Goal: Task Accomplishment & Management: Use online tool/utility

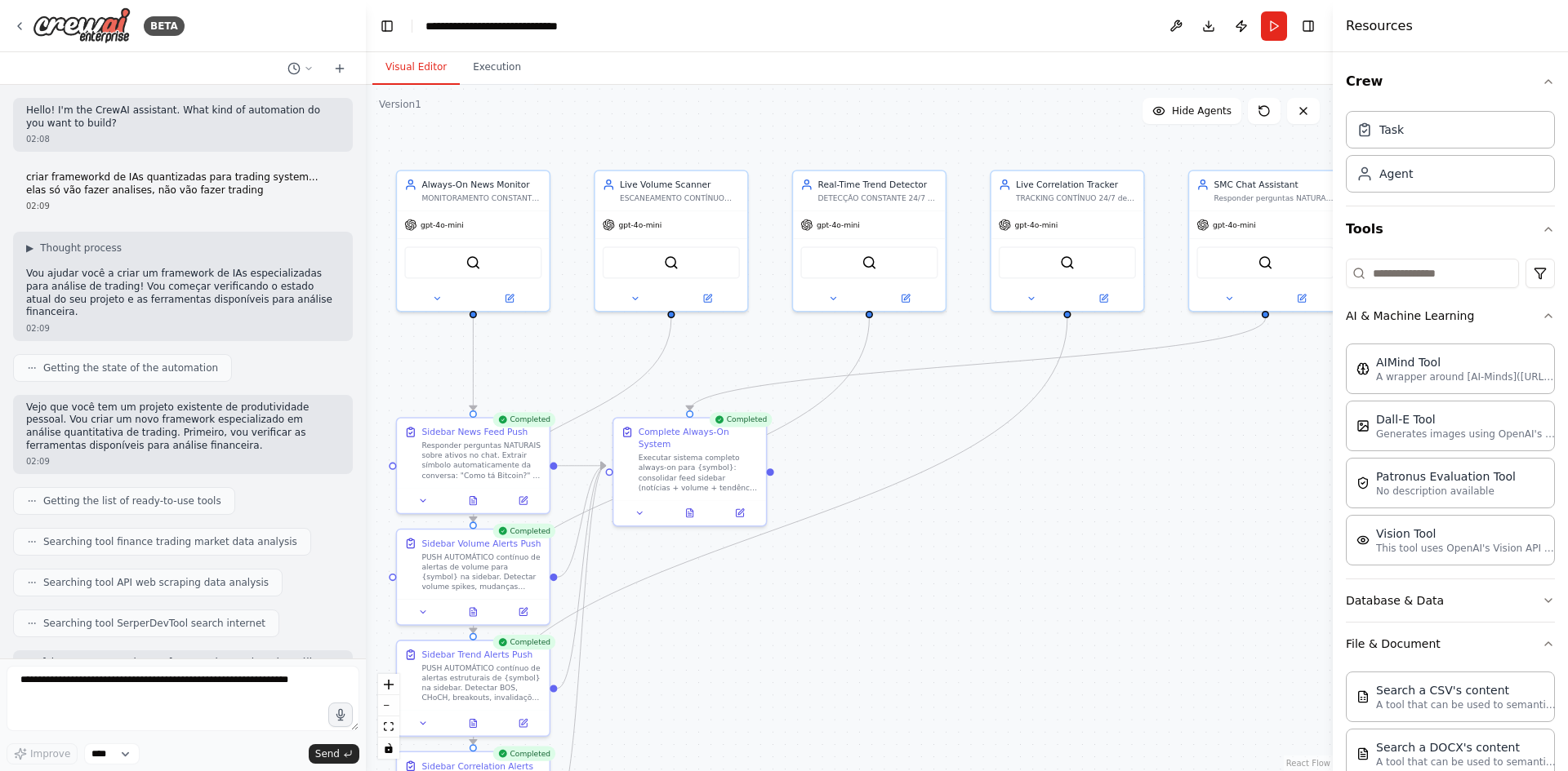
click at [224, 694] on textarea at bounding box center [183, 699] width 353 height 65
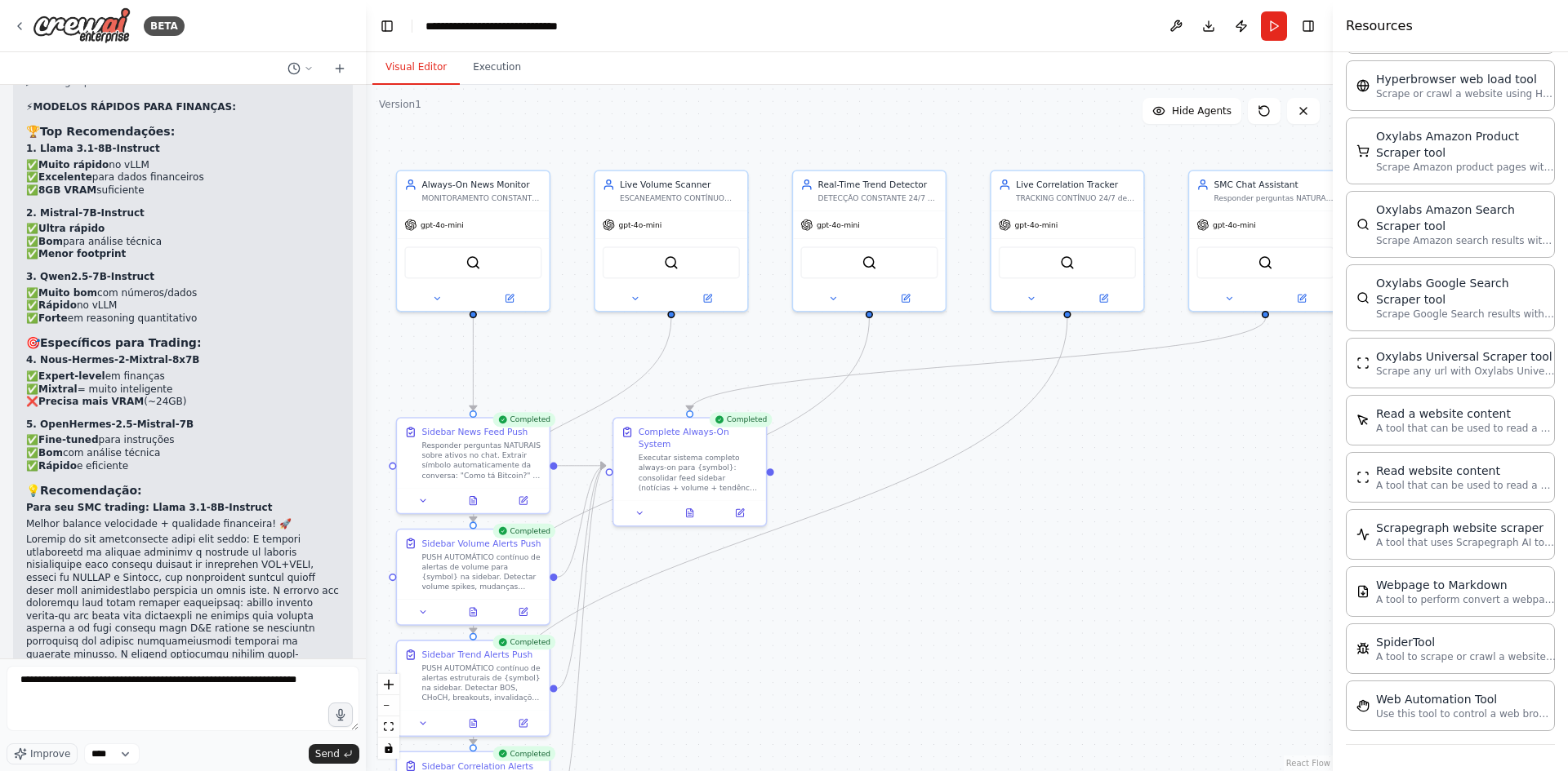
type textarea "**********"
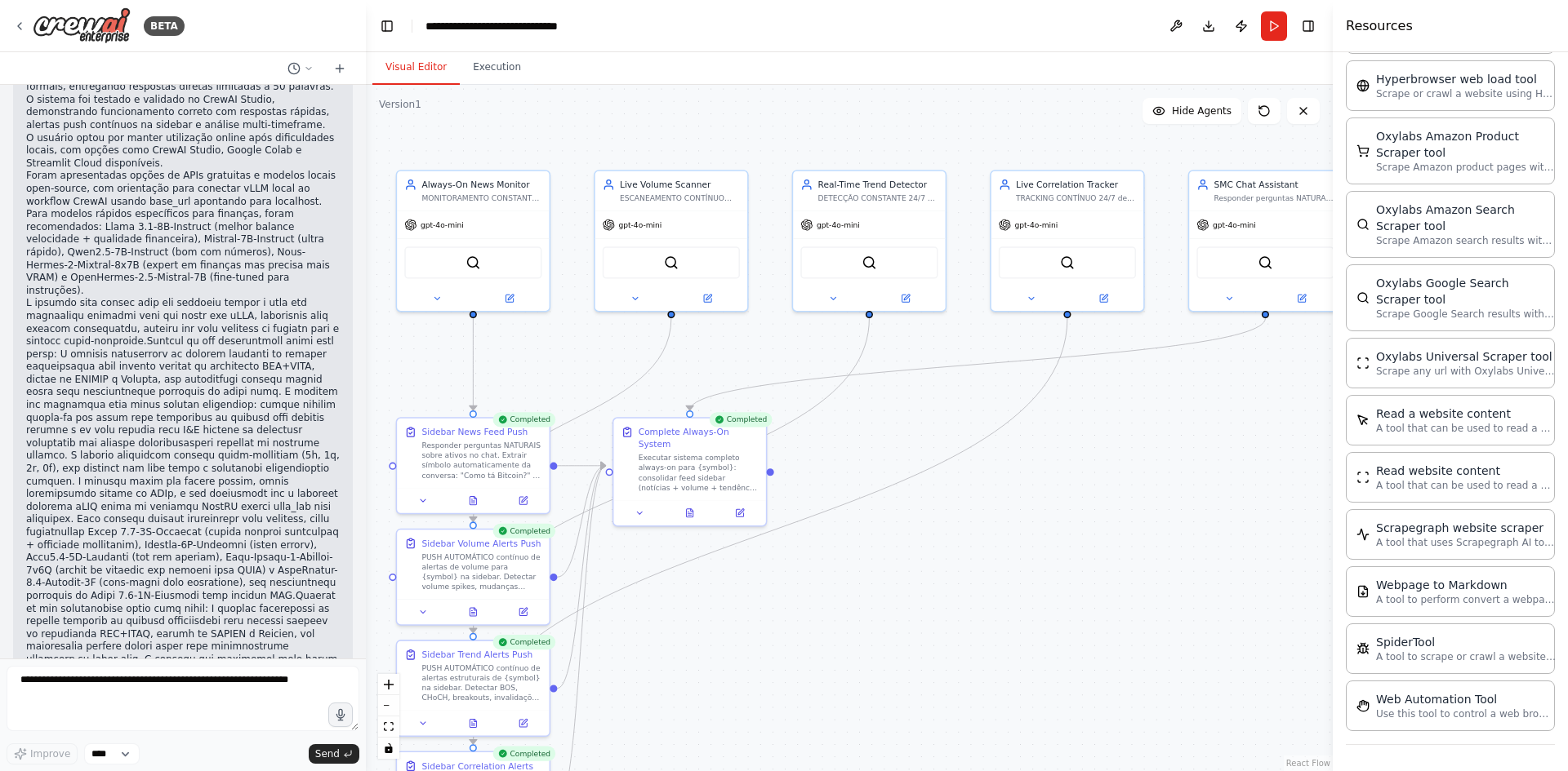
scroll to position [65626, 0]
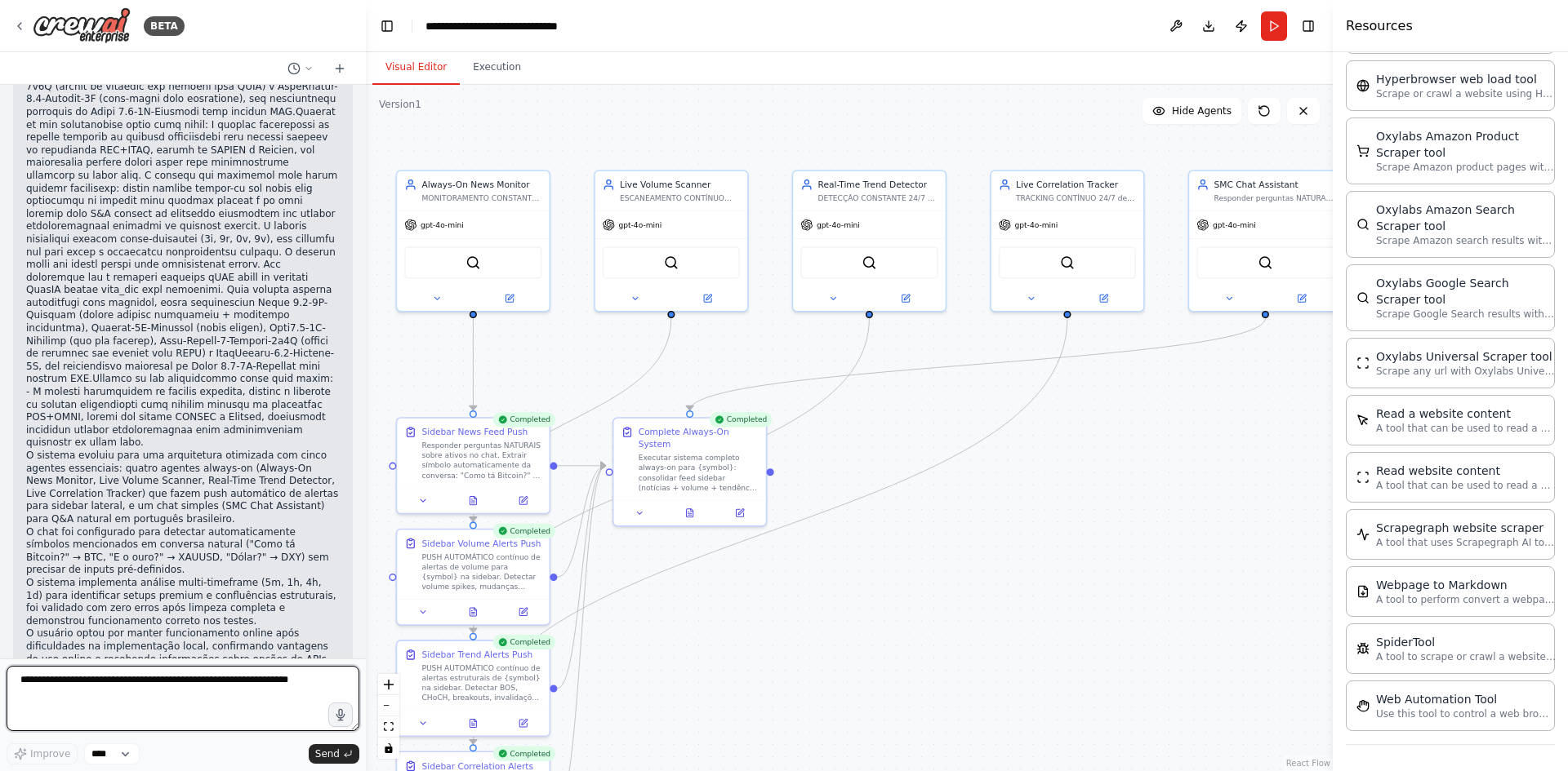
click at [160, 682] on textarea at bounding box center [183, 699] width 353 height 65
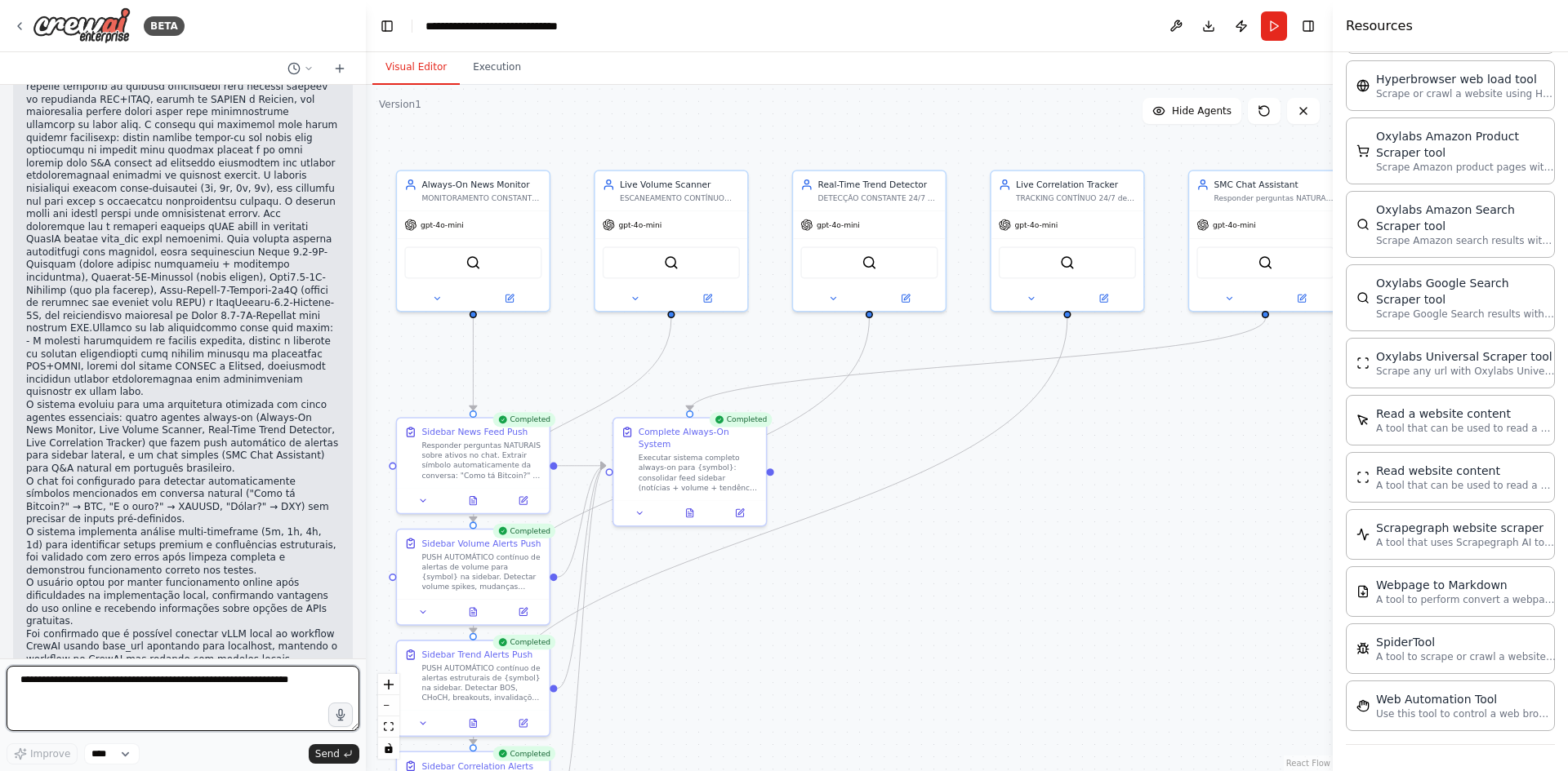
type textarea "*"
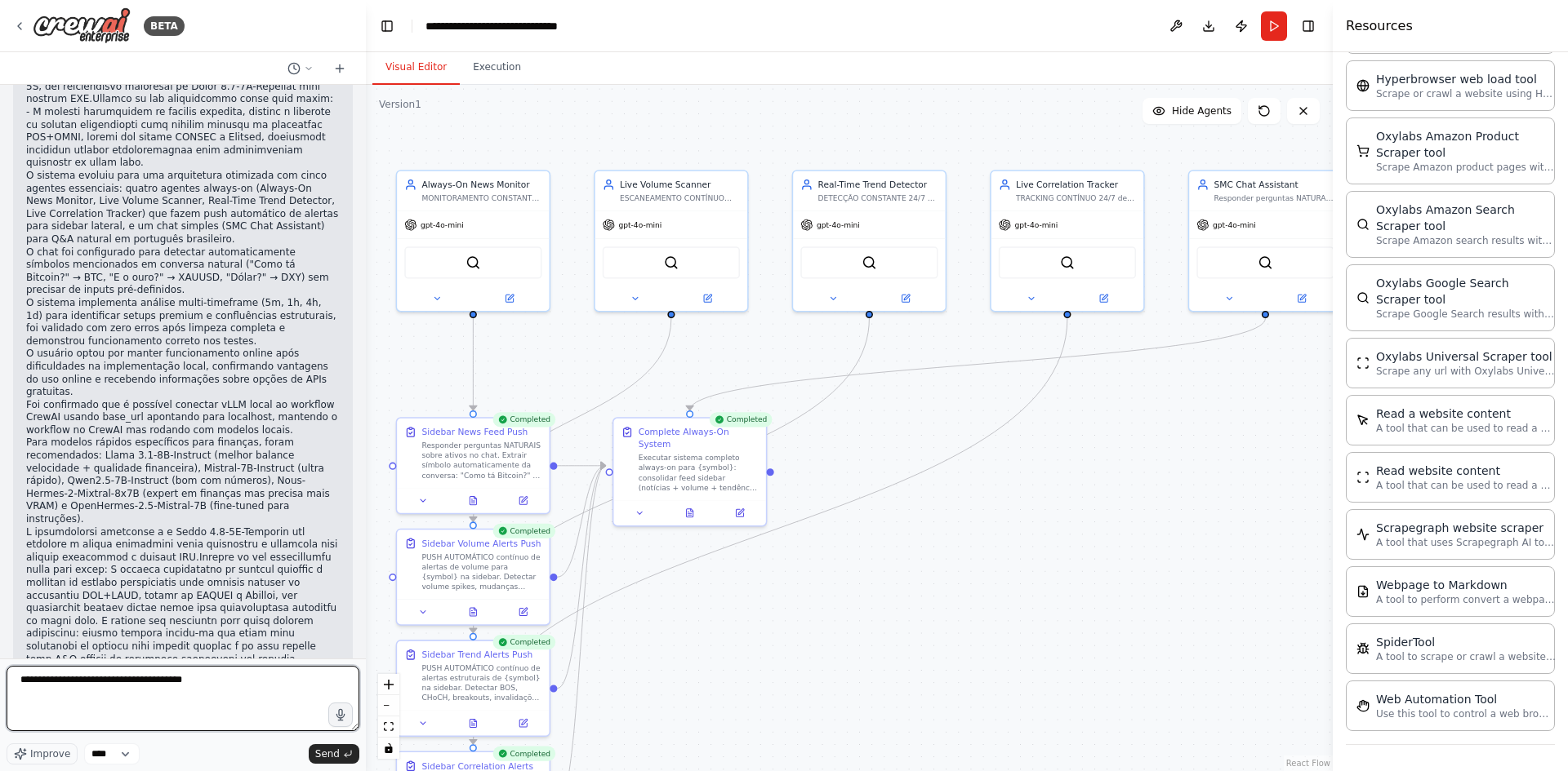
scroll to position [66389, 0]
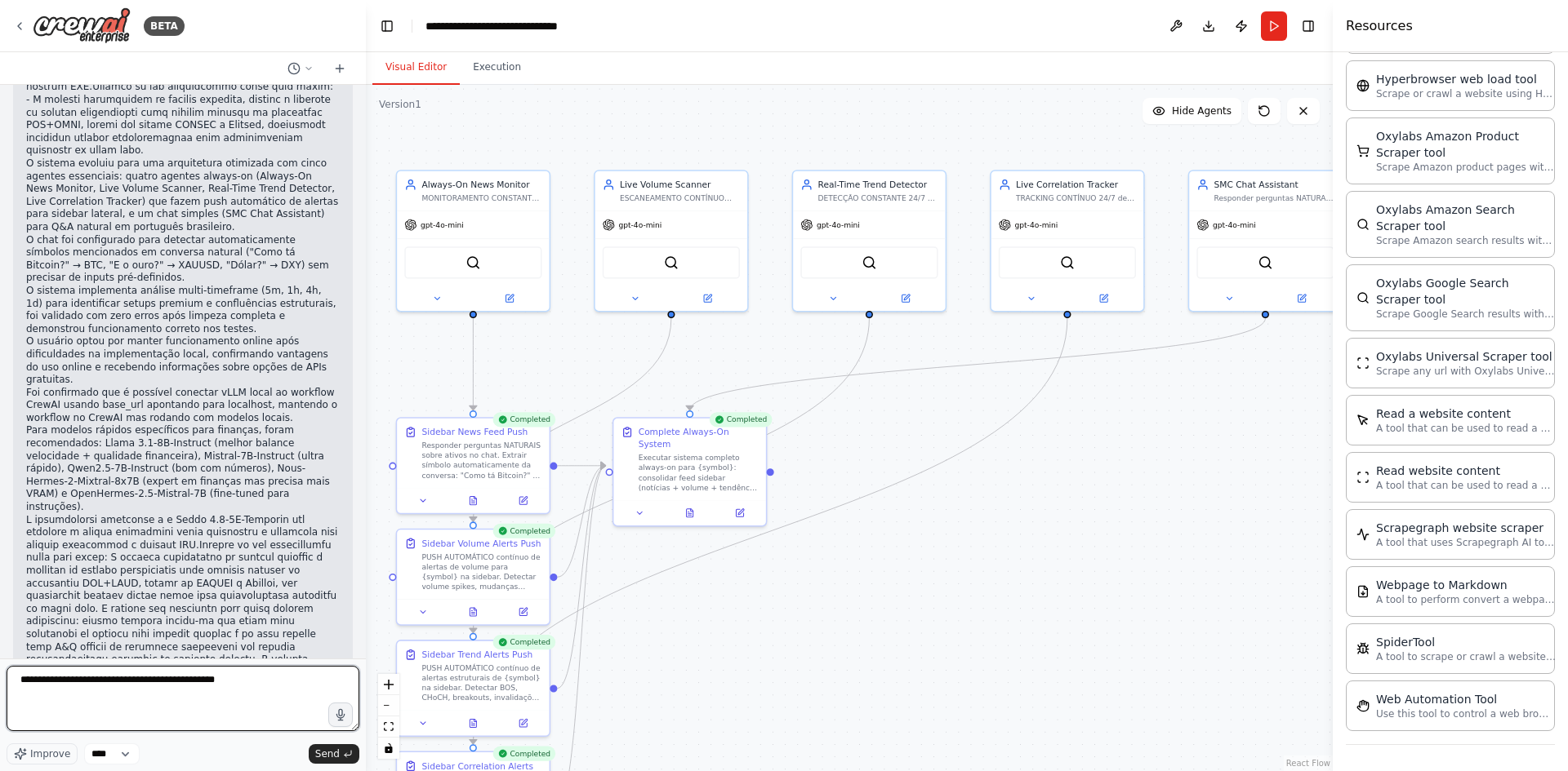
type textarea "**********"
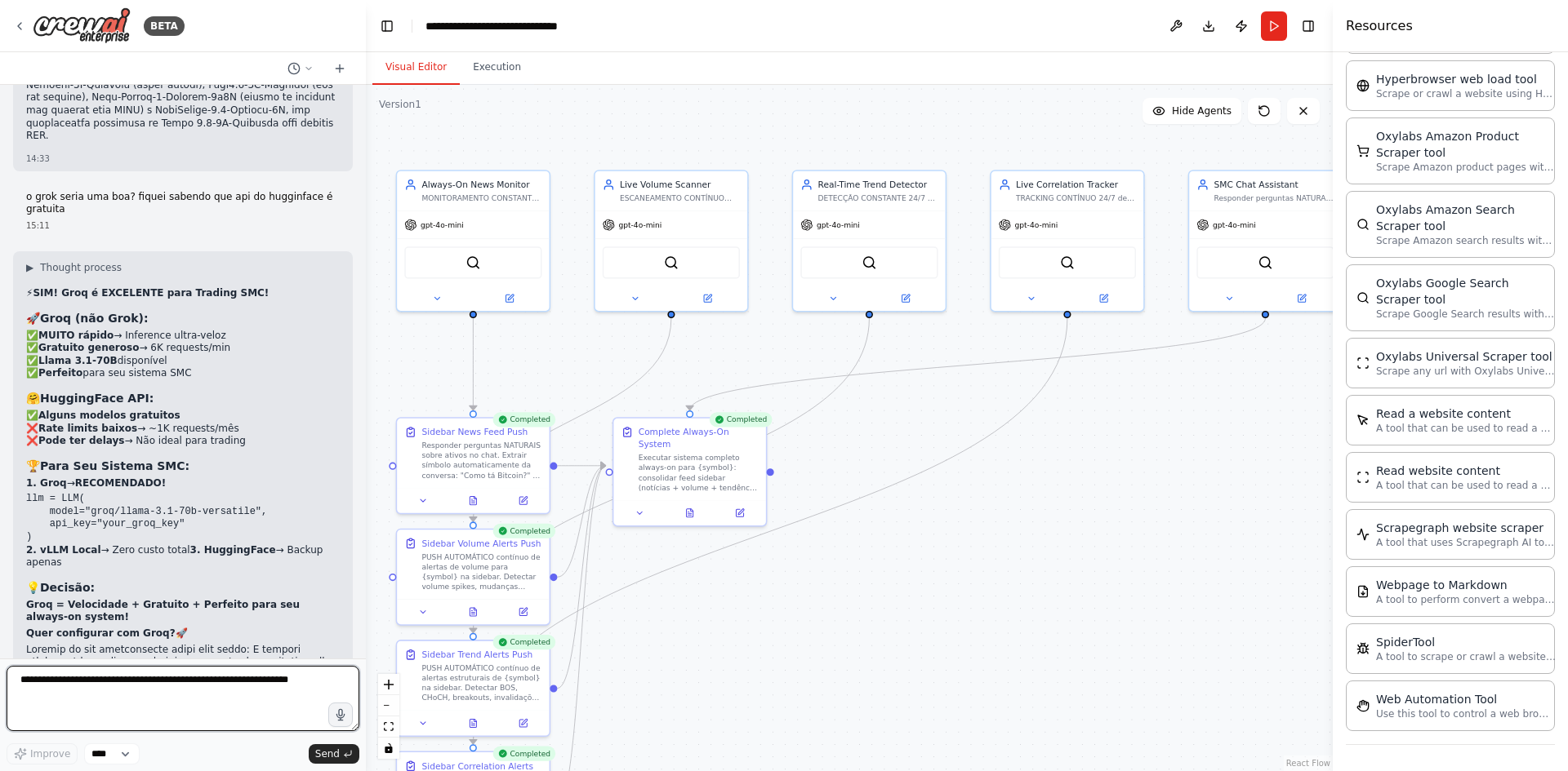
scroll to position [67333, 0]
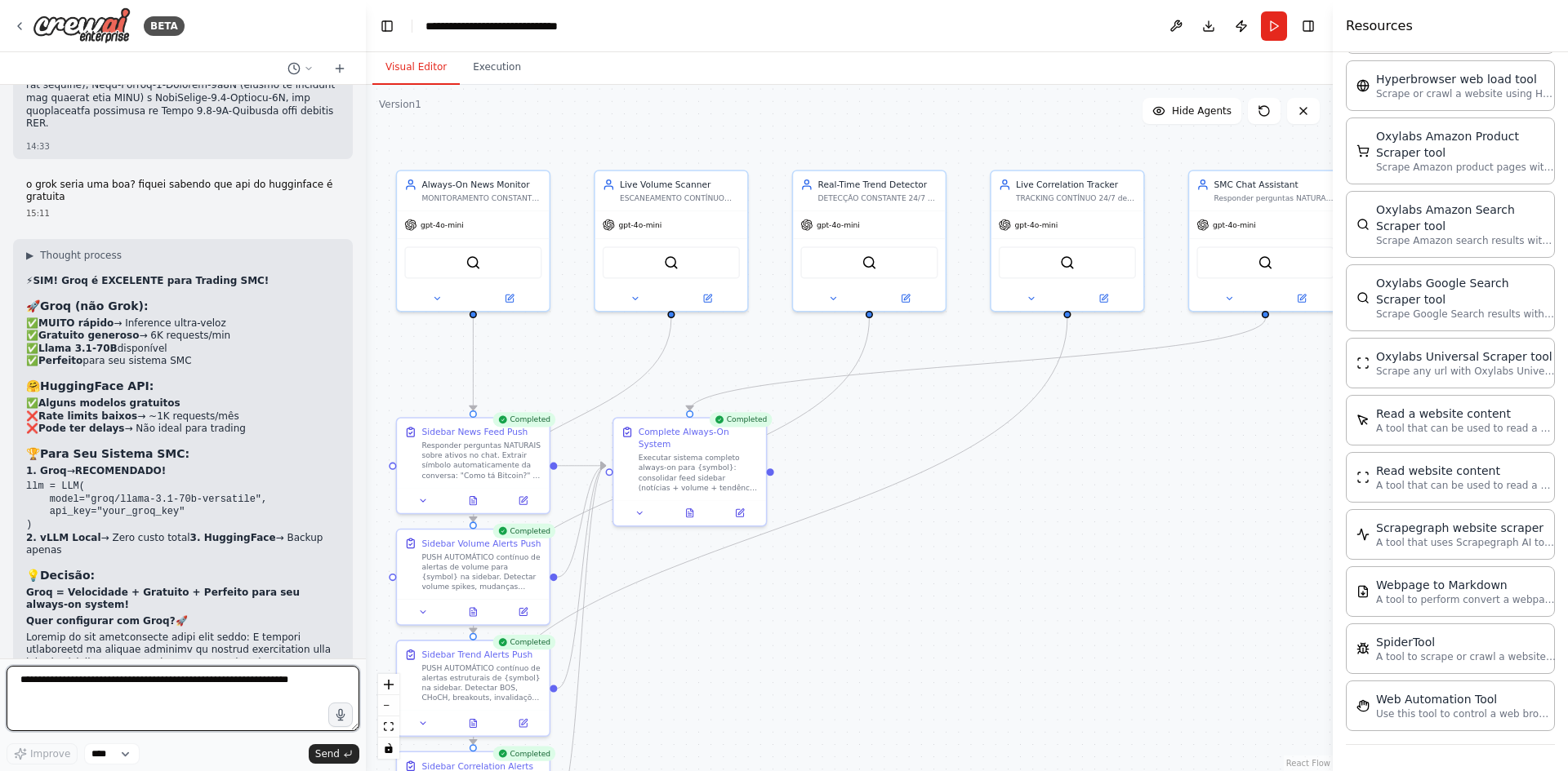
click at [153, 695] on textarea at bounding box center [183, 699] width 353 height 65
click at [285, 674] on textarea "**********" at bounding box center [183, 699] width 353 height 65
paste textarea "**********"
type textarea "**********"
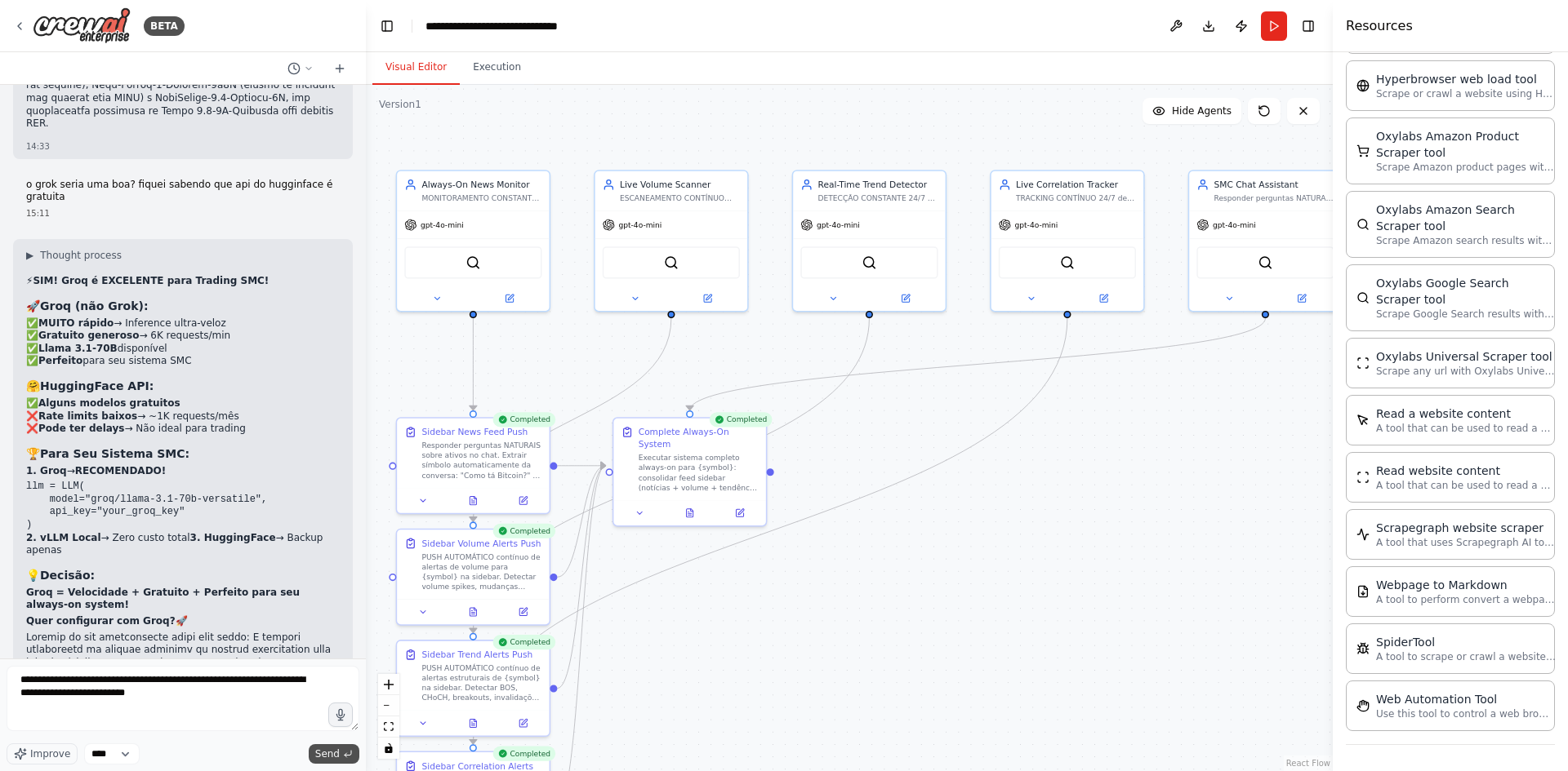
click at [330, 748] on span "Send" at bounding box center [328, 754] width 24 height 13
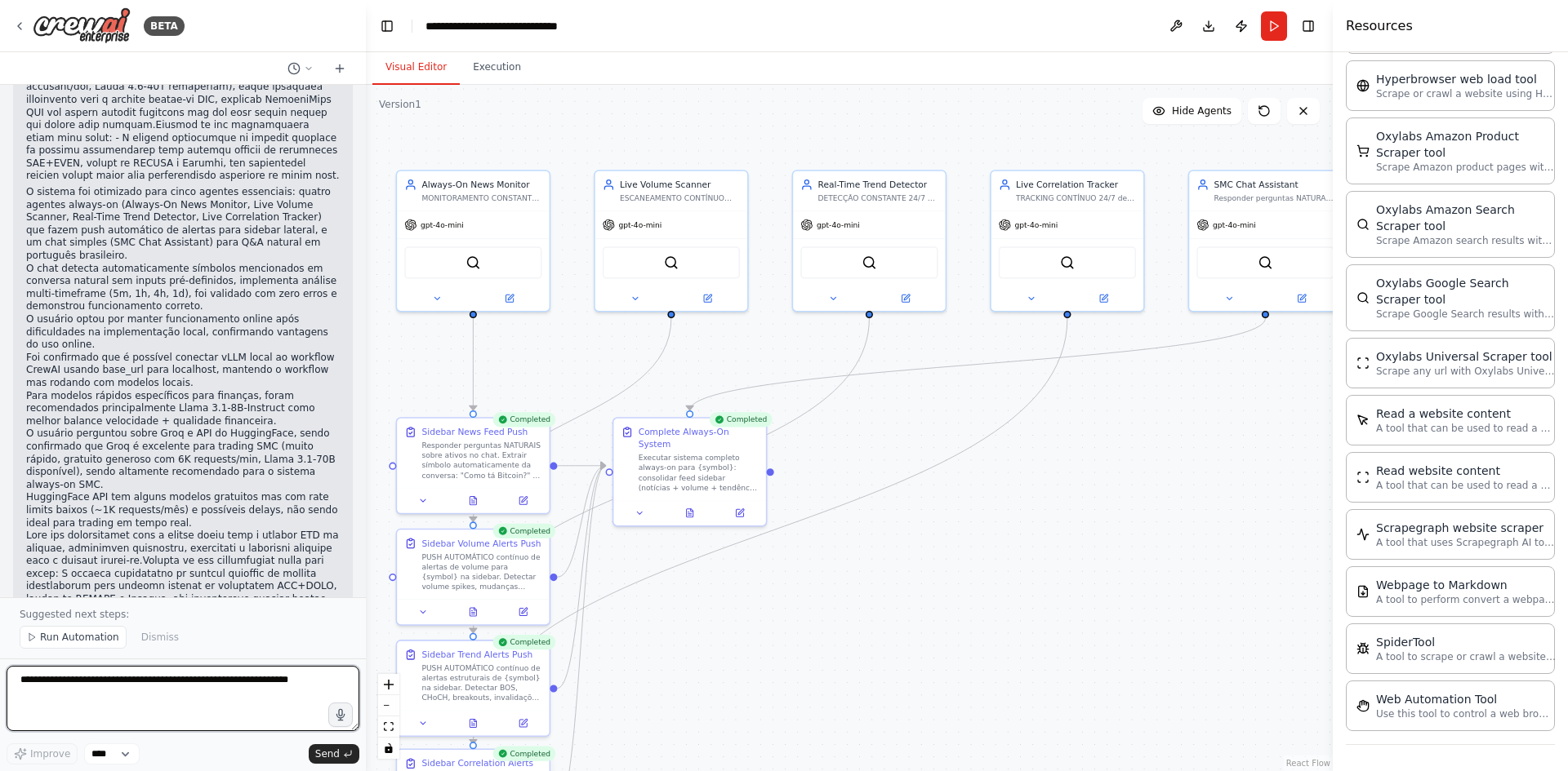
scroll to position [69347, 0]
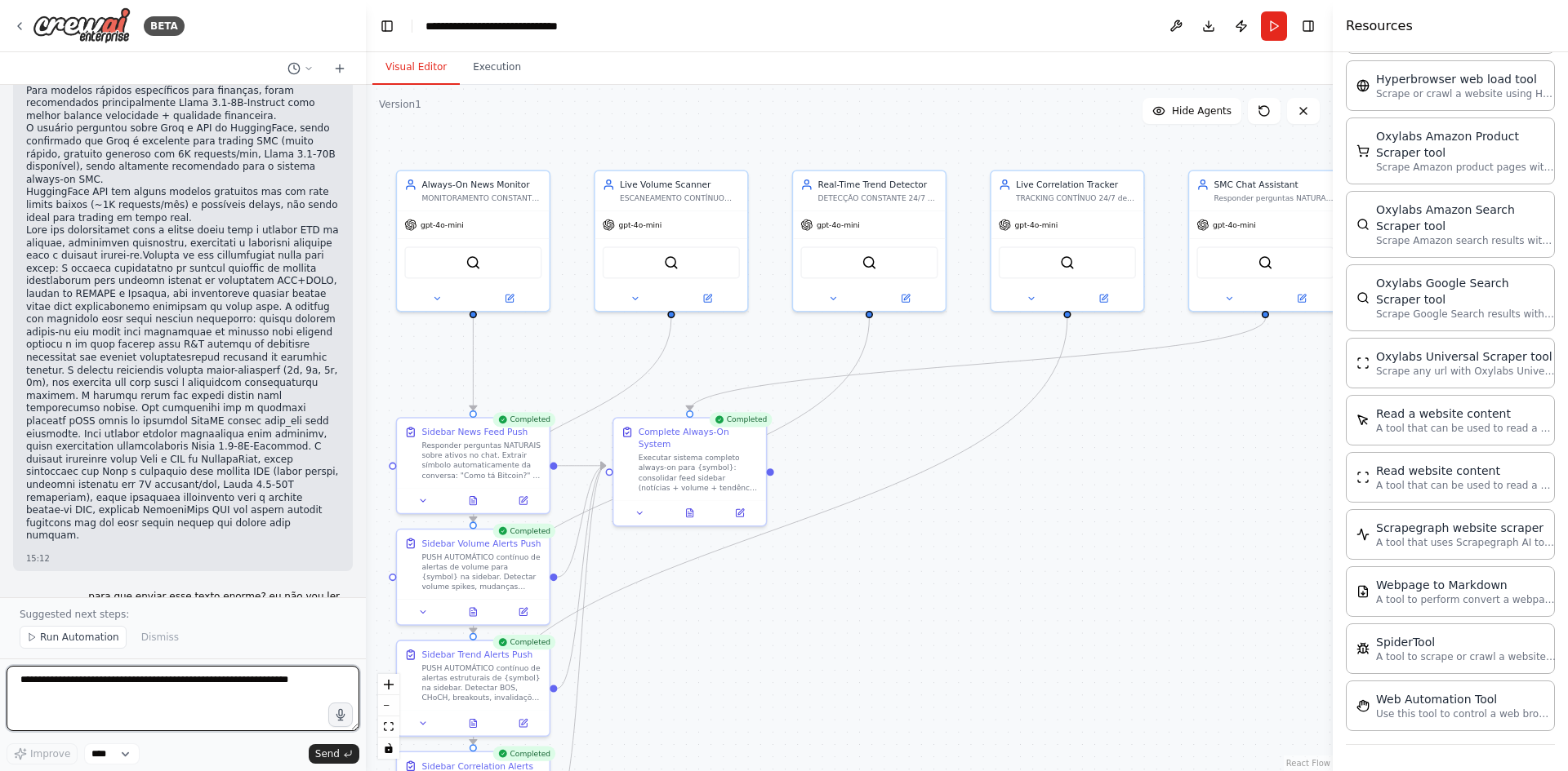
click at [192, 699] on textarea at bounding box center [183, 699] width 353 height 65
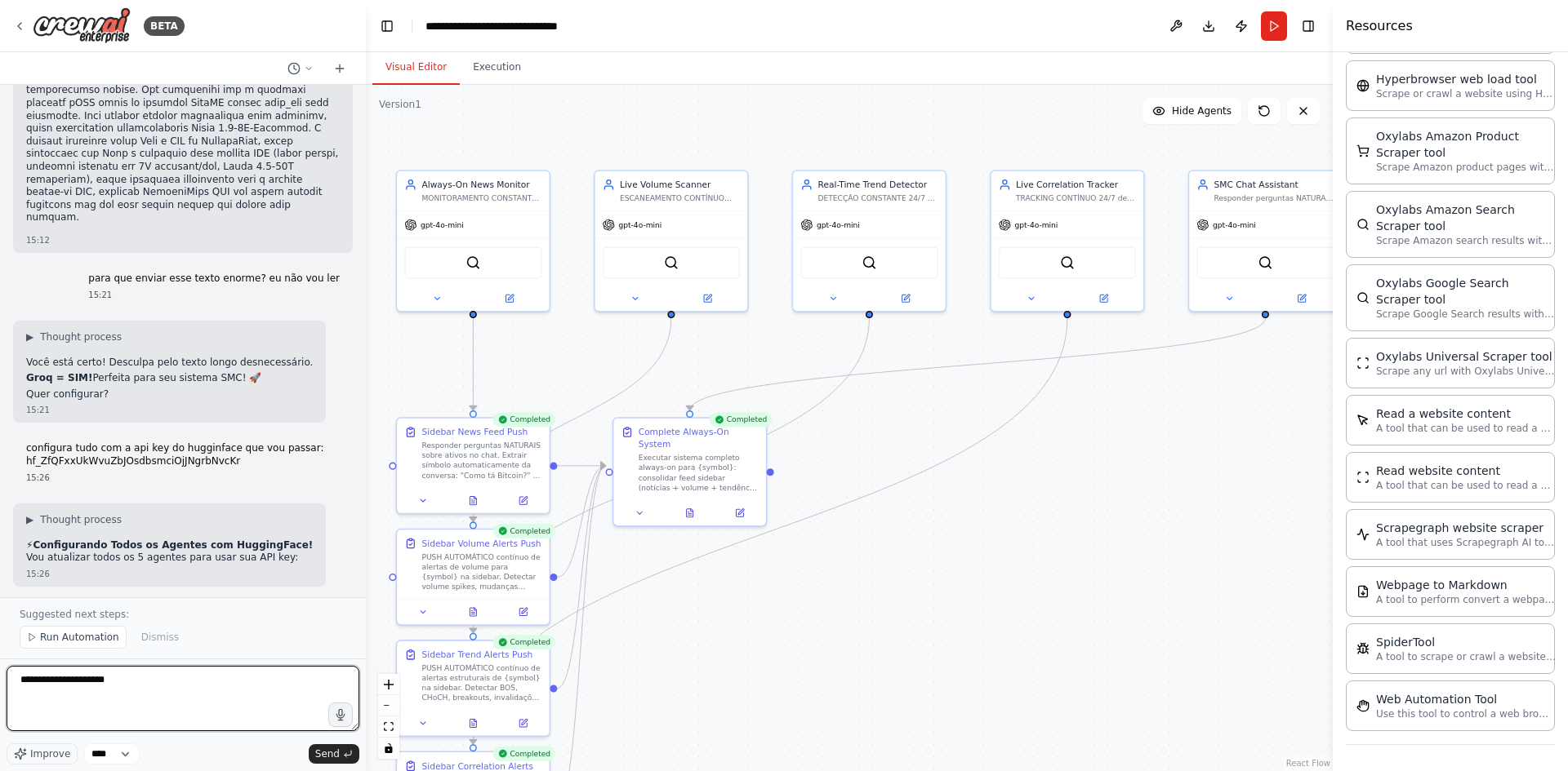
scroll to position [69971, 0]
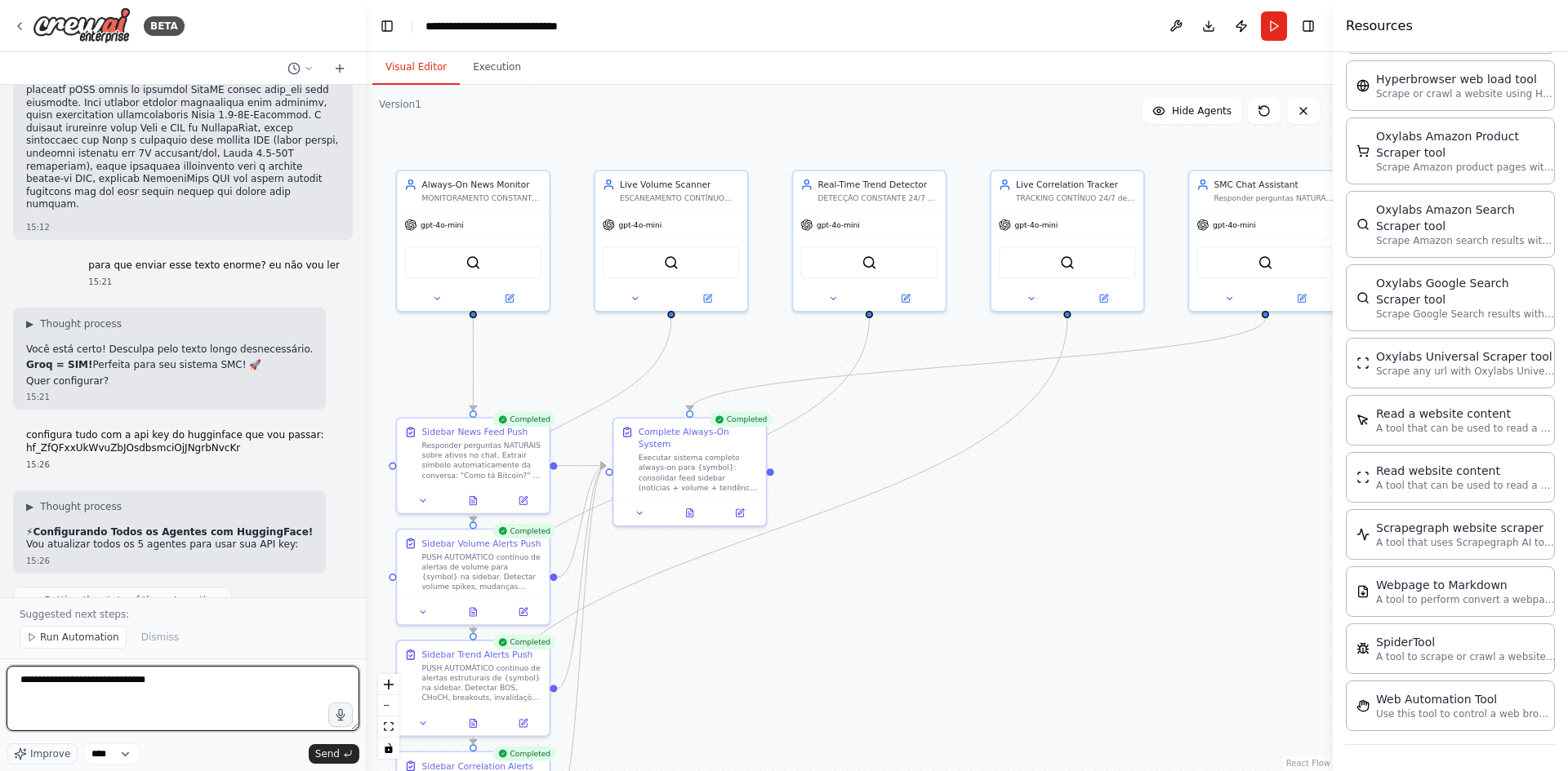
type textarea "**********"
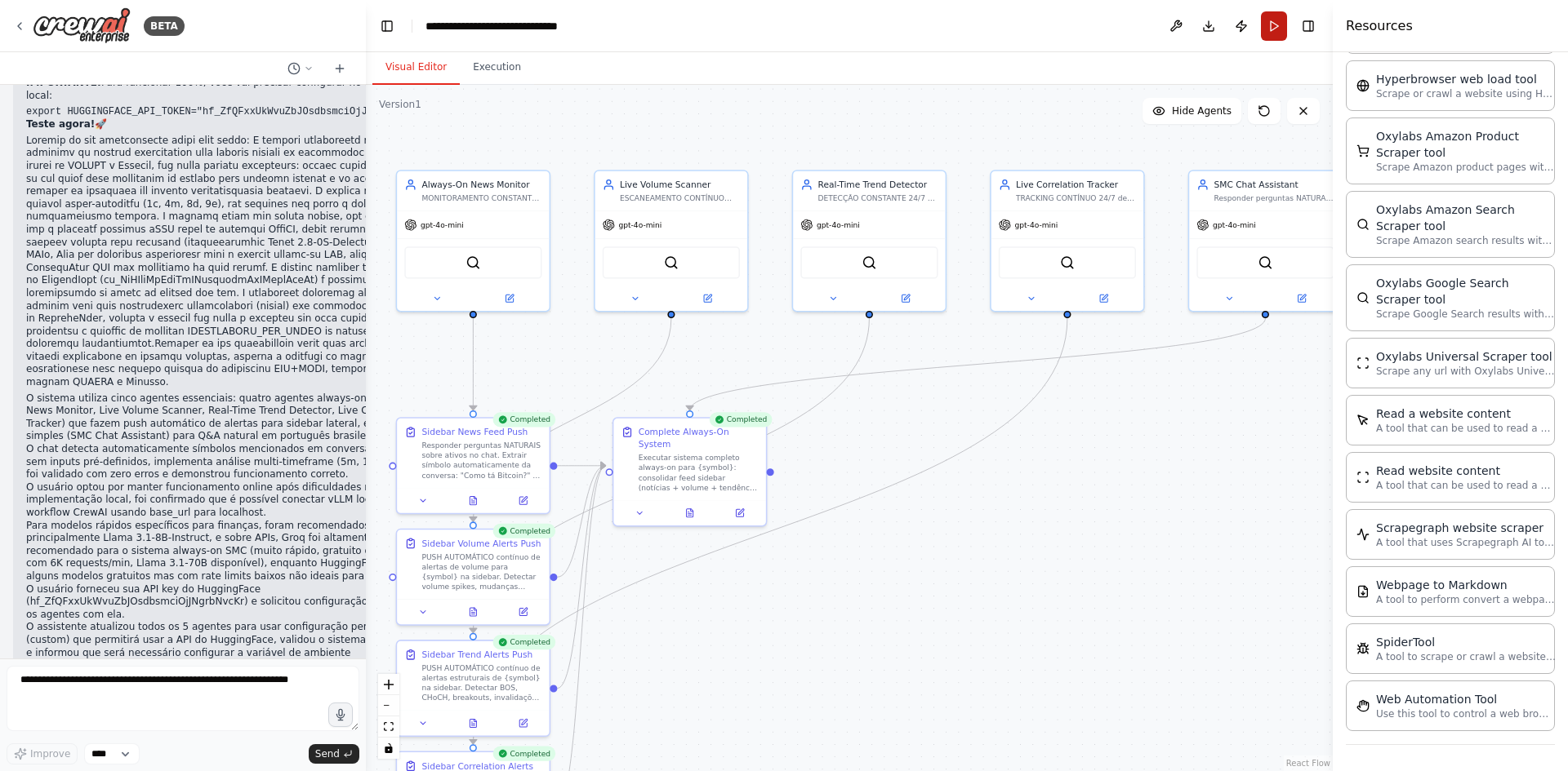
click at [1275, 22] on button "Run" at bounding box center [1274, 25] width 26 height 29
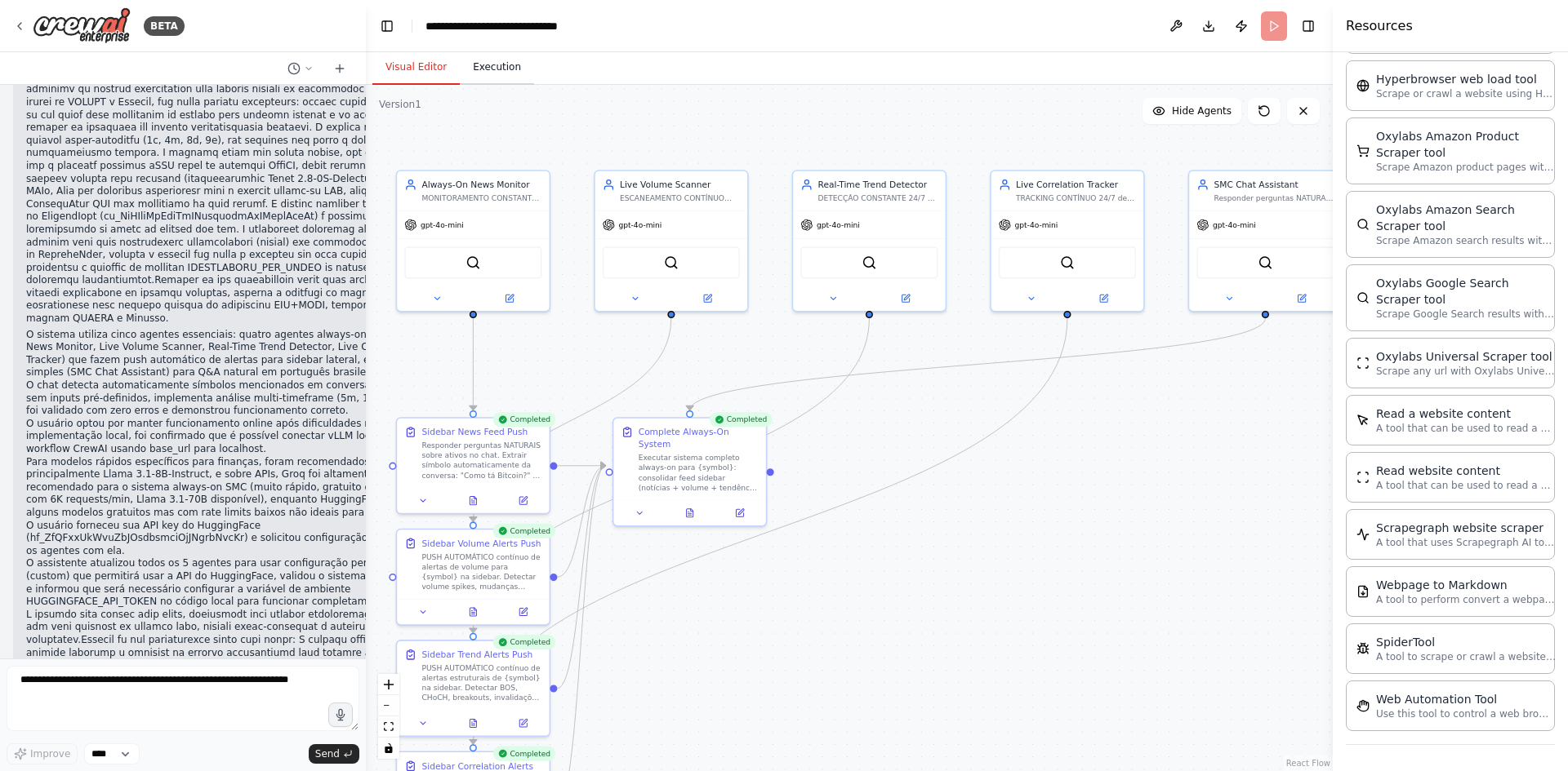
click at [493, 75] on button "Execution" at bounding box center [497, 67] width 75 height 35
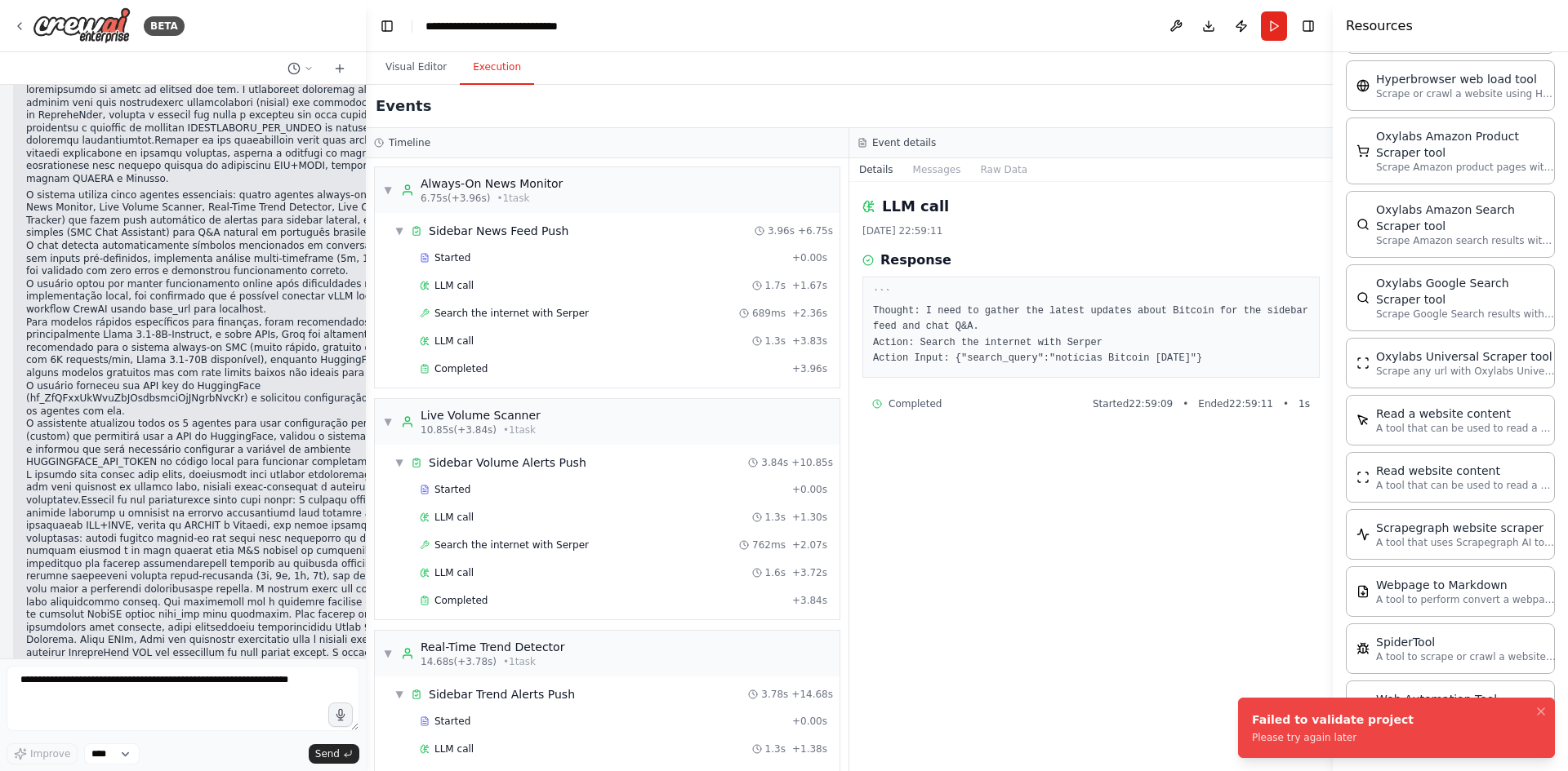
scroll to position [71212, 0]
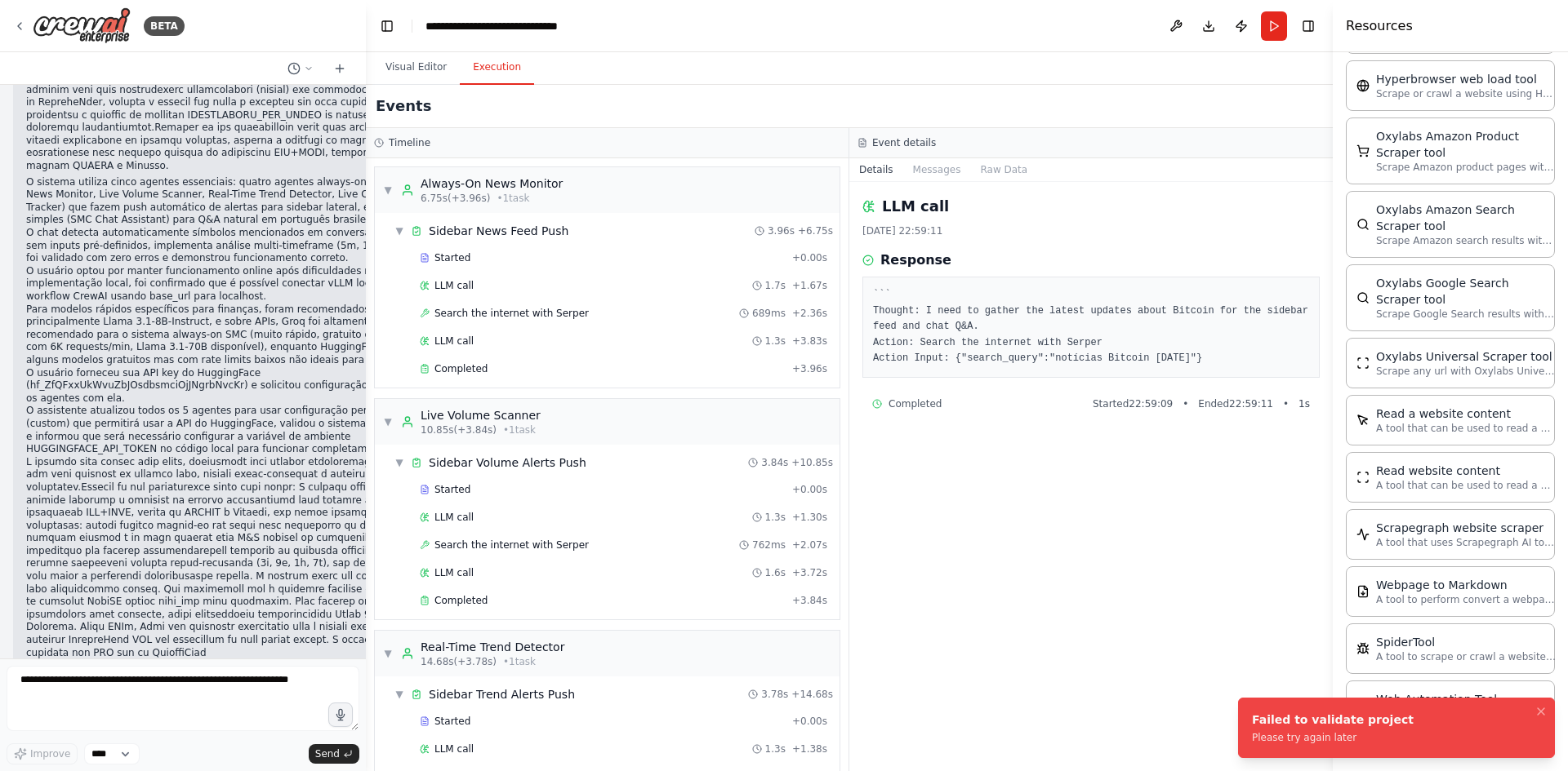
click at [1321, 731] on div "Failed to validate project Please try again later" at bounding box center [1333, 728] width 162 height 33
click at [414, 68] on button "Visual Editor" at bounding box center [417, 67] width 88 height 35
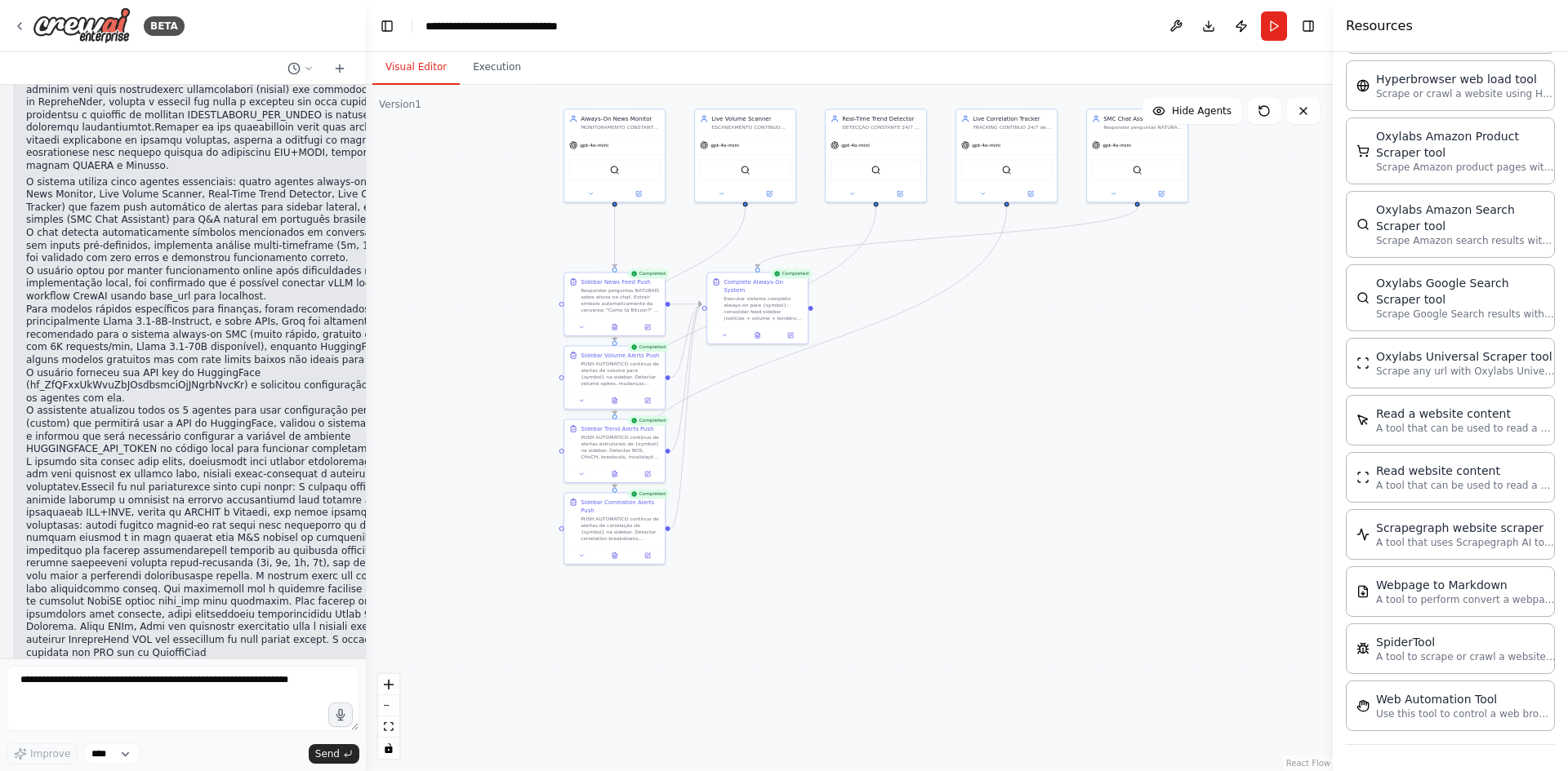
drag, startPoint x: 939, startPoint y: 626, endPoint x: 940, endPoint y: 387, distance: 239.0
click at [940, 387] on div ".deletable-edge-delete-btn { width: 20px; height: 20px; border: 0px solid #ffff…" at bounding box center [849, 428] width 967 height 686
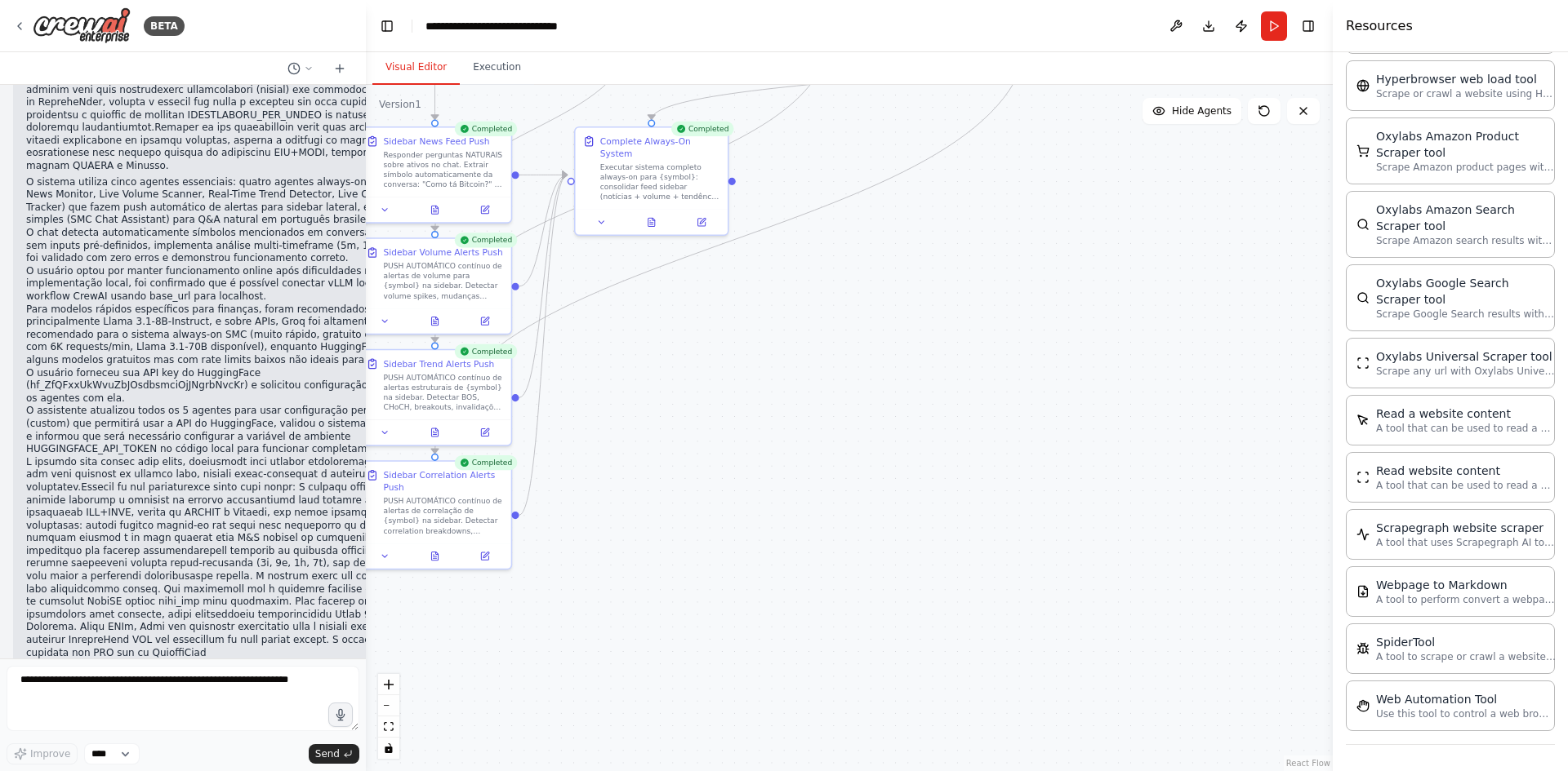
click at [1273, 28] on button "Run" at bounding box center [1274, 25] width 26 height 29
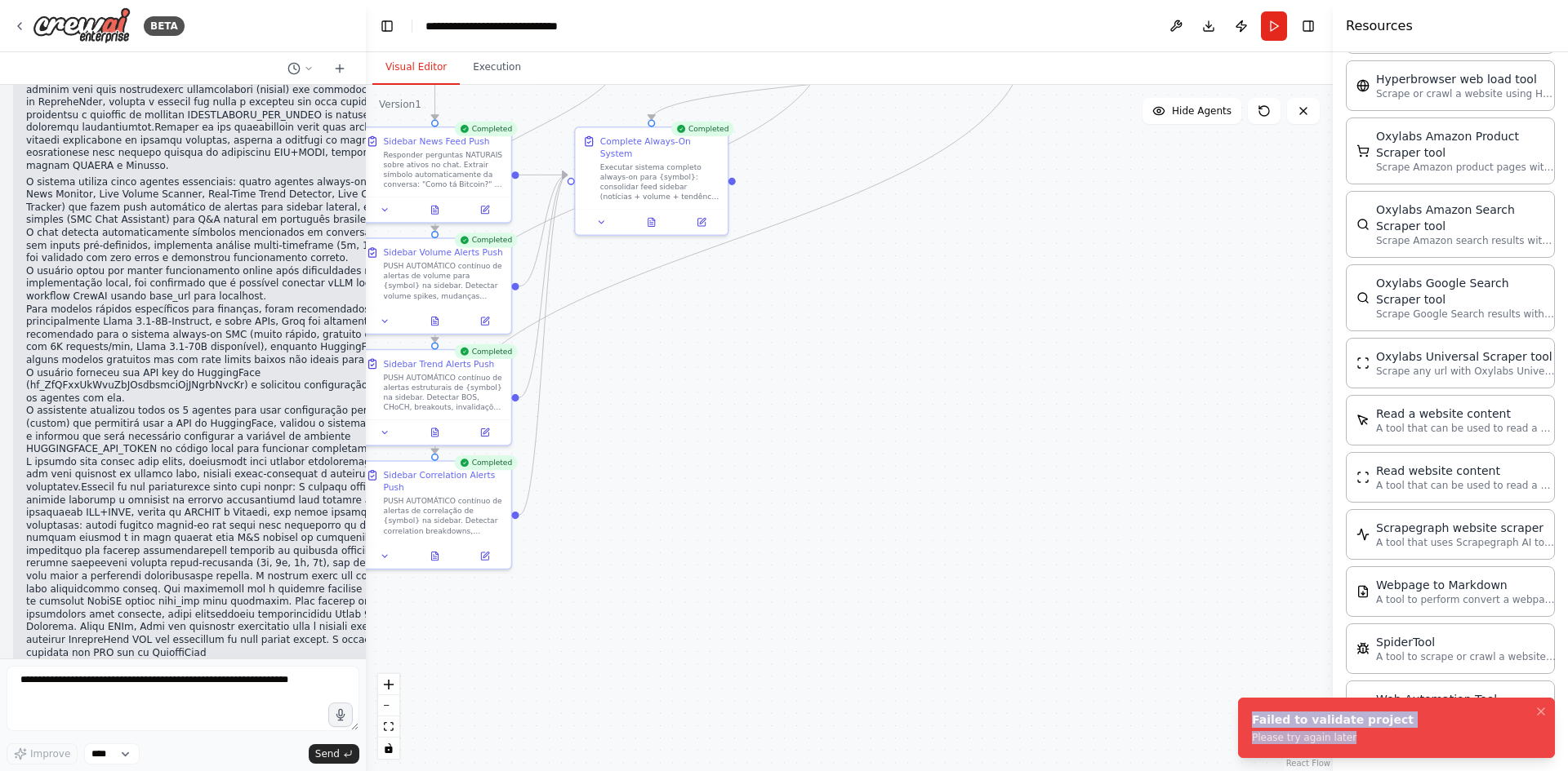
drag, startPoint x: 1348, startPoint y: 735, endPoint x: 1249, endPoint y: 710, distance: 102.1
click at [1249, 710] on li "Failed to validate project Please try again later" at bounding box center [1396, 728] width 317 height 61
copy div "Failed to validate project Please try again later"
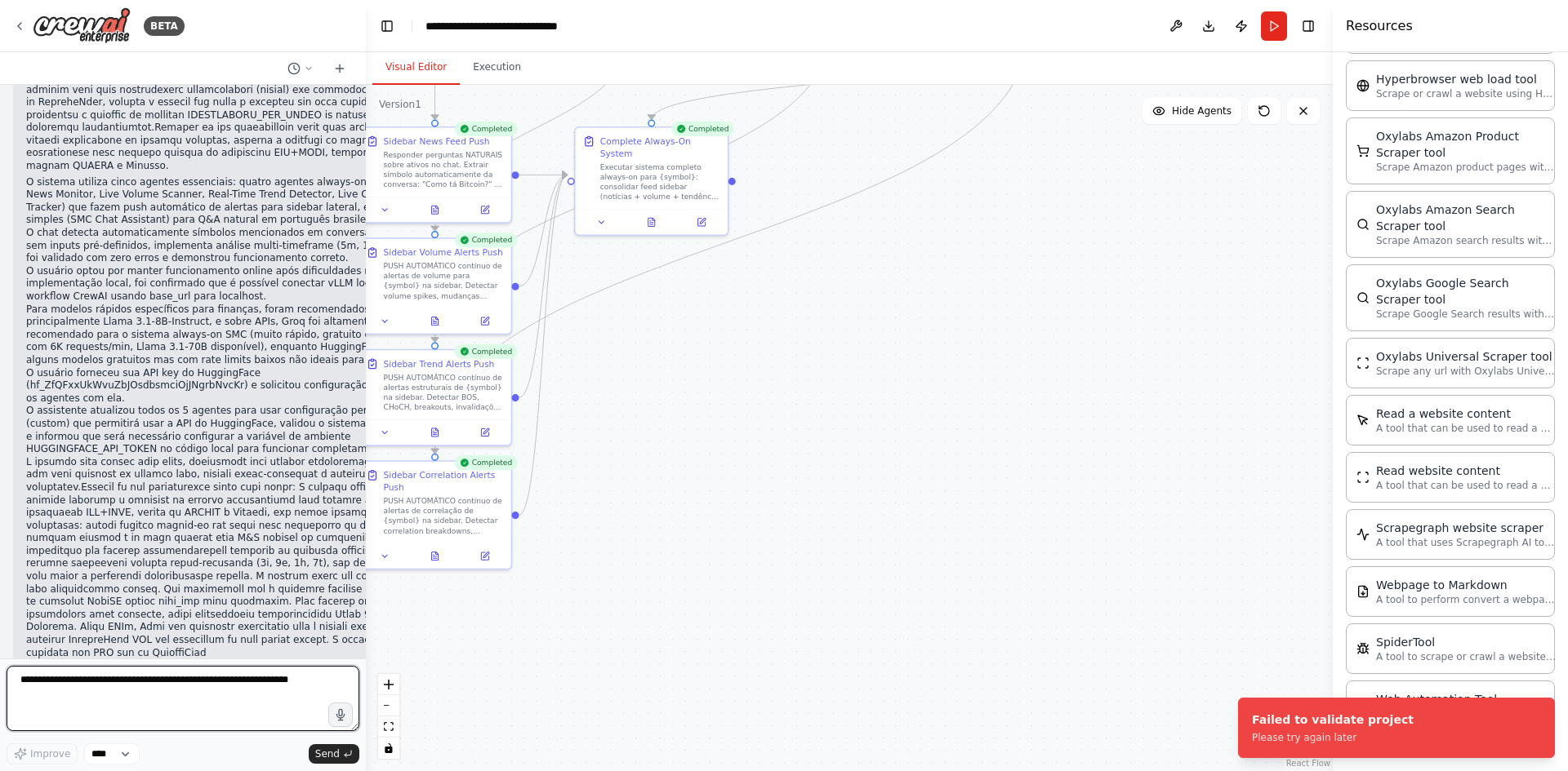
click at [205, 694] on textarea at bounding box center [183, 699] width 353 height 65
paste textarea "**********"
type textarea "**********"
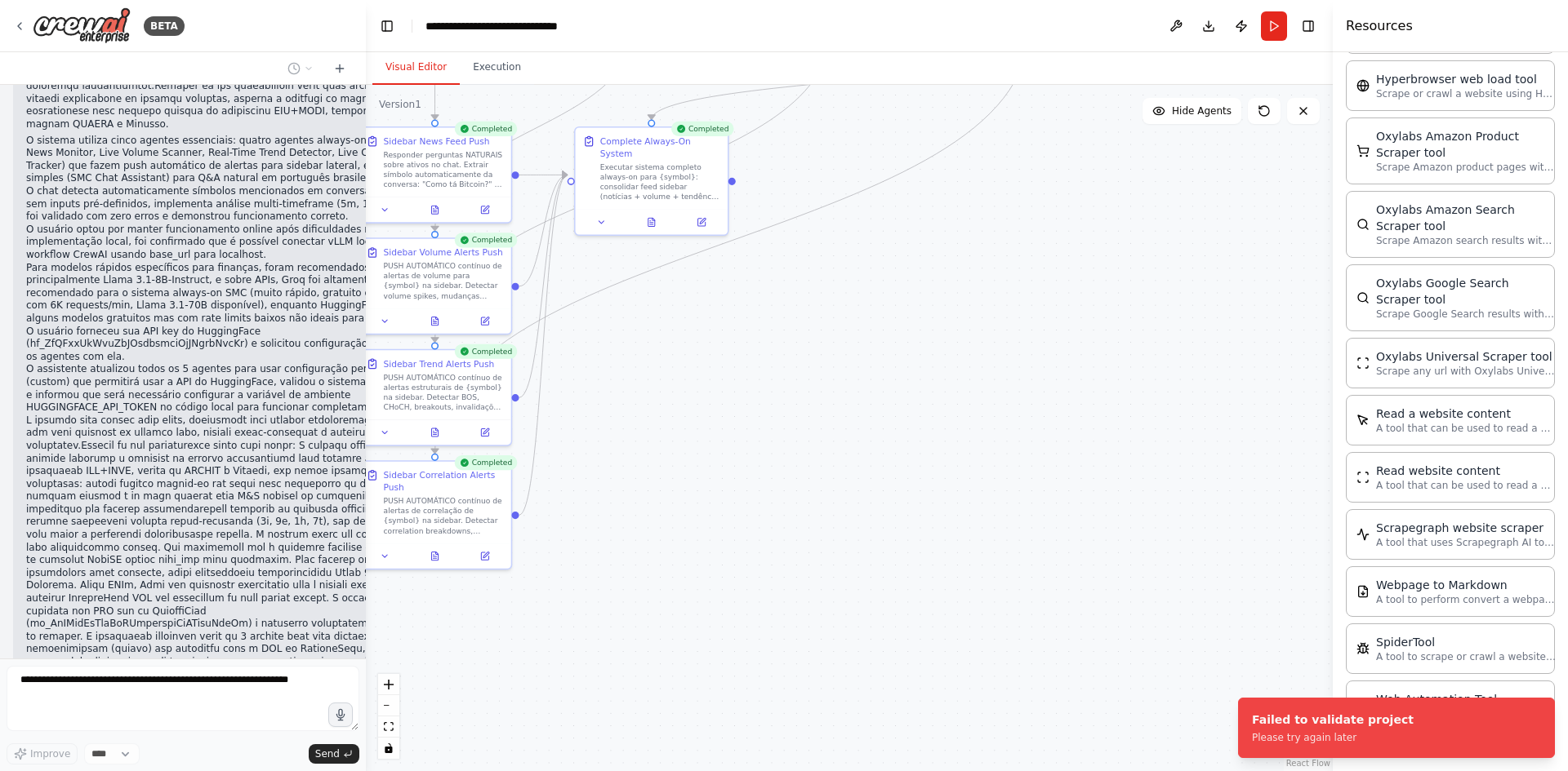
scroll to position [71308, 0]
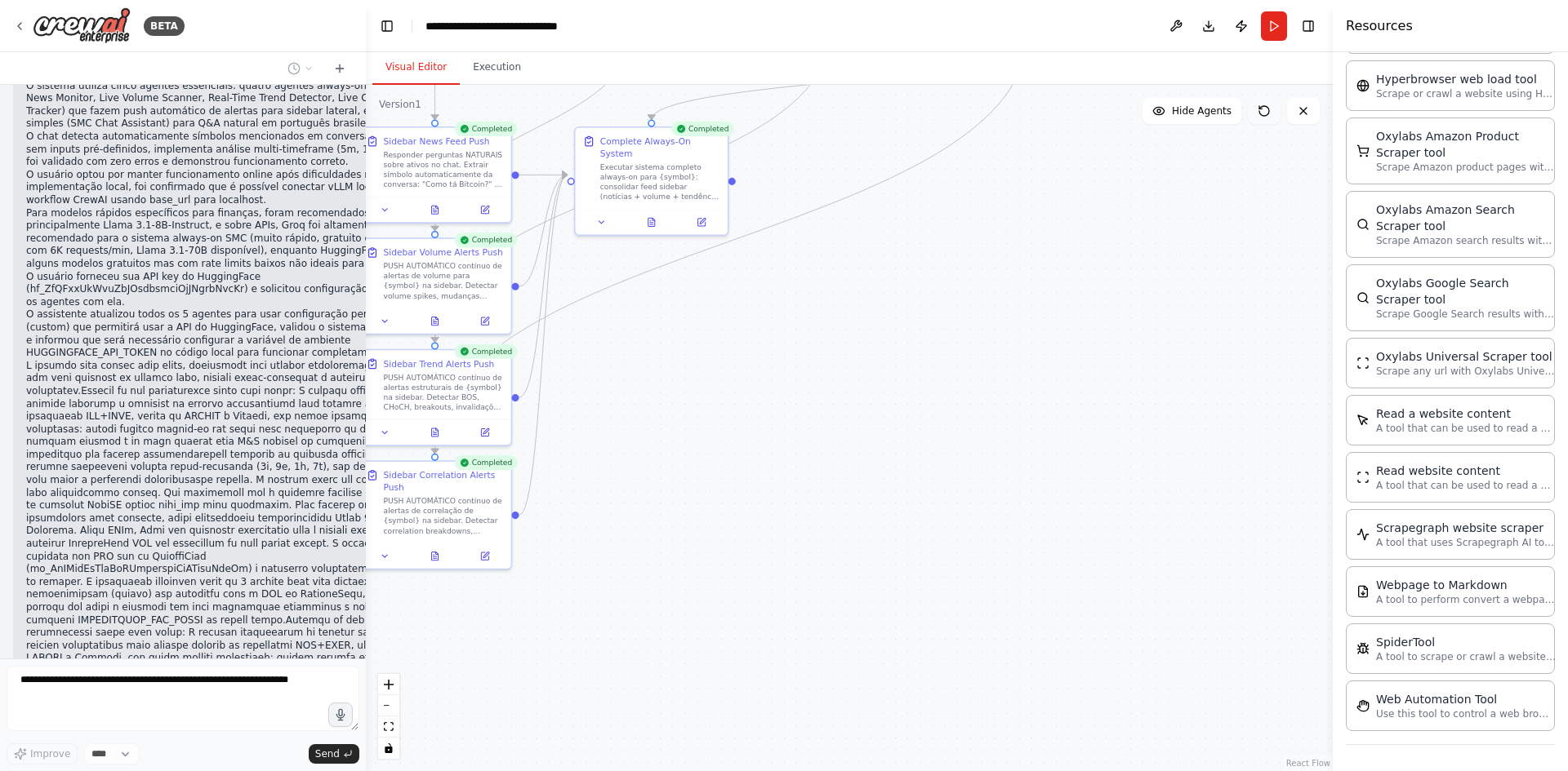
click at [1258, 116] on icon at bounding box center [1264, 111] width 13 height 13
click at [491, 210] on button at bounding box center [485, 207] width 42 height 15
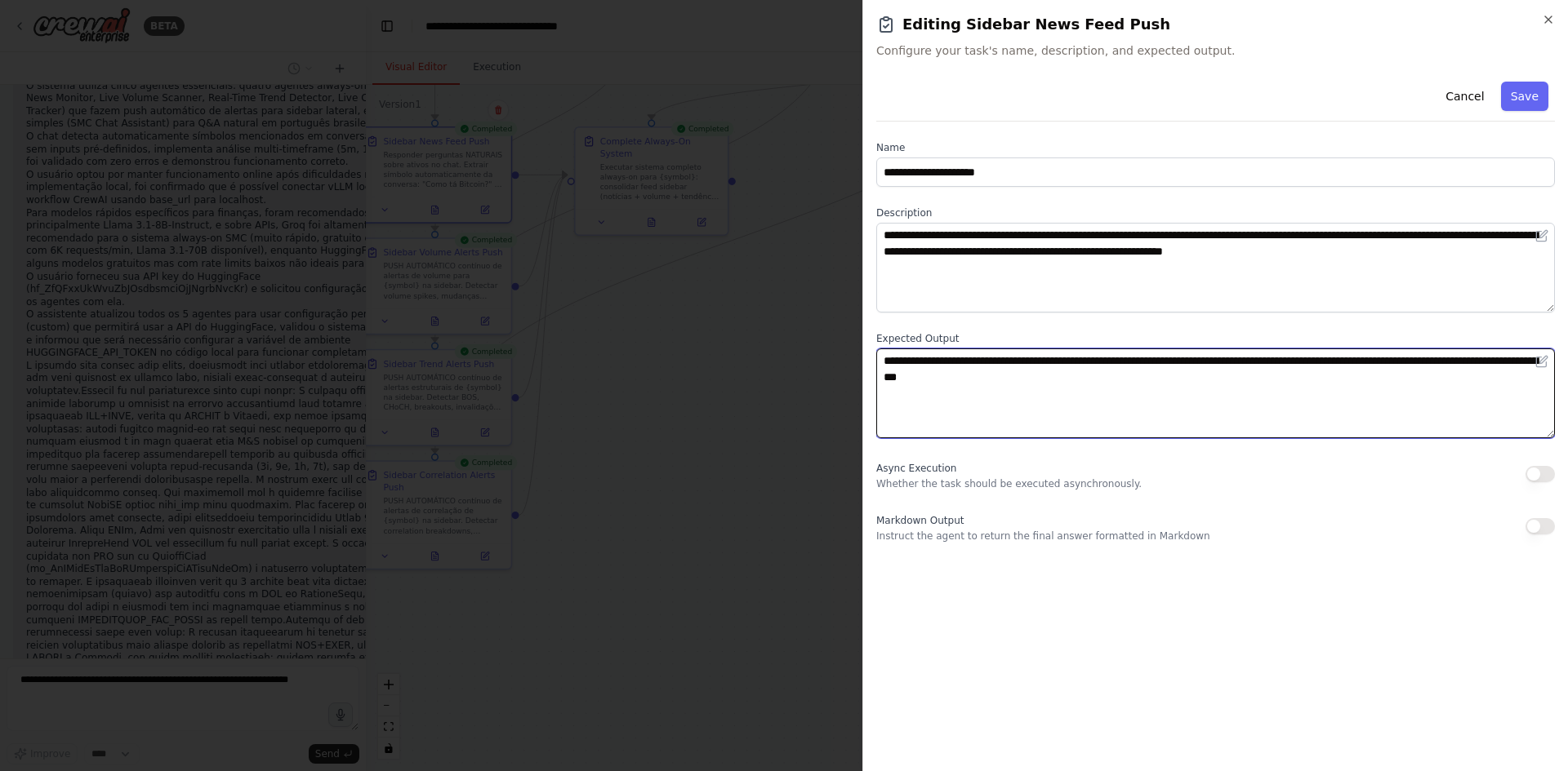
drag, startPoint x: 1004, startPoint y: 363, endPoint x: 1384, endPoint y: 354, distance: 380.1
click at [1384, 354] on textarea "**********" at bounding box center [1215, 393] width 679 height 90
type textarea "**********"
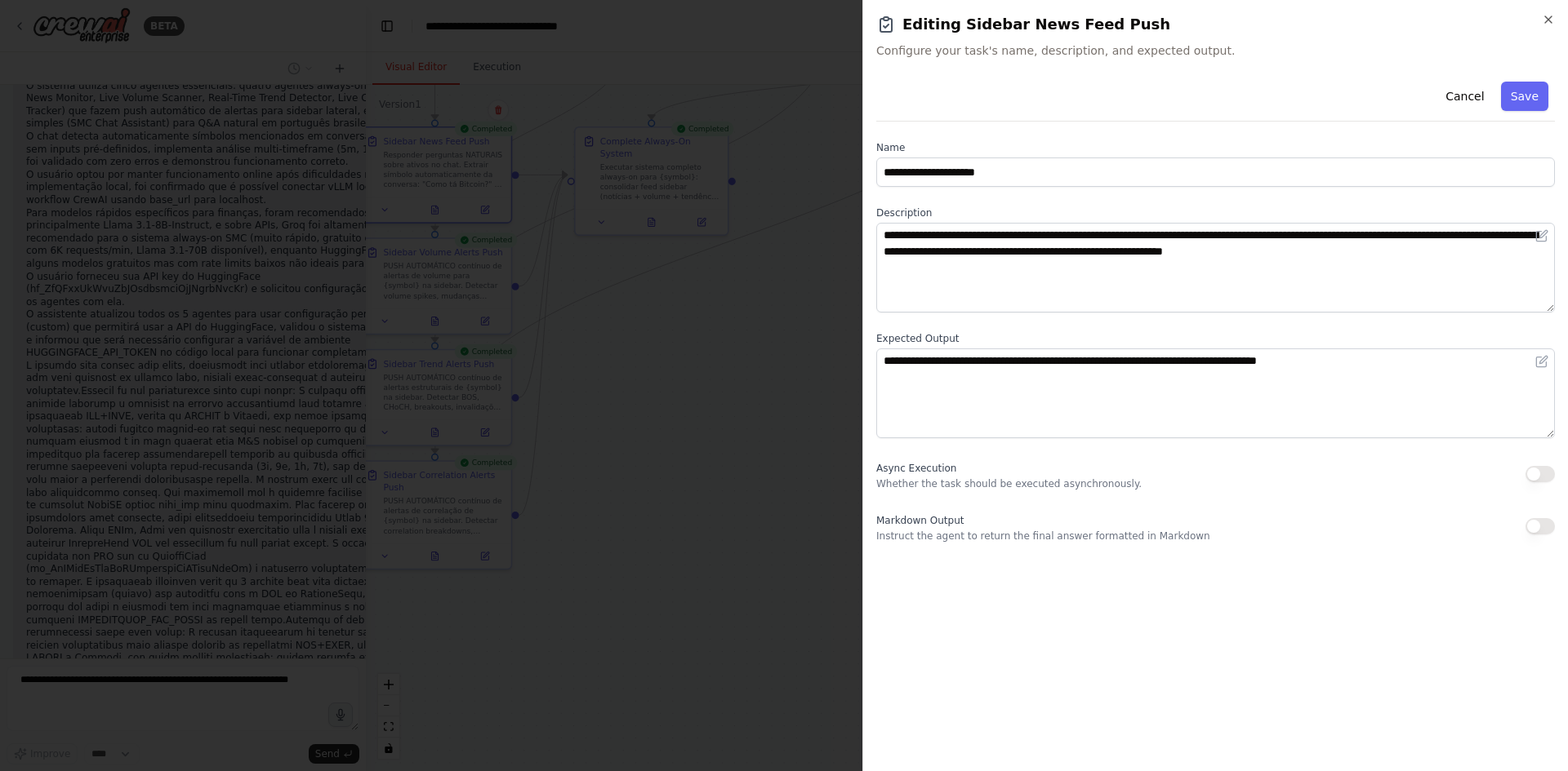
click at [1541, 465] on div "Async Execution Whether the task should be executed asynchronously." at bounding box center [1215, 474] width 679 height 33
click at [1535, 471] on button "button" at bounding box center [1540, 473] width 29 height 16
click at [1518, 105] on button "Save" at bounding box center [1524, 95] width 48 height 29
click at [1533, 94] on button "Save" at bounding box center [1524, 95] width 48 height 29
click at [1548, 24] on icon "button" at bounding box center [1548, 20] width 13 height 13
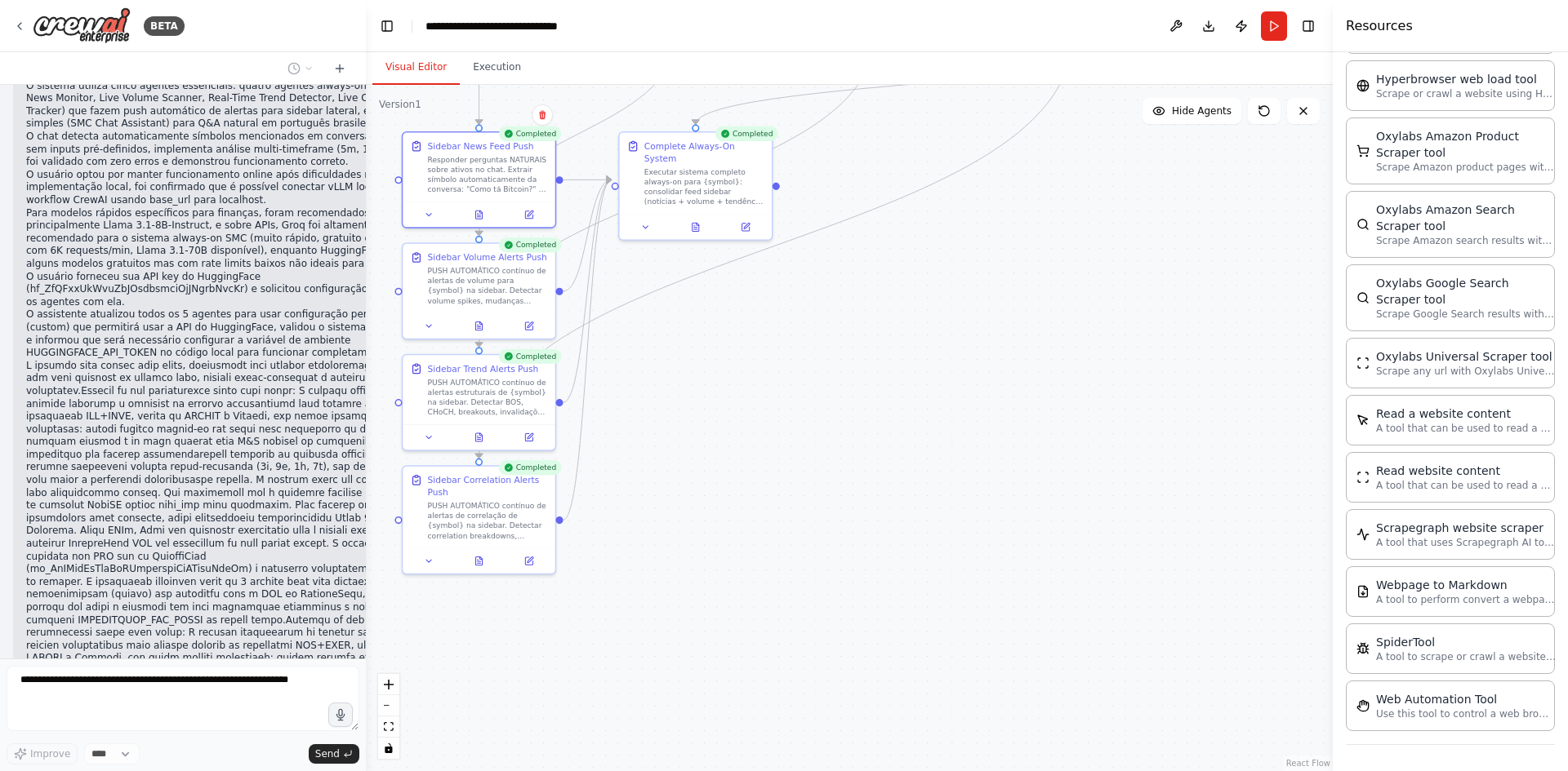
drag, startPoint x: 818, startPoint y: 387, endPoint x: 962, endPoint y: 388, distance: 144.0
click at [962, 388] on div ".deletable-edge-delete-btn { width: 20px; height: 20px; border: 0px solid #ffff…" at bounding box center [849, 428] width 967 height 686
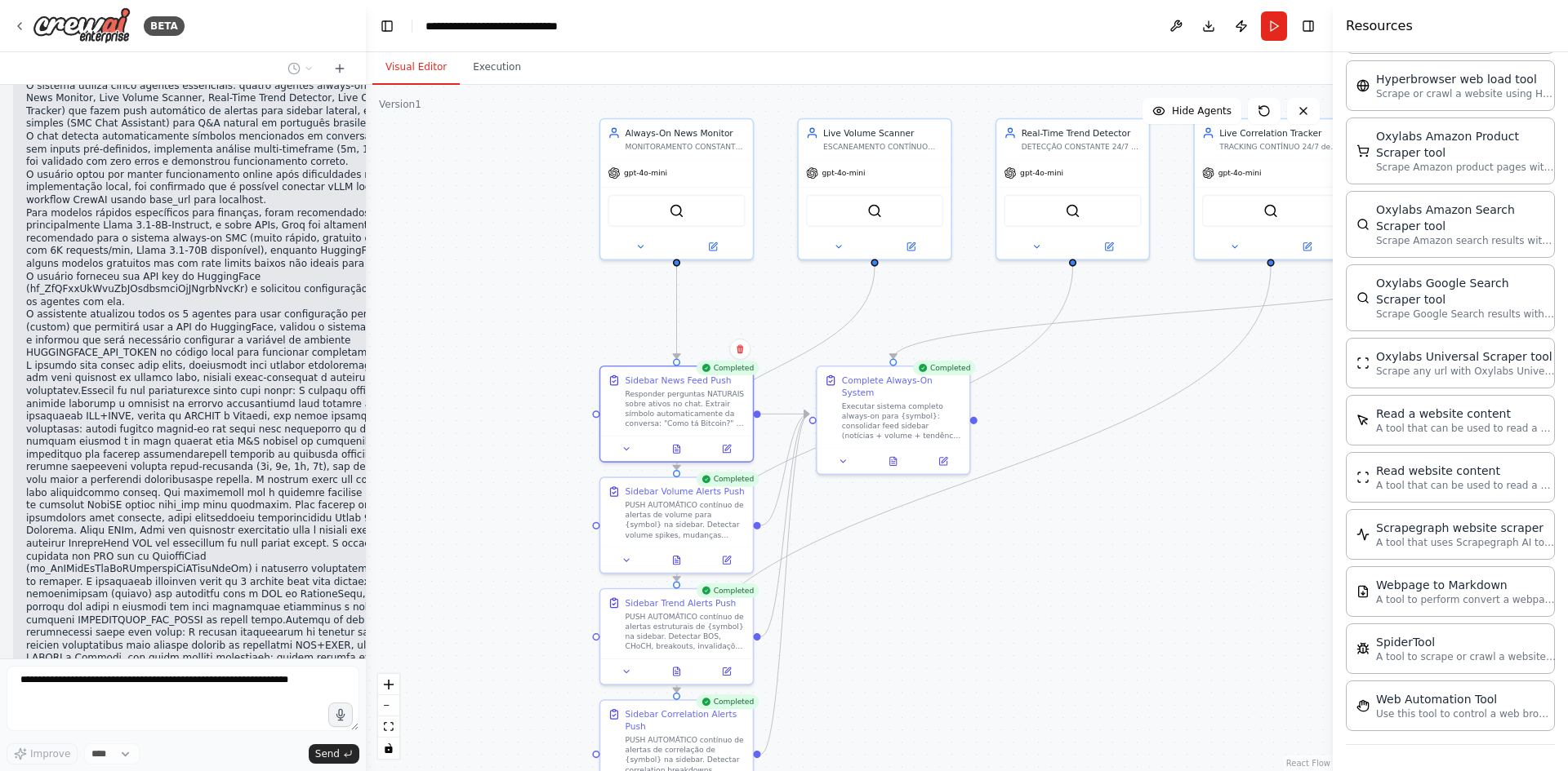
drag, startPoint x: 936, startPoint y: 385, endPoint x: 1010, endPoint y: 606, distance: 233.1
click at [1010, 606] on div ".deletable-edge-delete-btn { width: 20px; height: 20px; border: 0px solid #ffff…" at bounding box center [849, 428] width 967 height 686
click at [719, 244] on button at bounding box center [710, 245] width 70 height 15
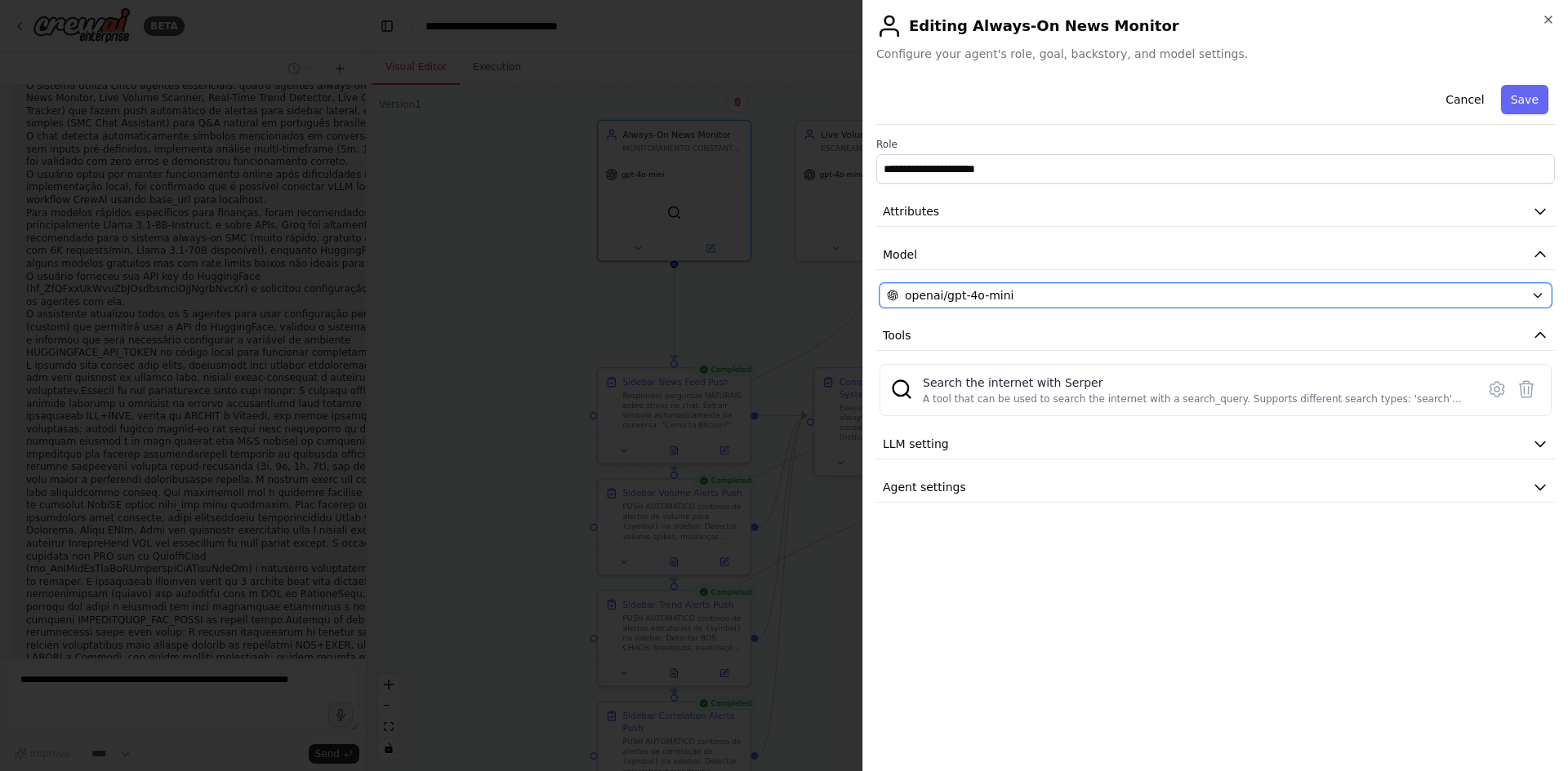
click at [1030, 295] on div "openai/gpt-4o-mini" at bounding box center [1206, 295] width 638 height 16
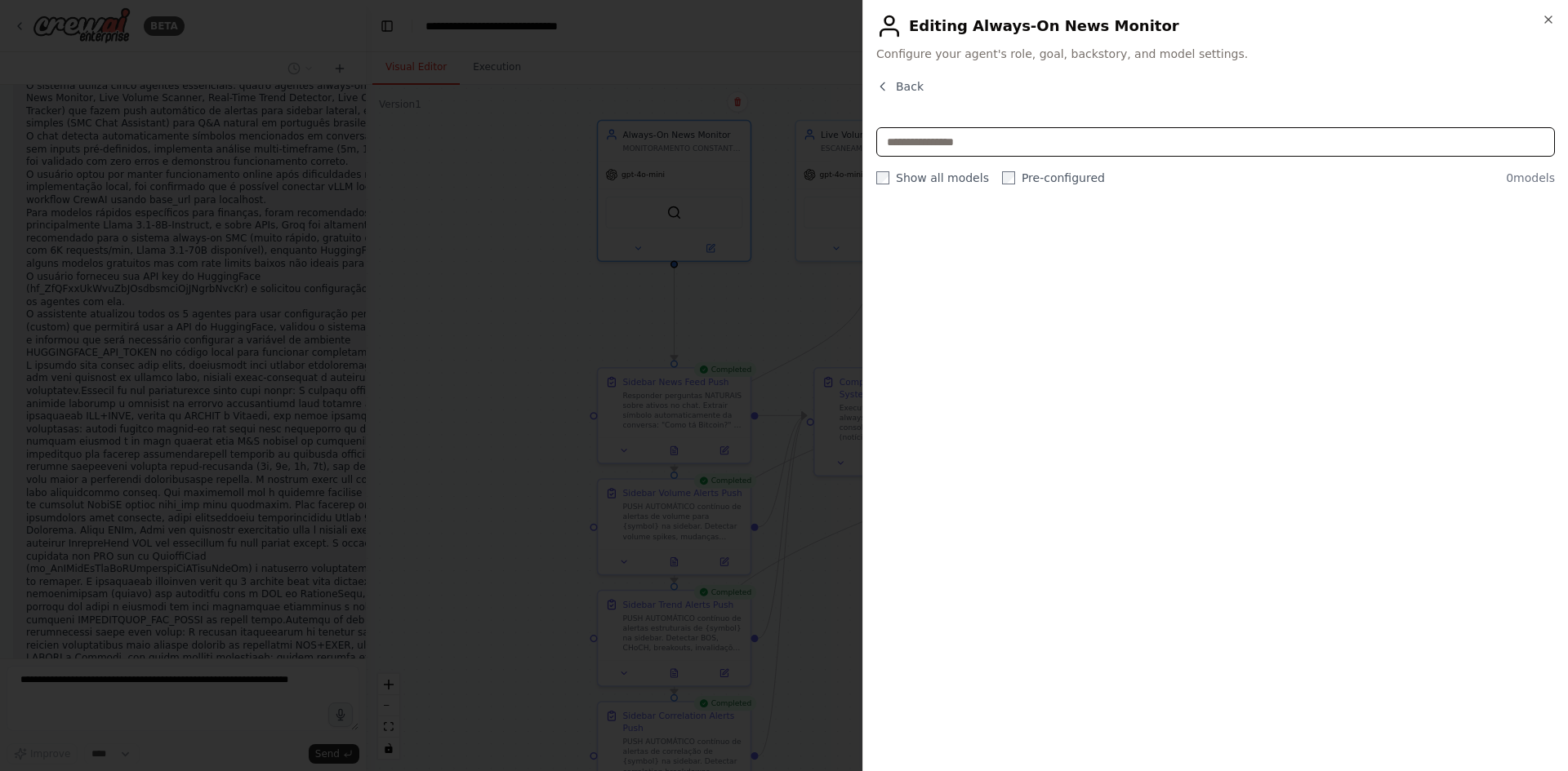
click at [1152, 146] on input "text" at bounding box center [1215, 141] width 679 height 29
click at [1006, 182] on label "Pre-configured" at bounding box center [1053, 177] width 103 height 16
click at [912, 181] on label "Show all models" at bounding box center [932, 177] width 113 height 16
click at [1026, 182] on label "Pre-configured" at bounding box center [1053, 177] width 103 height 16
click at [999, 143] on input "text" at bounding box center [1215, 141] width 679 height 29
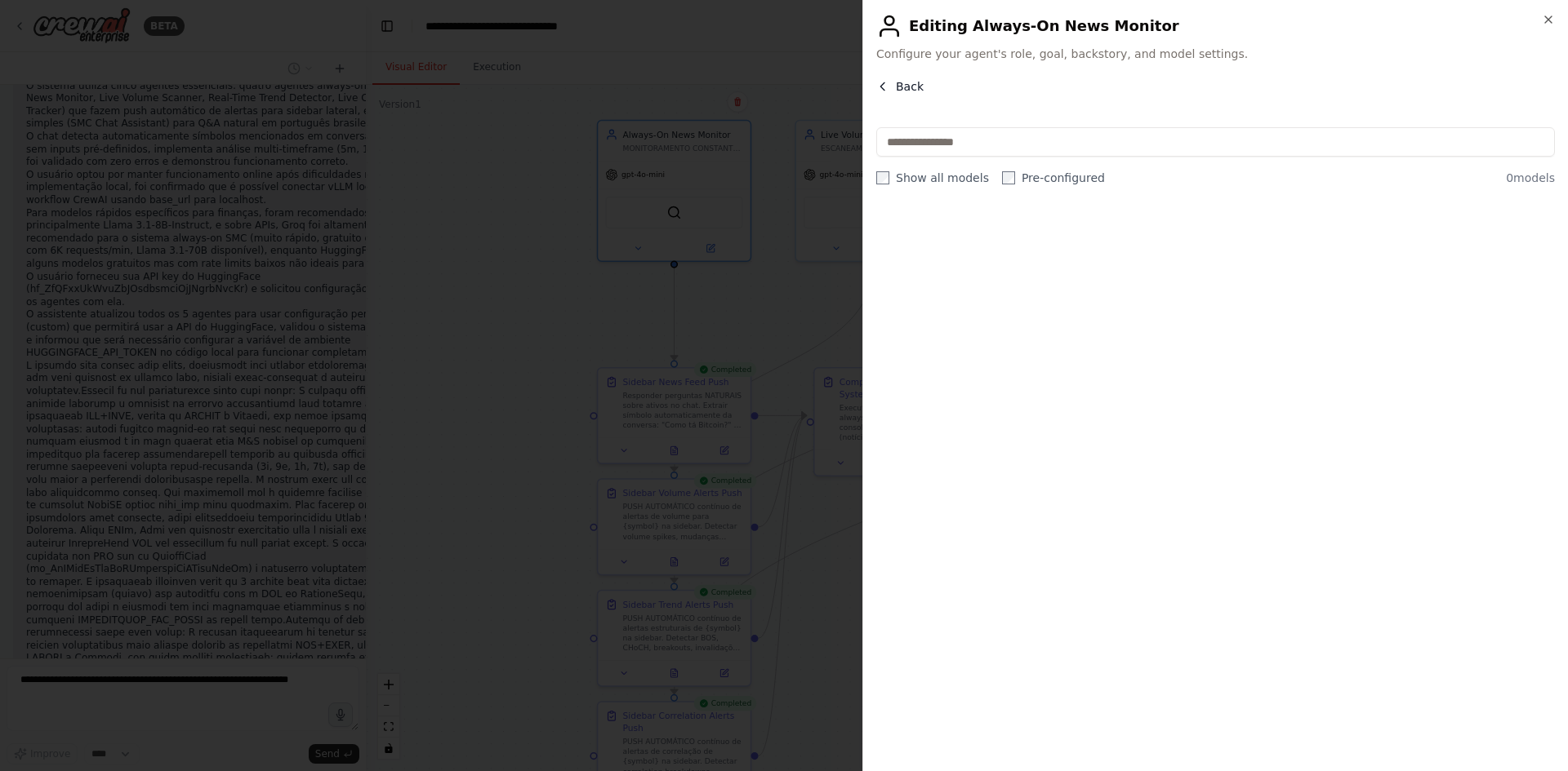
click at [883, 81] on icon "button" at bounding box center [883, 87] width 13 height 13
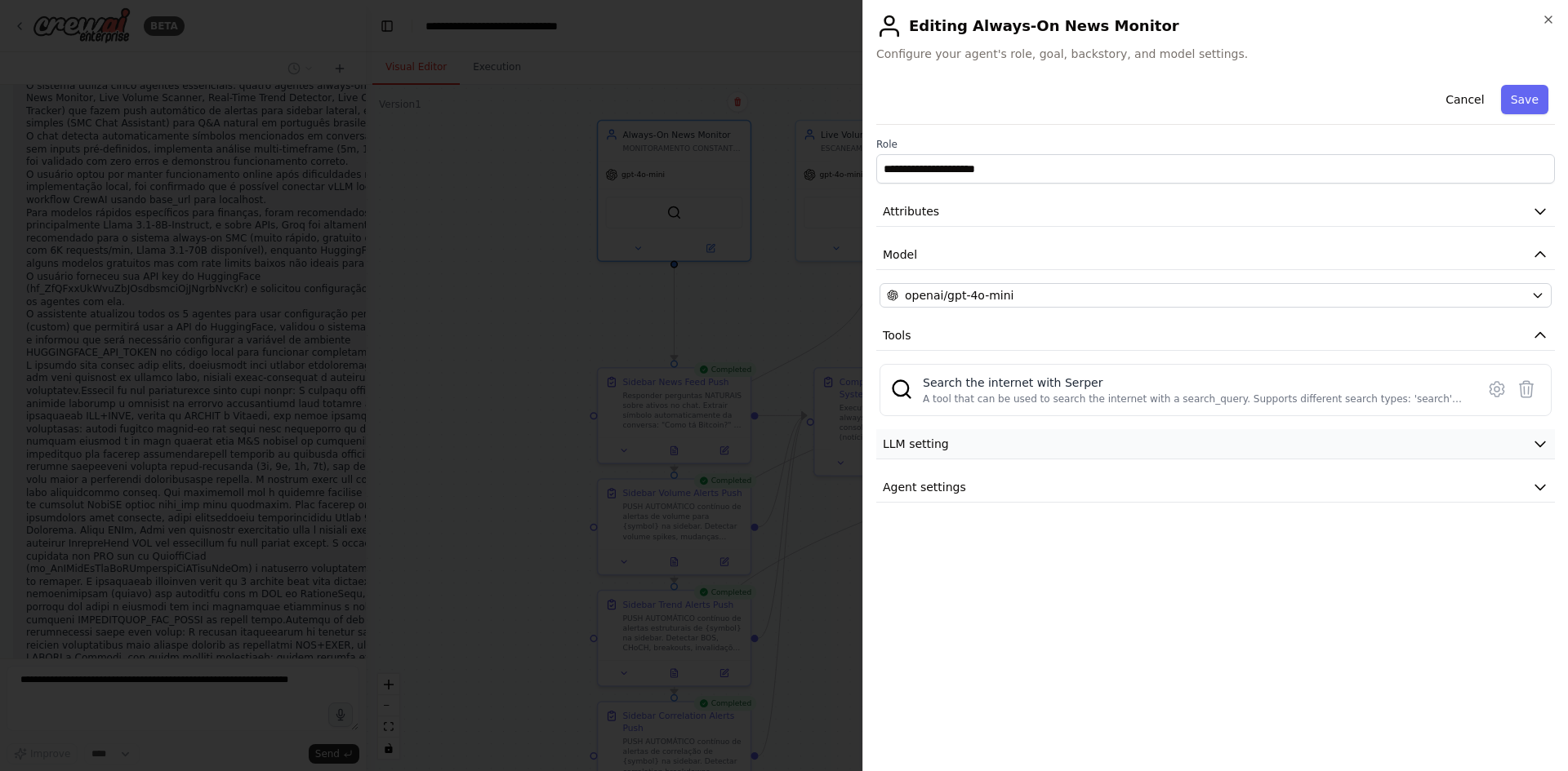
click at [965, 454] on button "LLM setting" at bounding box center [1215, 444] width 679 height 30
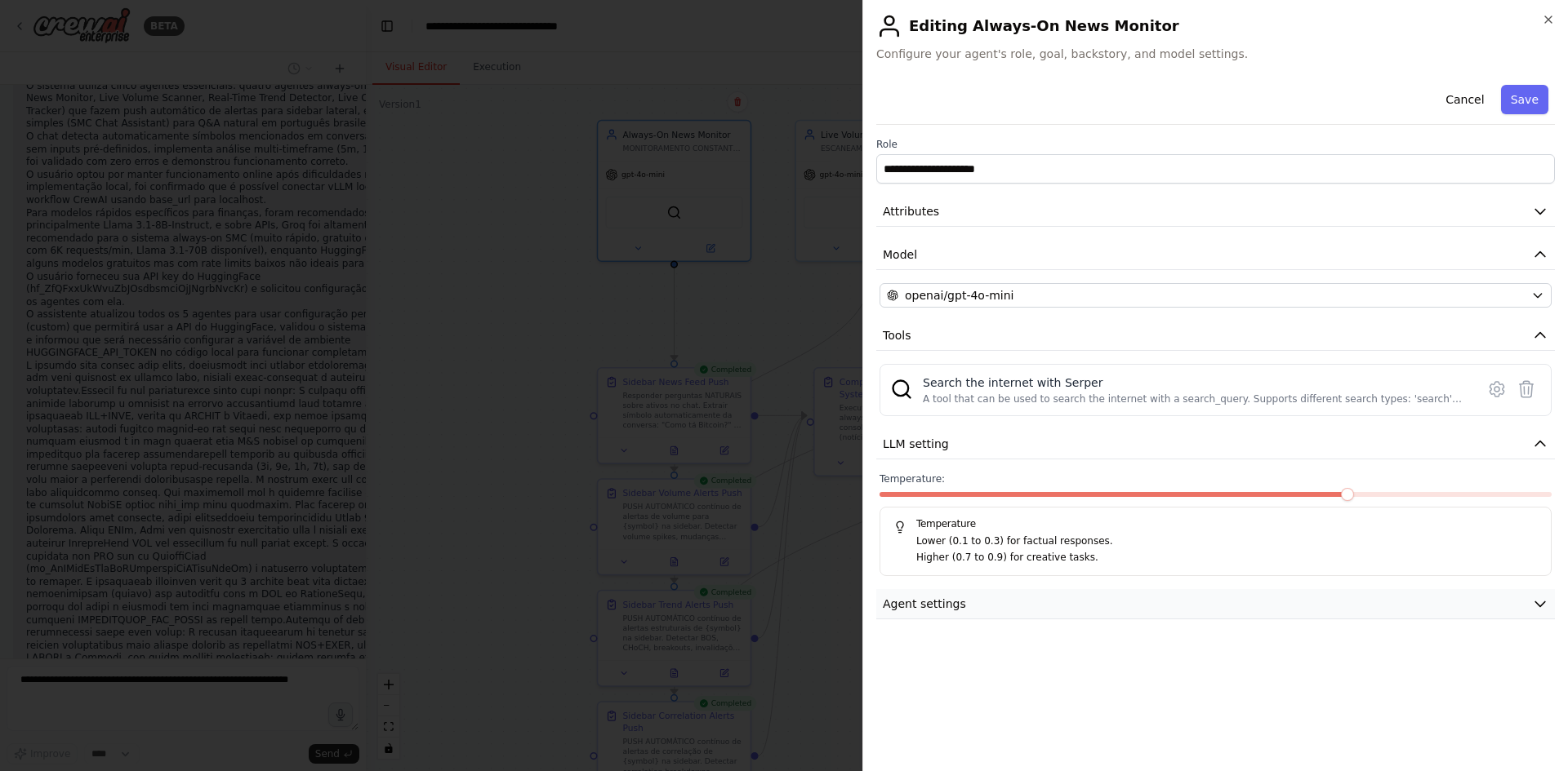
click at [987, 609] on button "Agent settings" at bounding box center [1215, 604] width 679 height 30
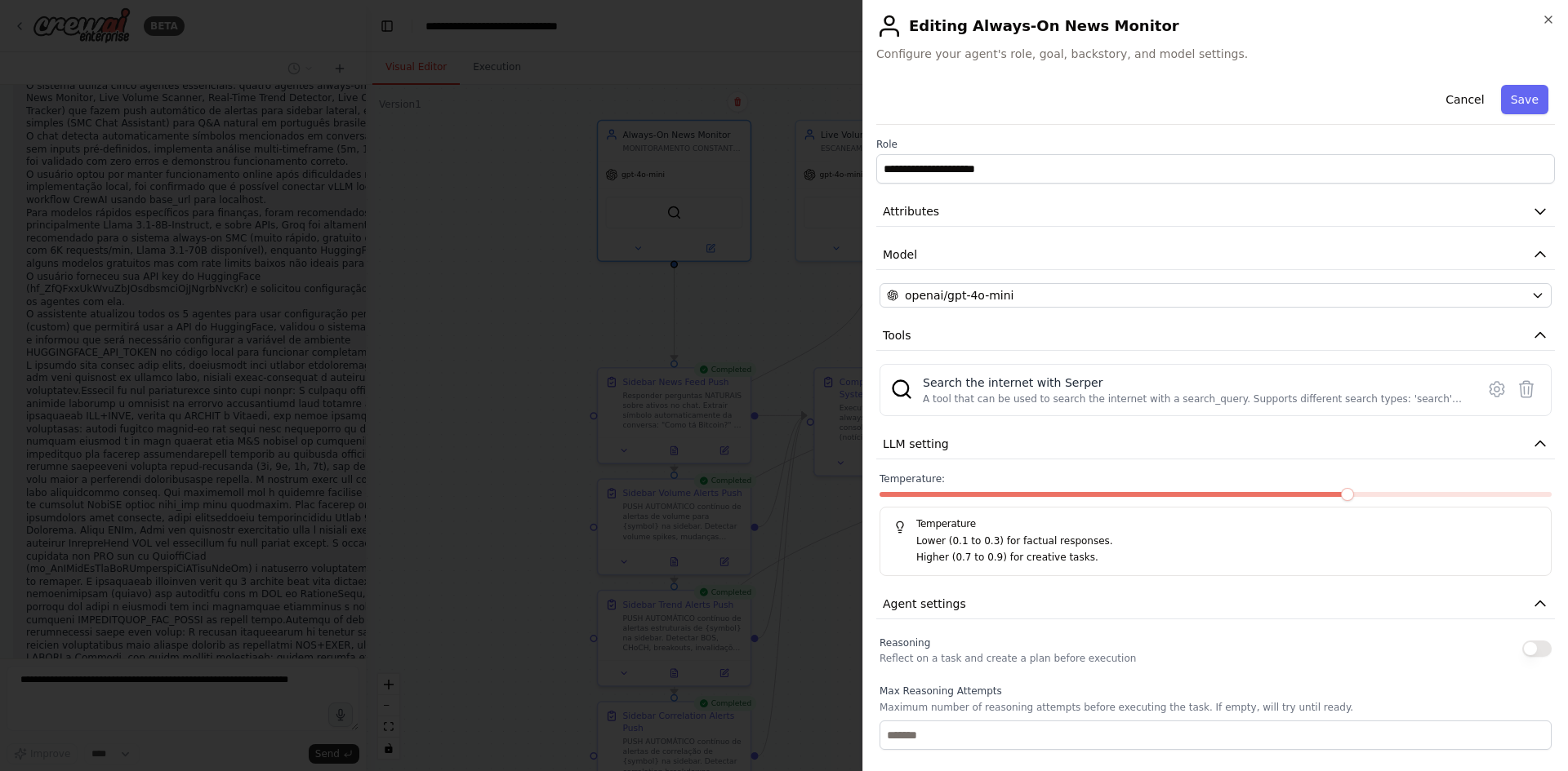
scroll to position [163, 0]
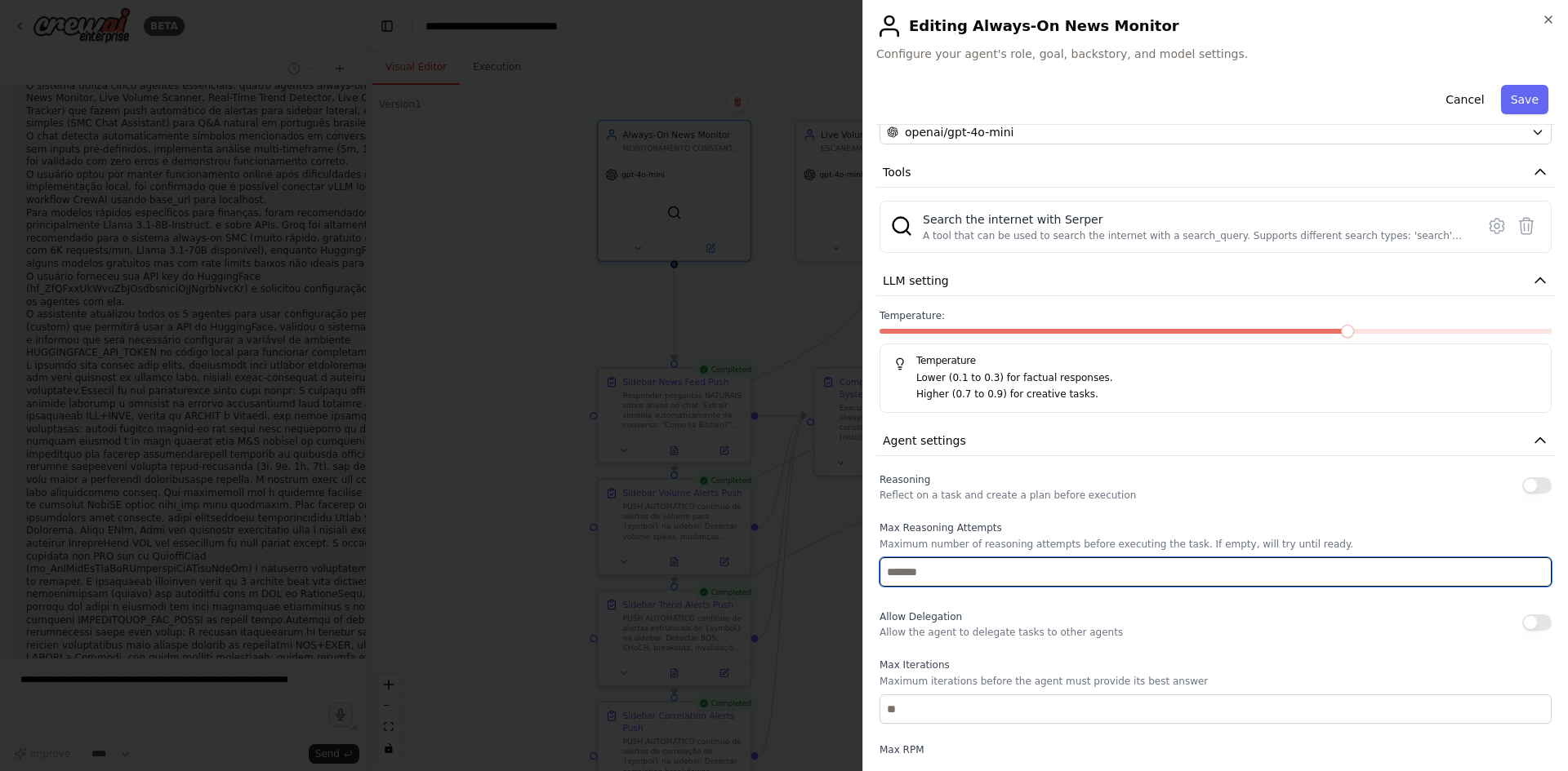
click at [1052, 568] on input "number" at bounding box center [1216, 571] width 672 height 29
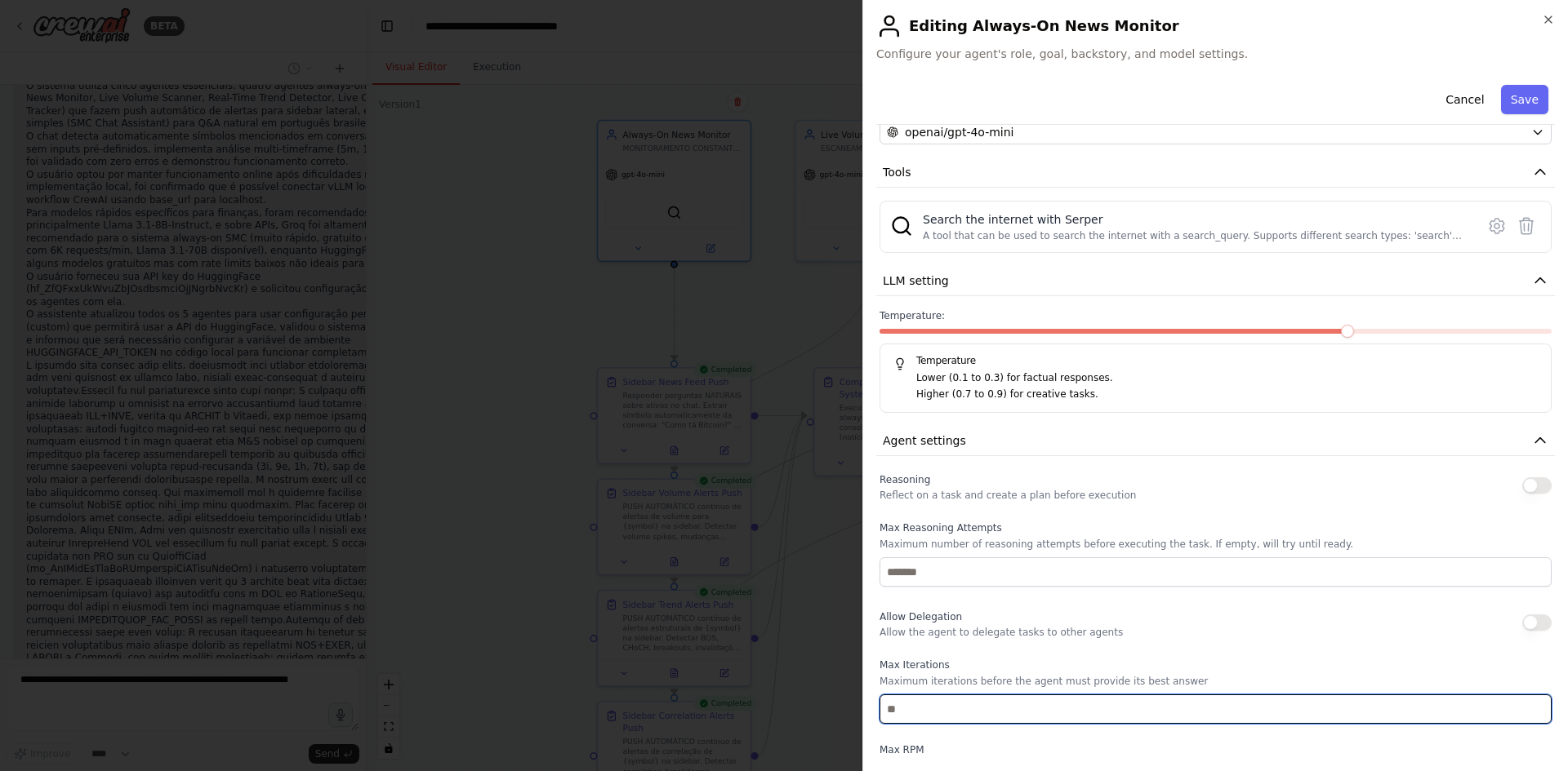
click at [1010, 695] on input "number" at bounding box center [1216, 708] width 672 height 29
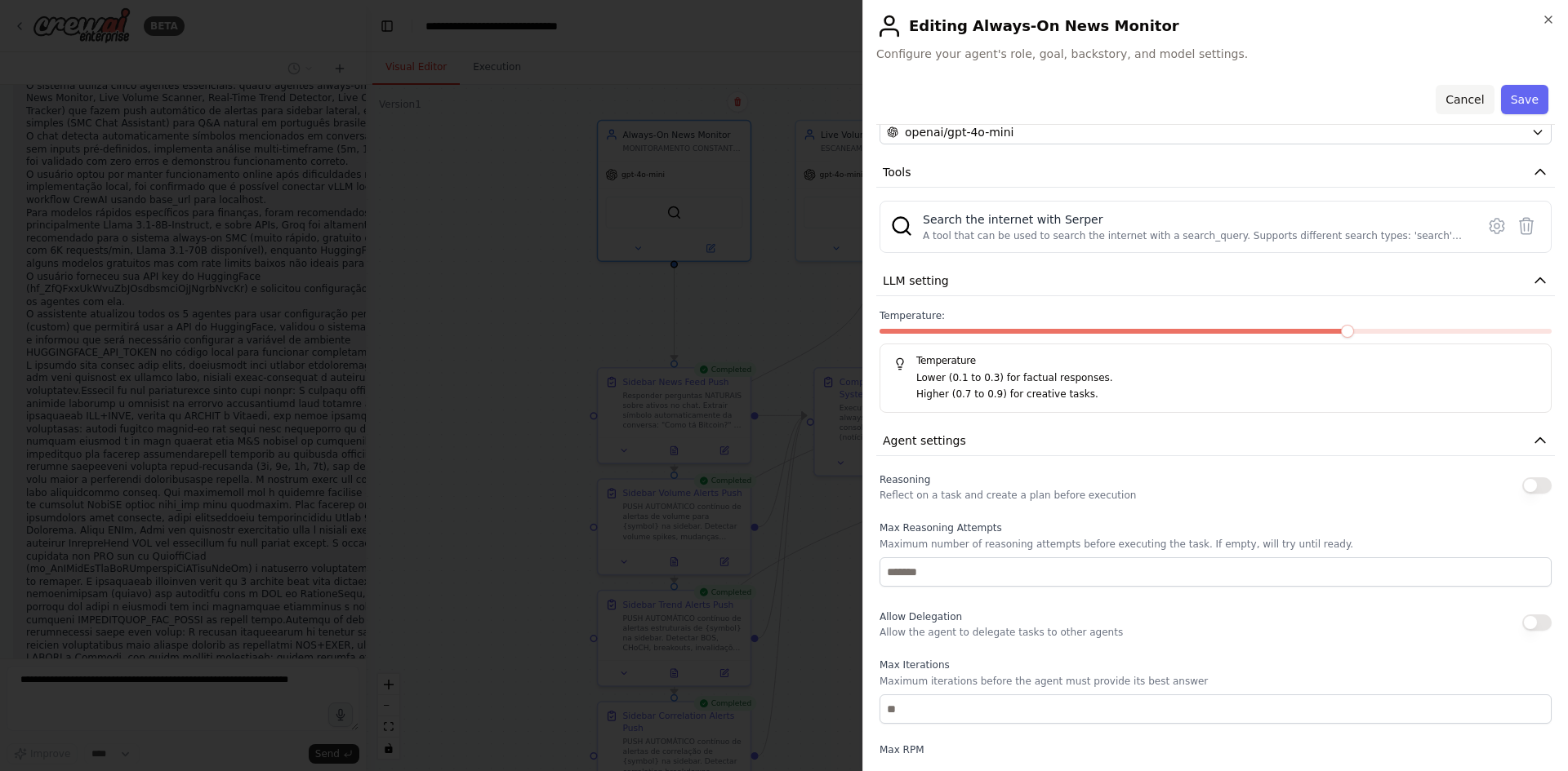
click at [1471, 98] on button "Cancel" at bounding box center [1464, 99] width 58 height 29
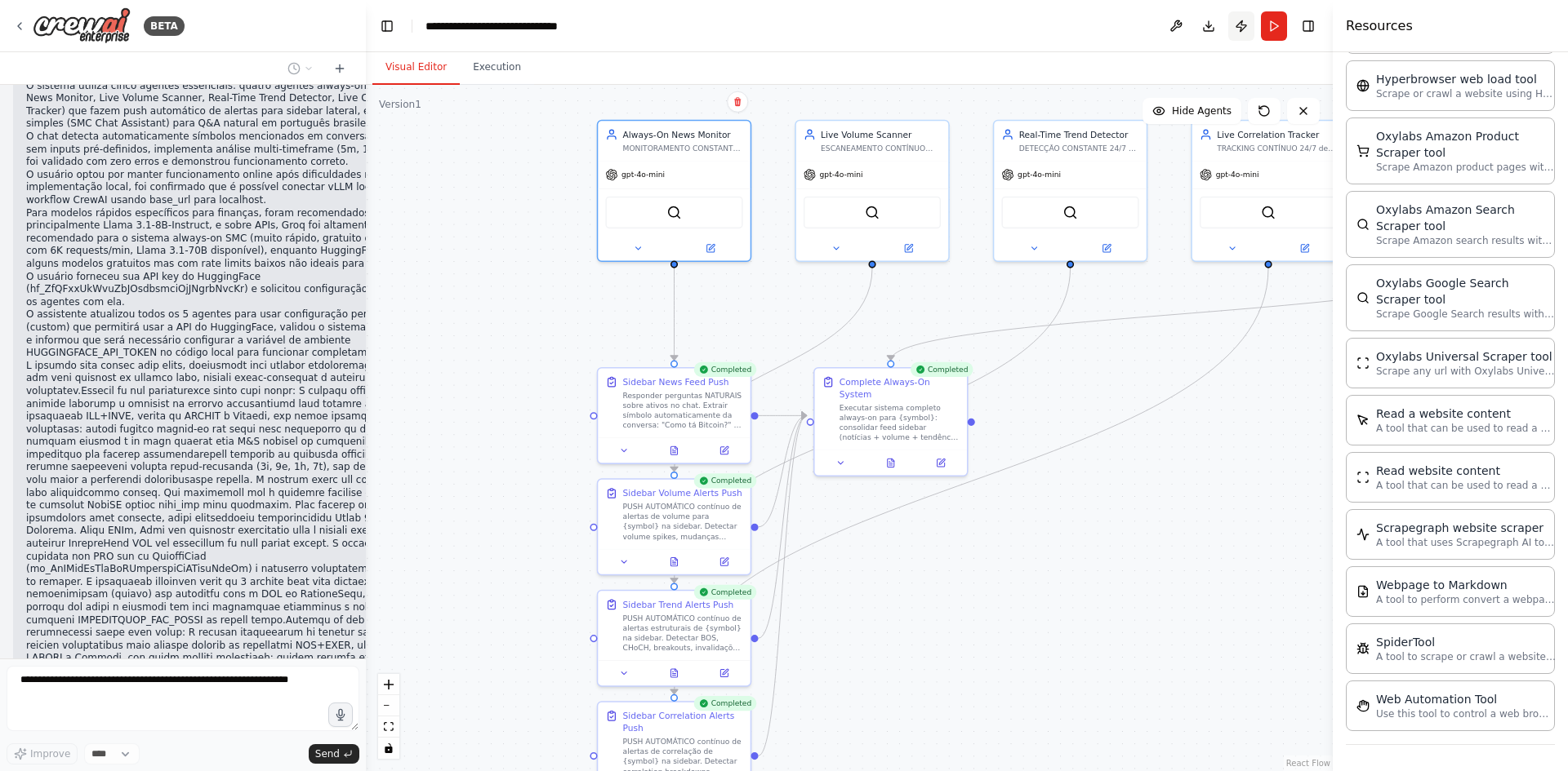
click at [1247, 22] on button "Publish" at bounding box center [1241, 25] width 26 height 29
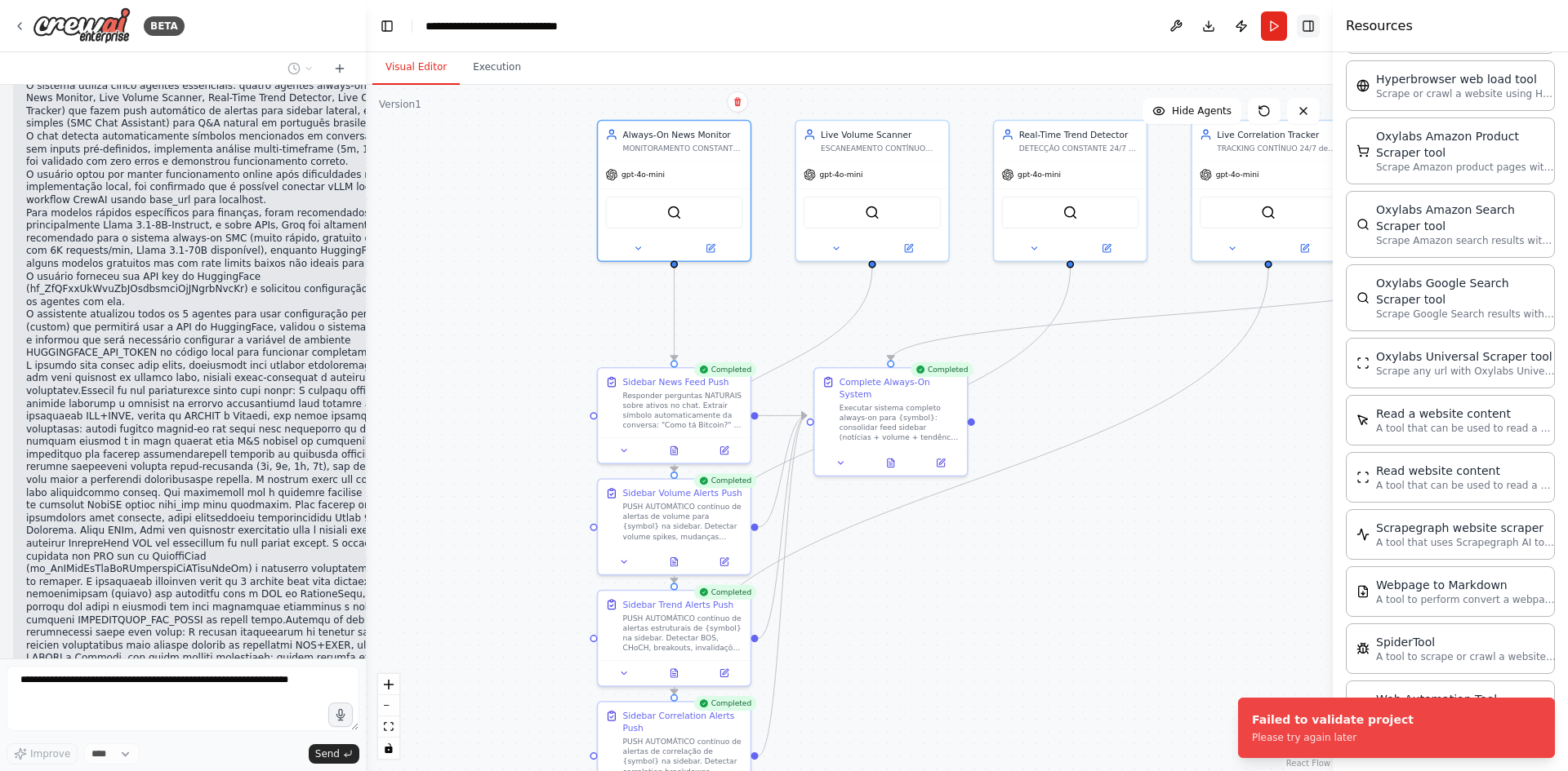
click at [1308, 16] on button "Toggle Right Sidebar" at bounding box center [1308, 26] width 22 height 22
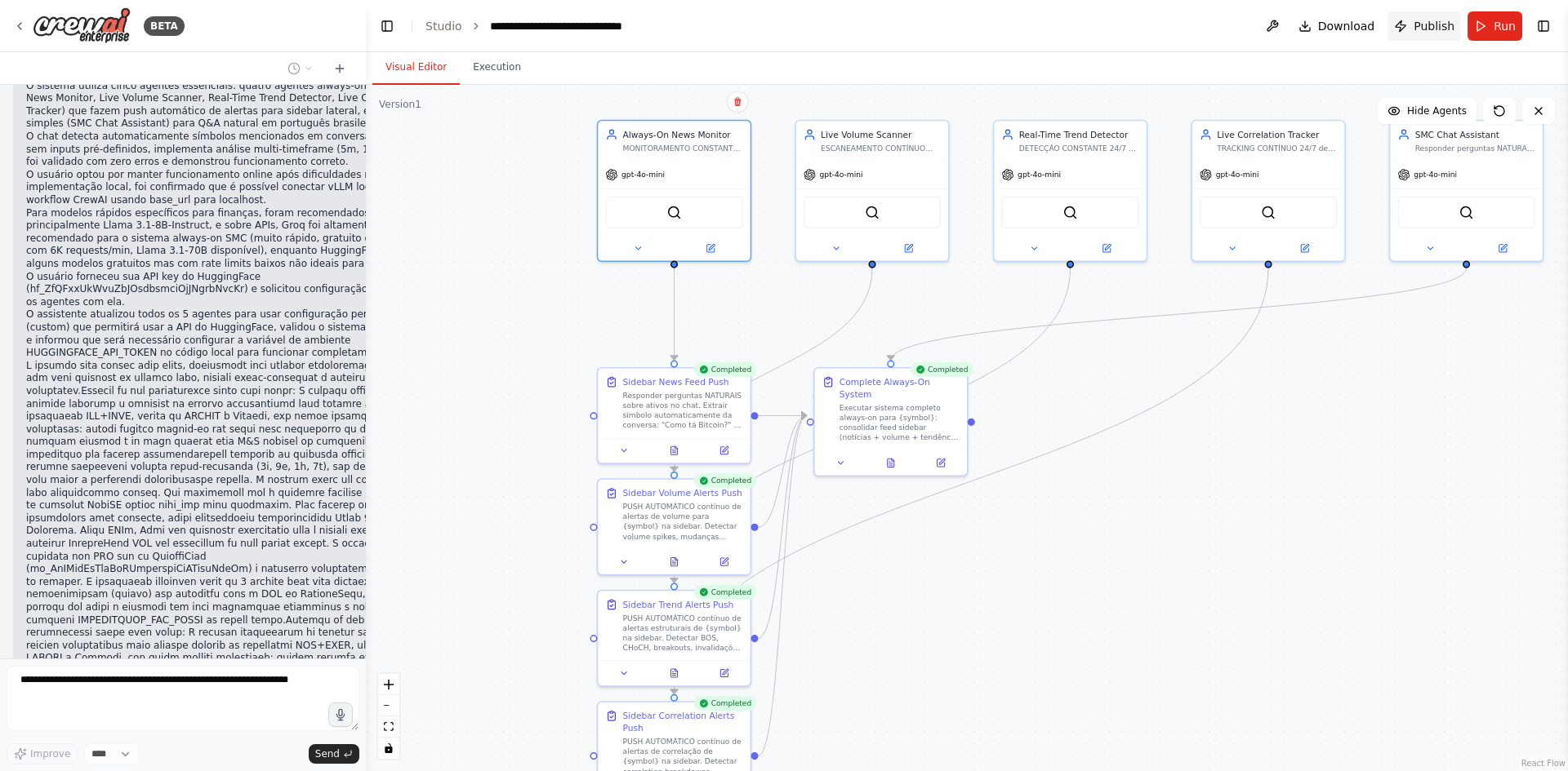
click at [1406, 19] on button "Publish" at bounding box center [1424, 25] width 74 height 29
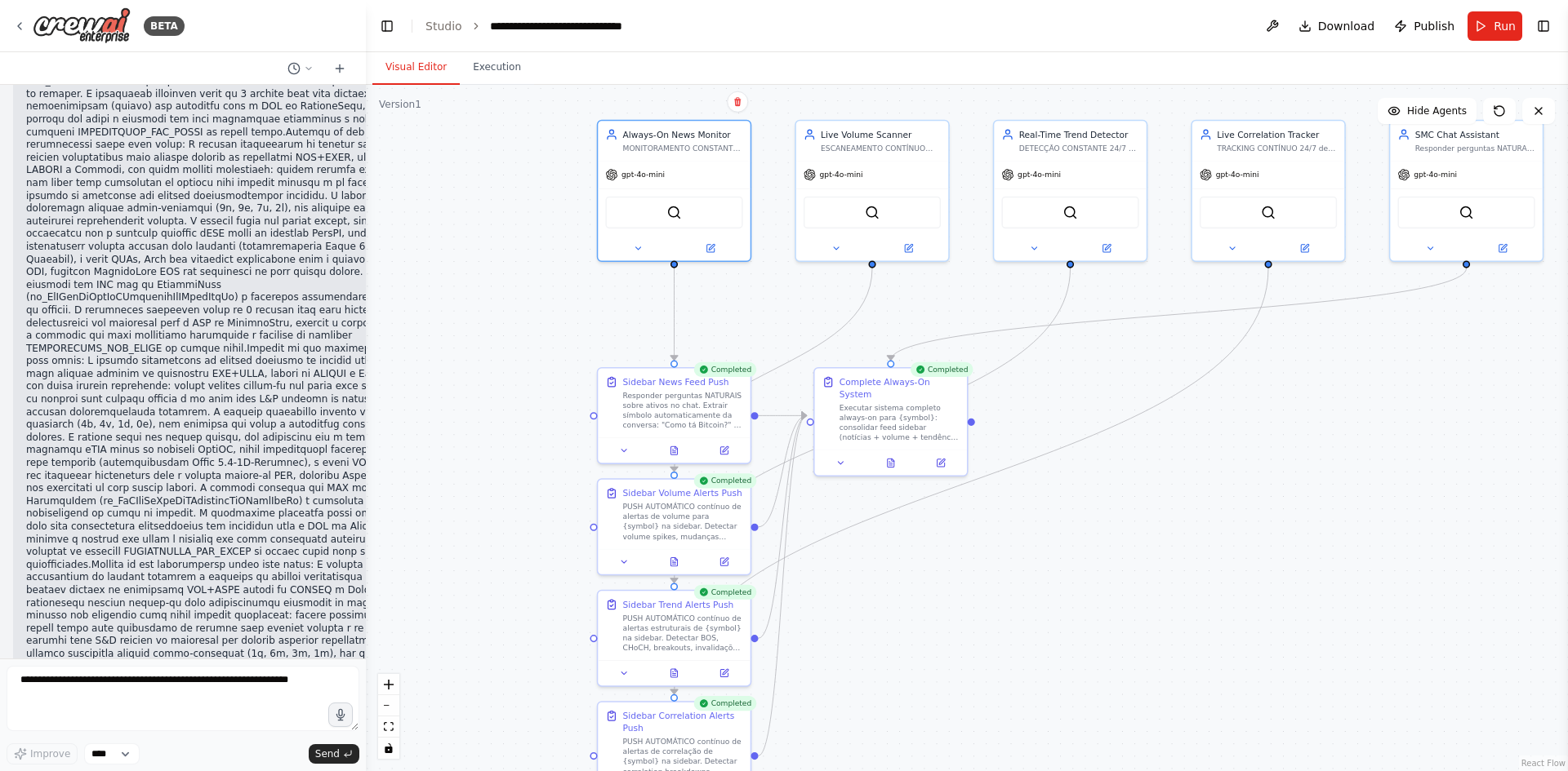
scroll to position [71809, 0]
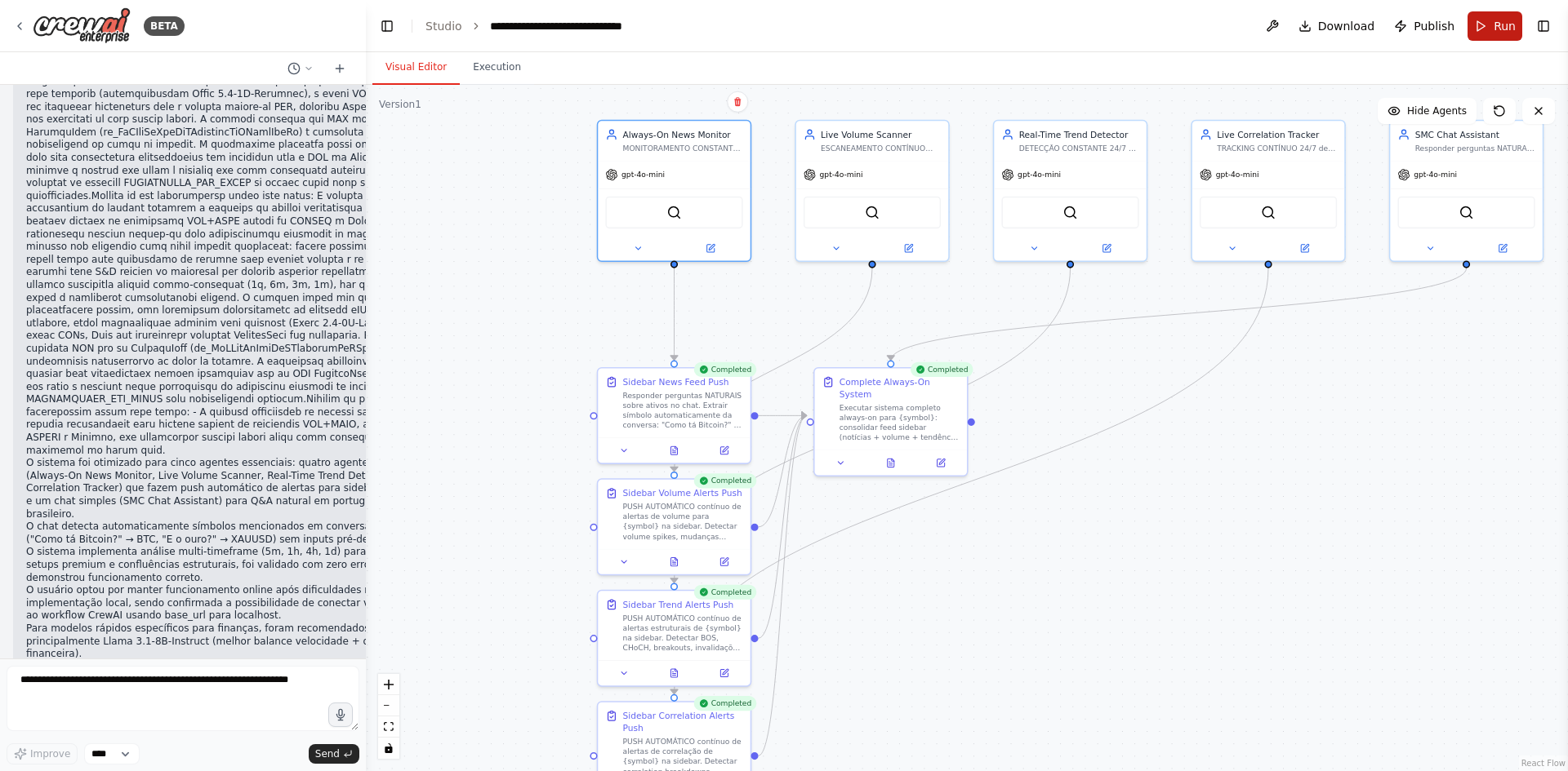
click at [1502, 31] on span "Run" at bounding box center [1504, 25] width 22 height 16
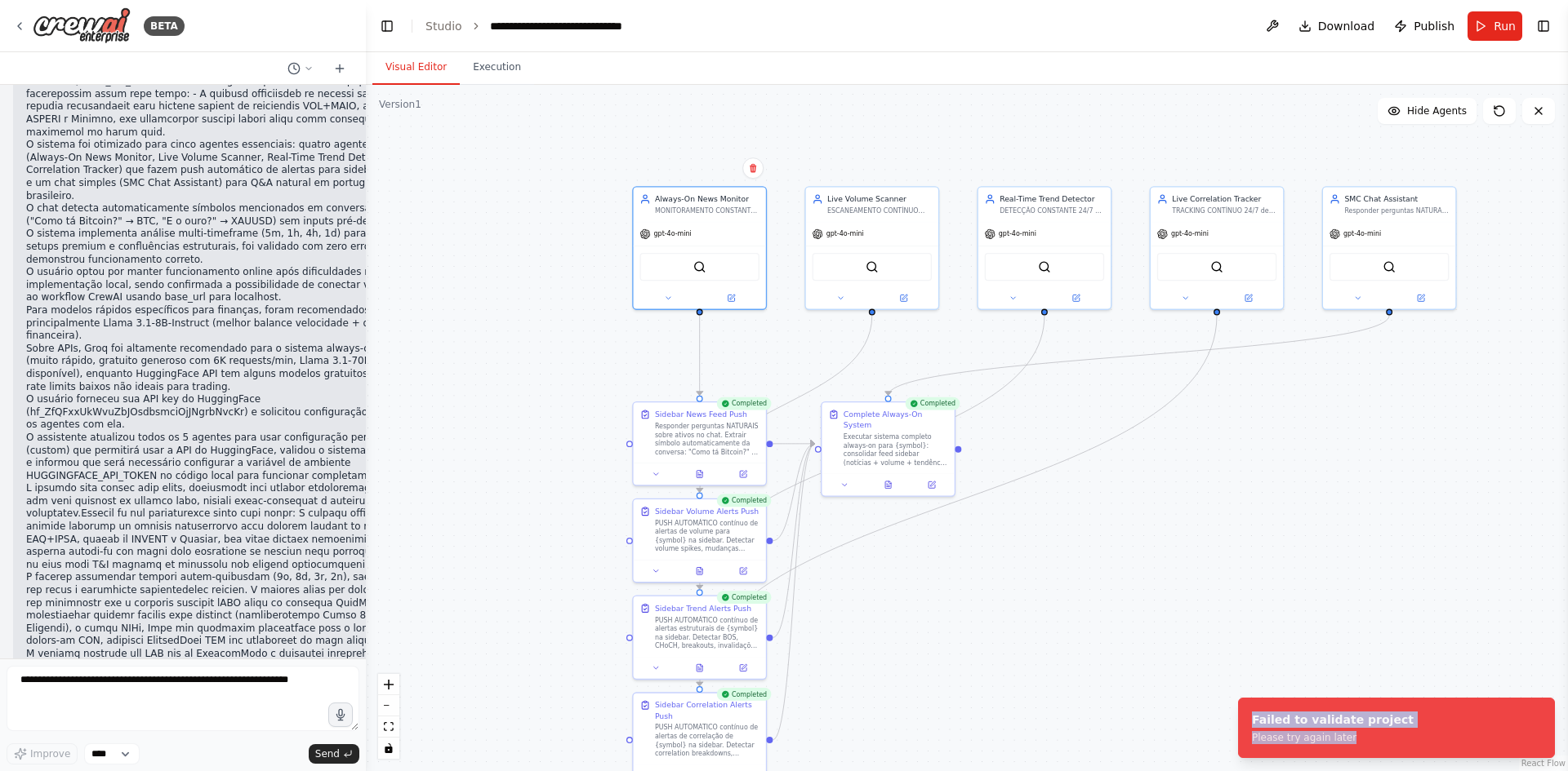
drag, startPoint x: 1318, startPoint y: 736, endPoint x: 1236, endPoint y: 712, distance: 85.4
click at [1236, 712] on ol "Failed to validate project Please try again later" at bounding box center [1396, 728] width 343 height 87
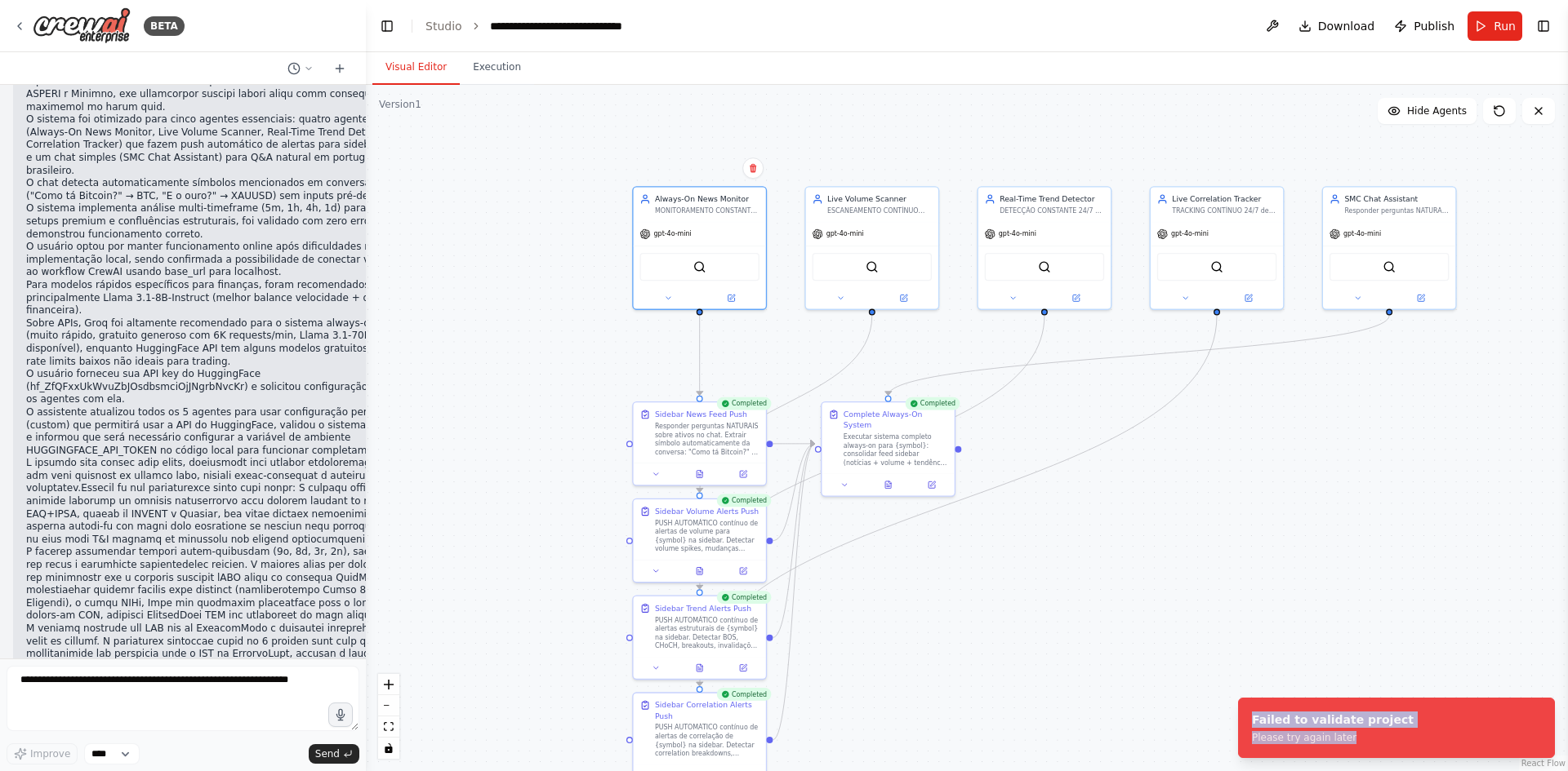
copy div "Failed to validate project Please try again later"
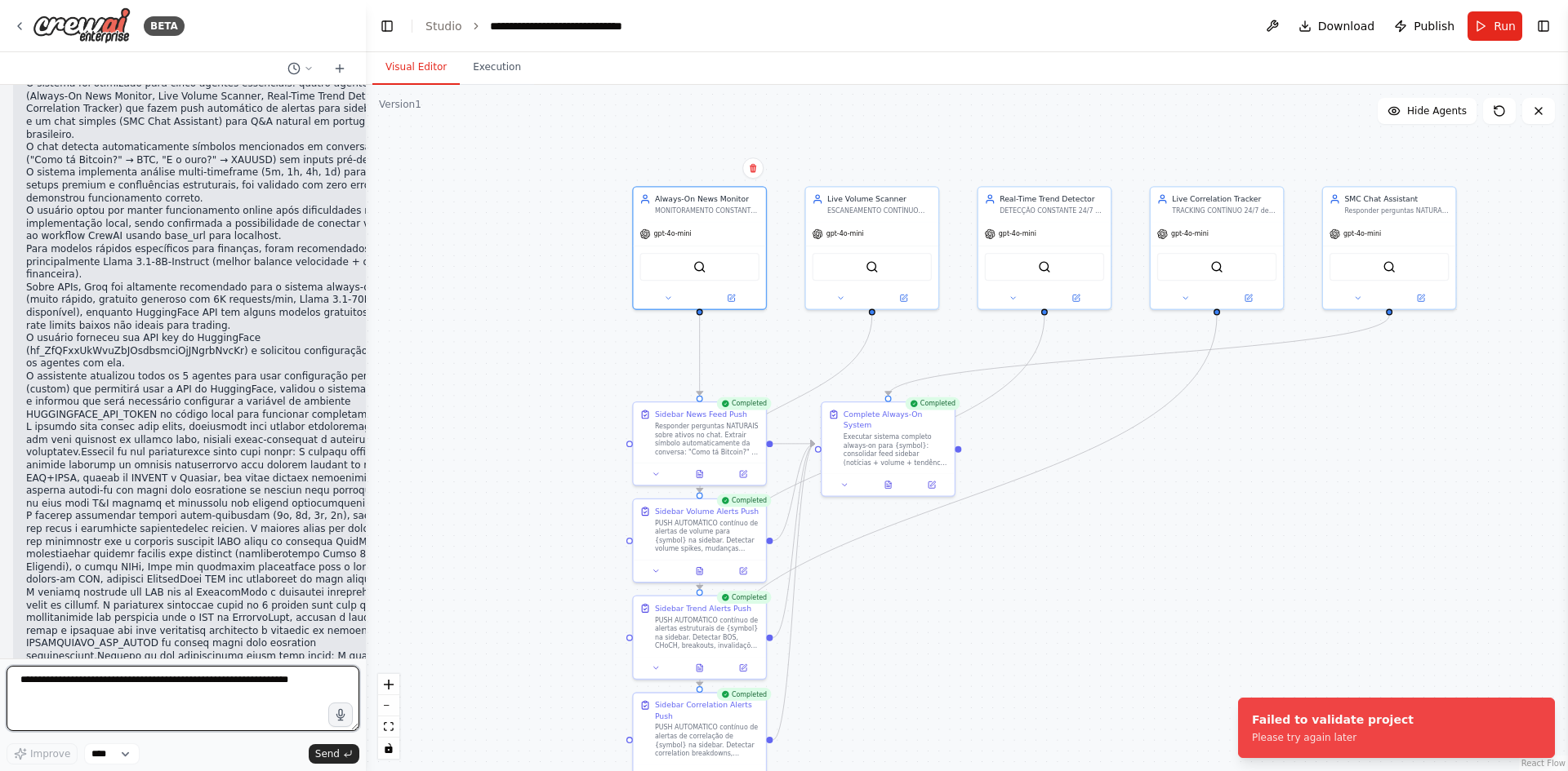
click at [206, 684] on textarea at bounding box center [183, 699] width 353 height 65
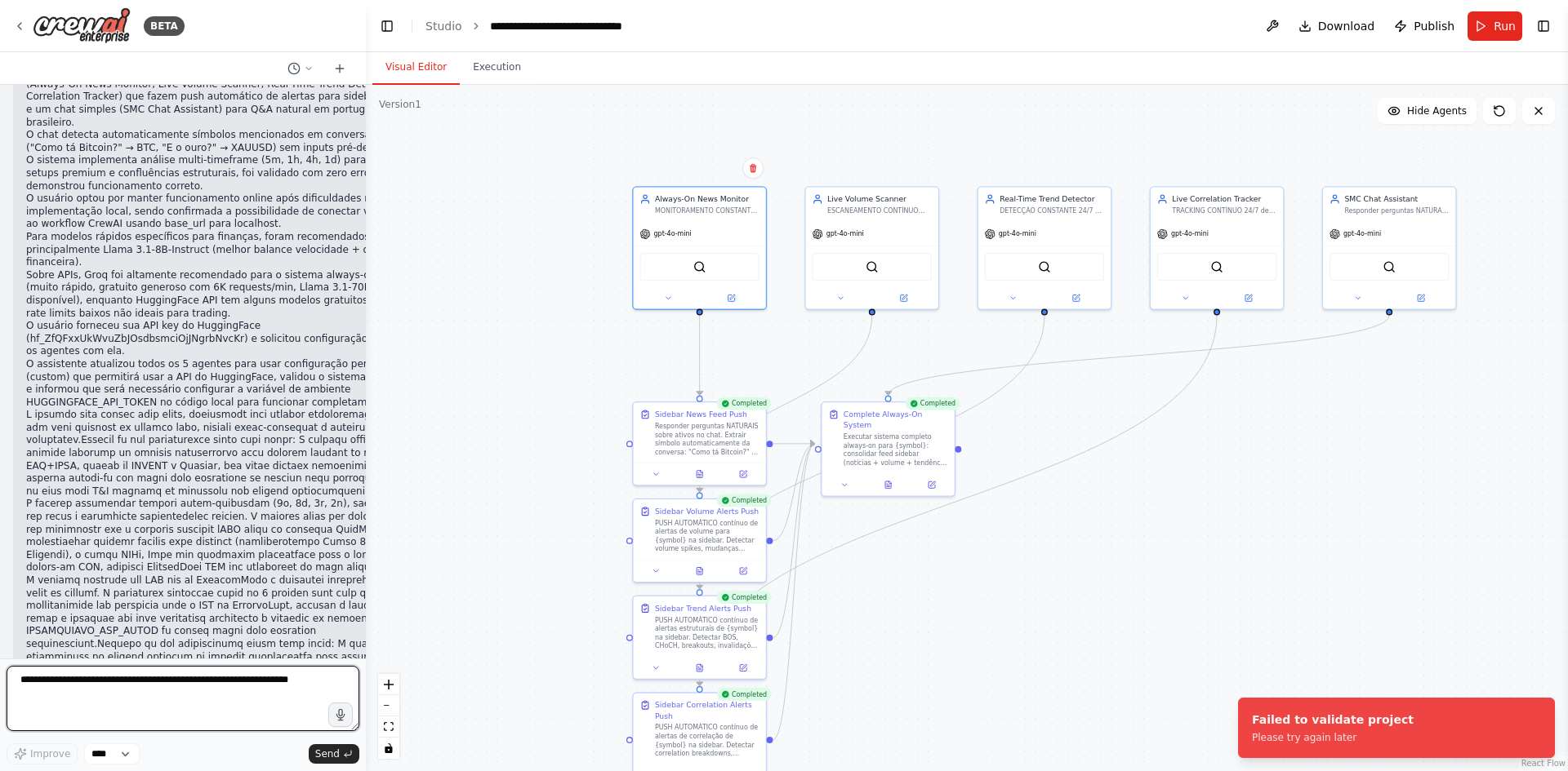
paste textarea "**********"
type textarea "**********"
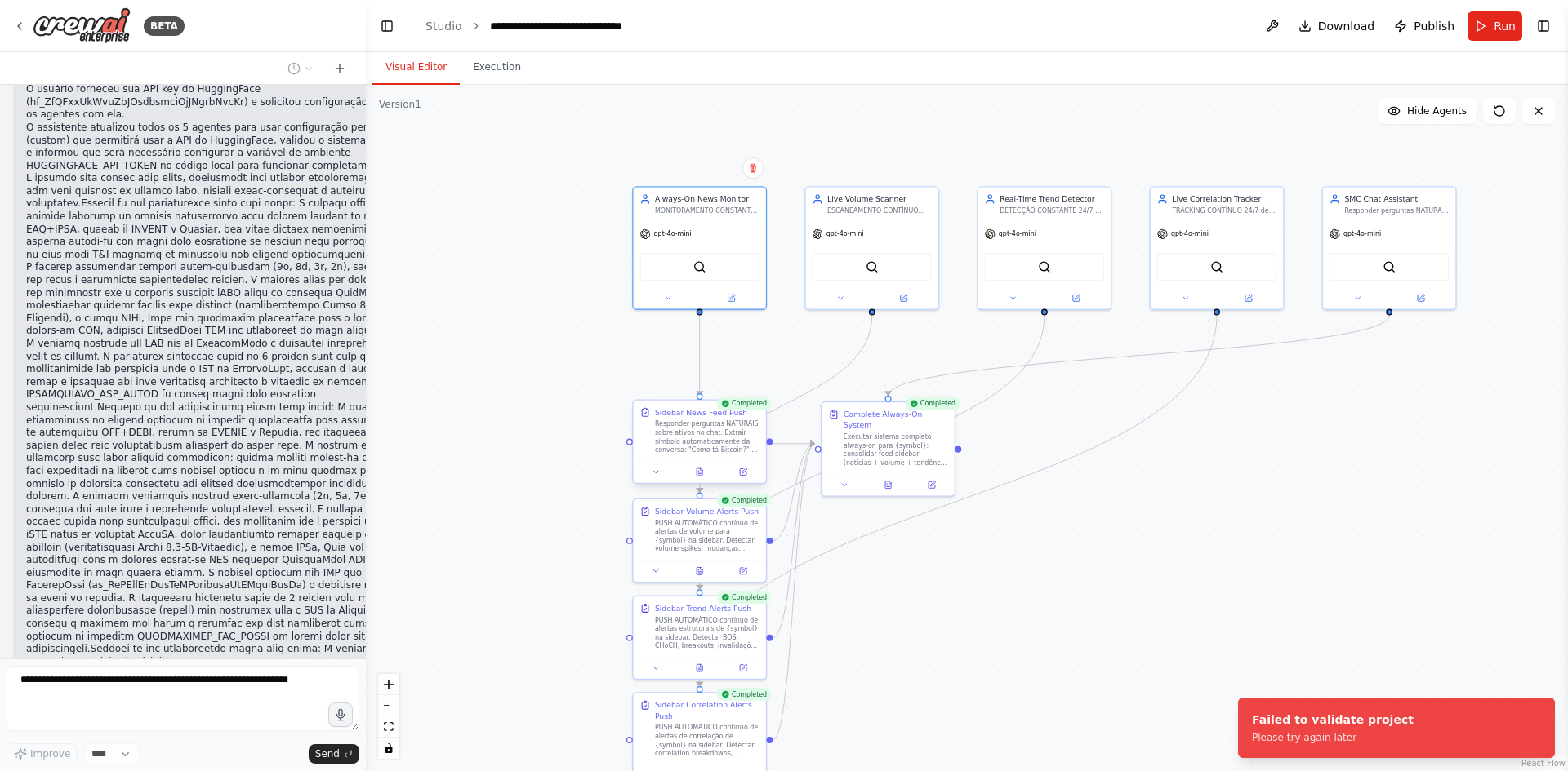
click at [740, 481] on div at bounding box center [700, 472] width 133 height 22
click at [749, 480] on div at bounding box center [700, 472] width 133 height 22
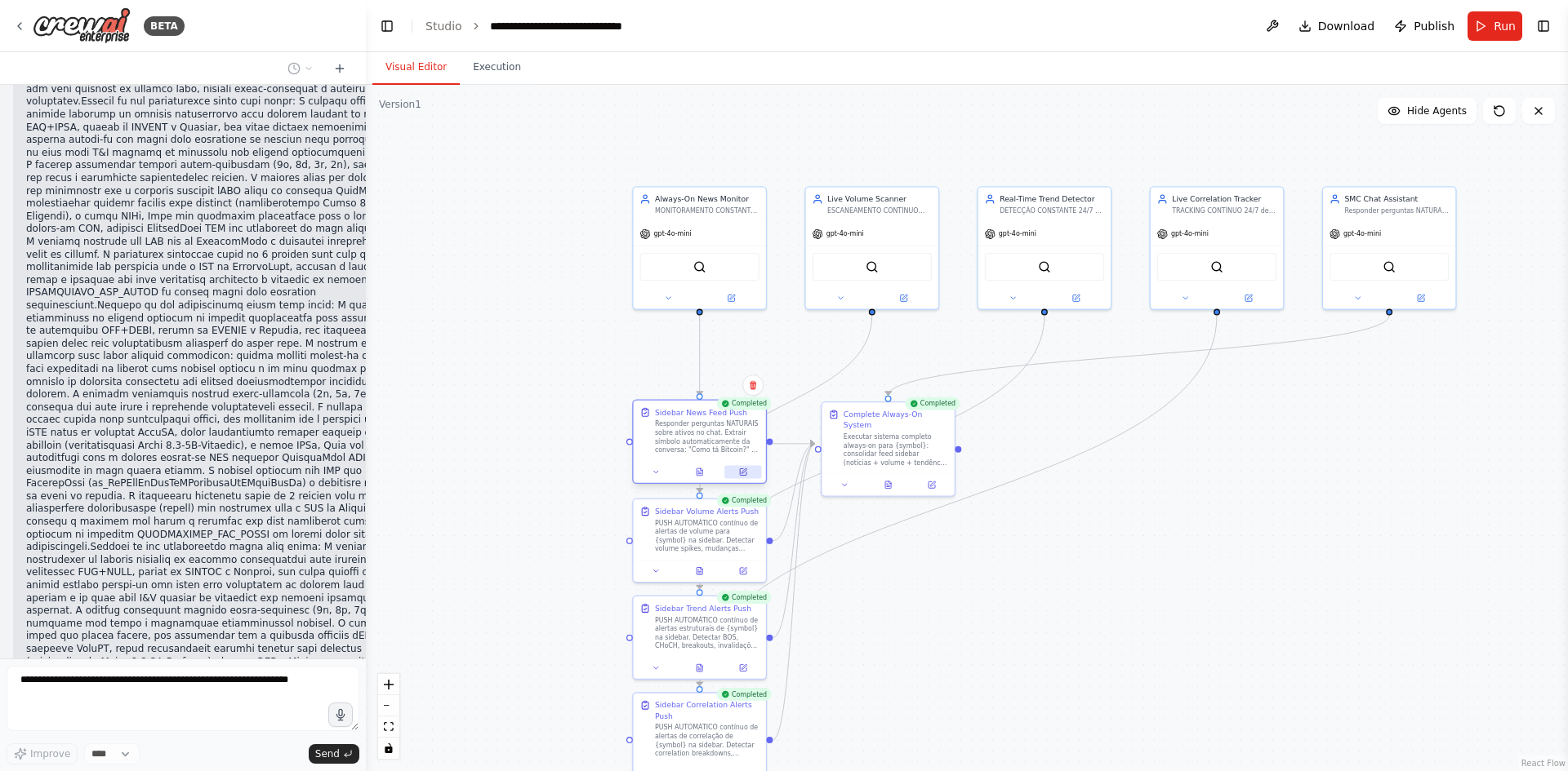
click at [739, 471] on icon at bounding box center [743, 472] width 9 height 9
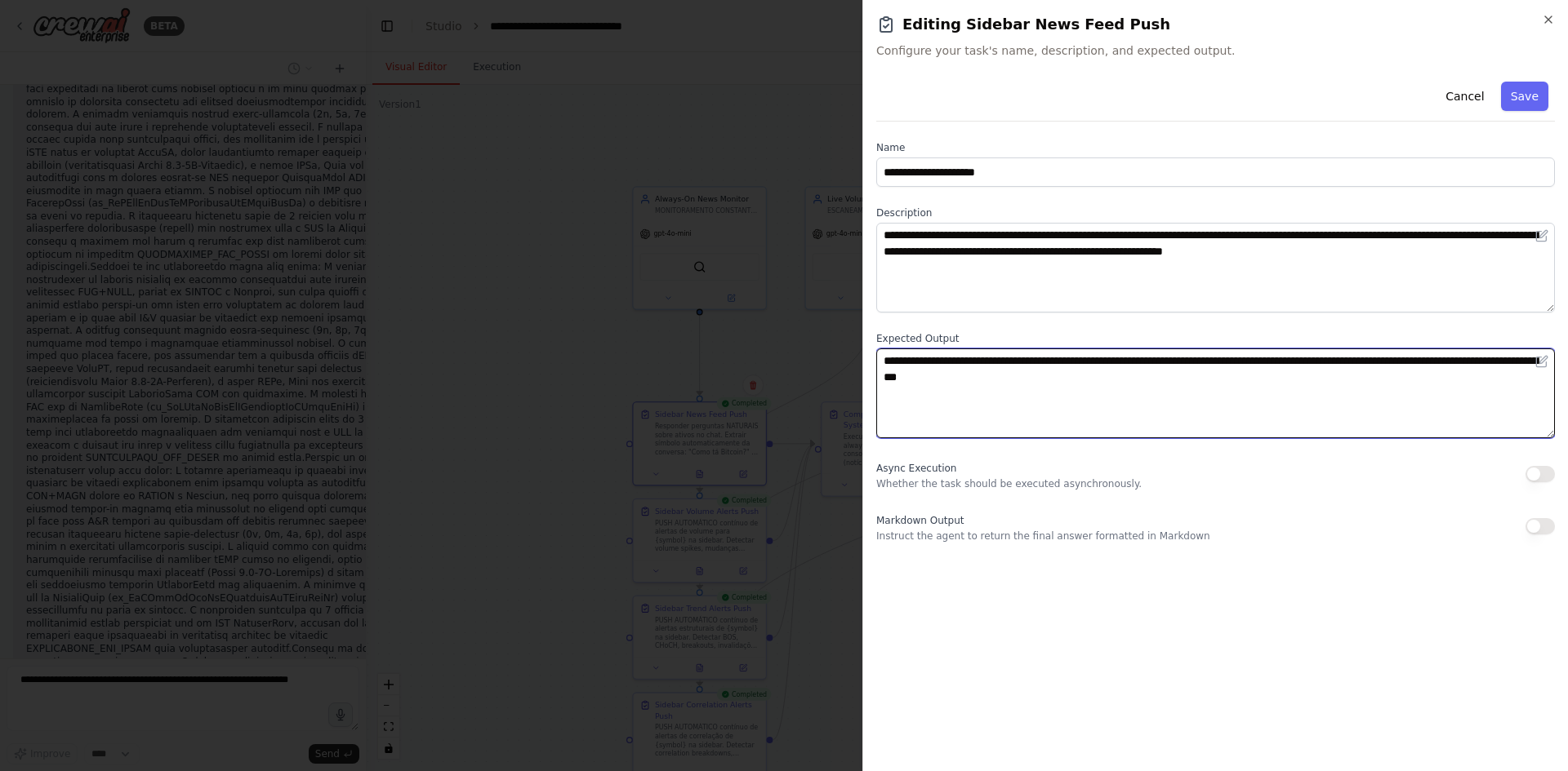
drag, startPoint x: 1005, startPoint y: 357, endPoint x: 1365, endPoint y: 346, distance: 360.2
click at [1365, 346] on div "**********" at bounding box center [1215, 386] width 679 height 106
type textarea "**********"
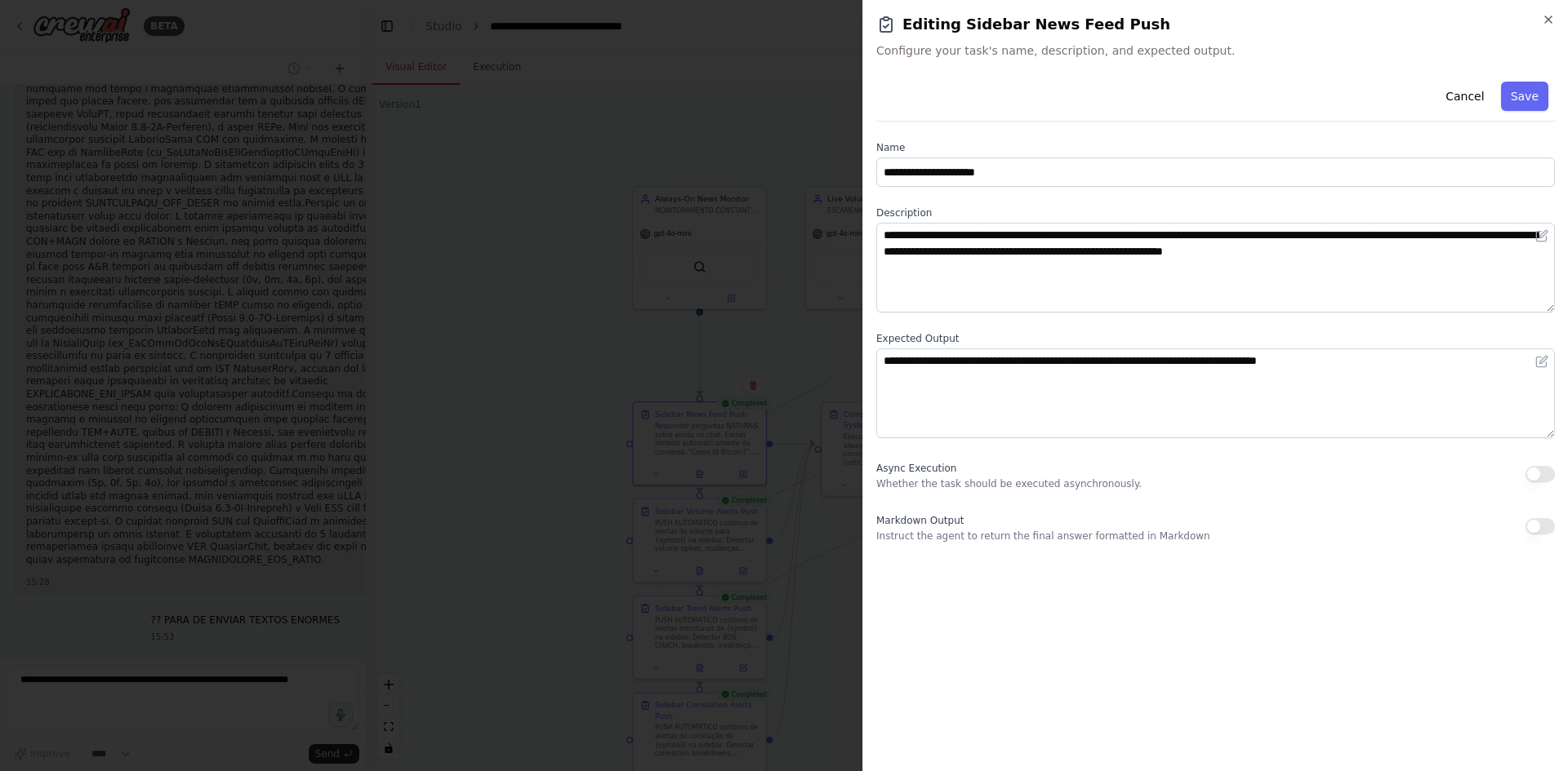
click at [1545, 476] on button "button" at bounding box center [1540, 473] width 29 height 16
click at [1522, 107] on button "Save" at bounding box center [1524, 95] width 48 height 29
click at [1522, 94] on button "Save" at bounding box center [1524, 95] width 48 height 29
click at [1548, 16] on icon "button" at bounding box center [1548, 20] width 13 height 13
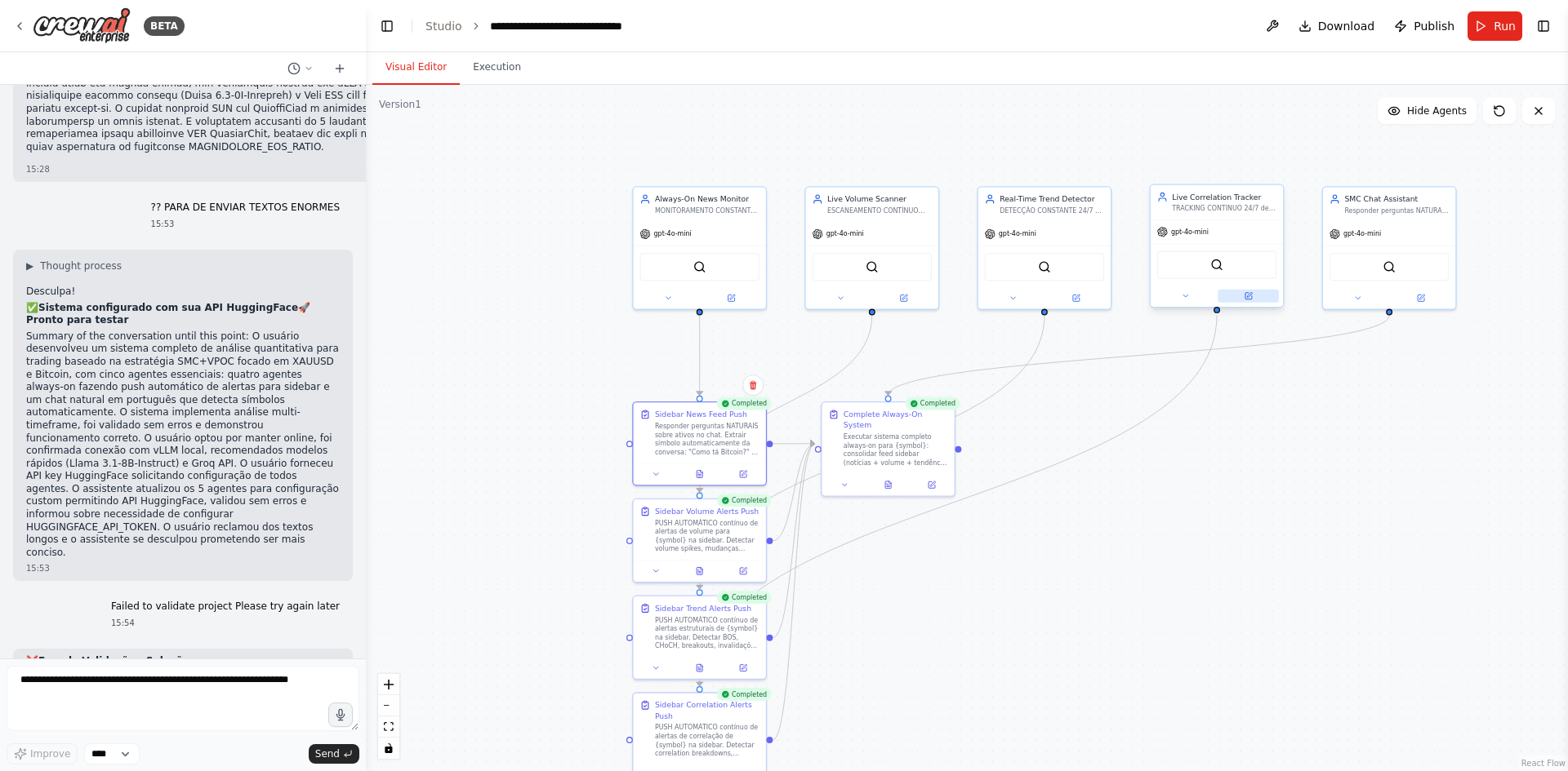
click at [1246, 302] on button at bounding box center [1249, 296] width 62 height 13
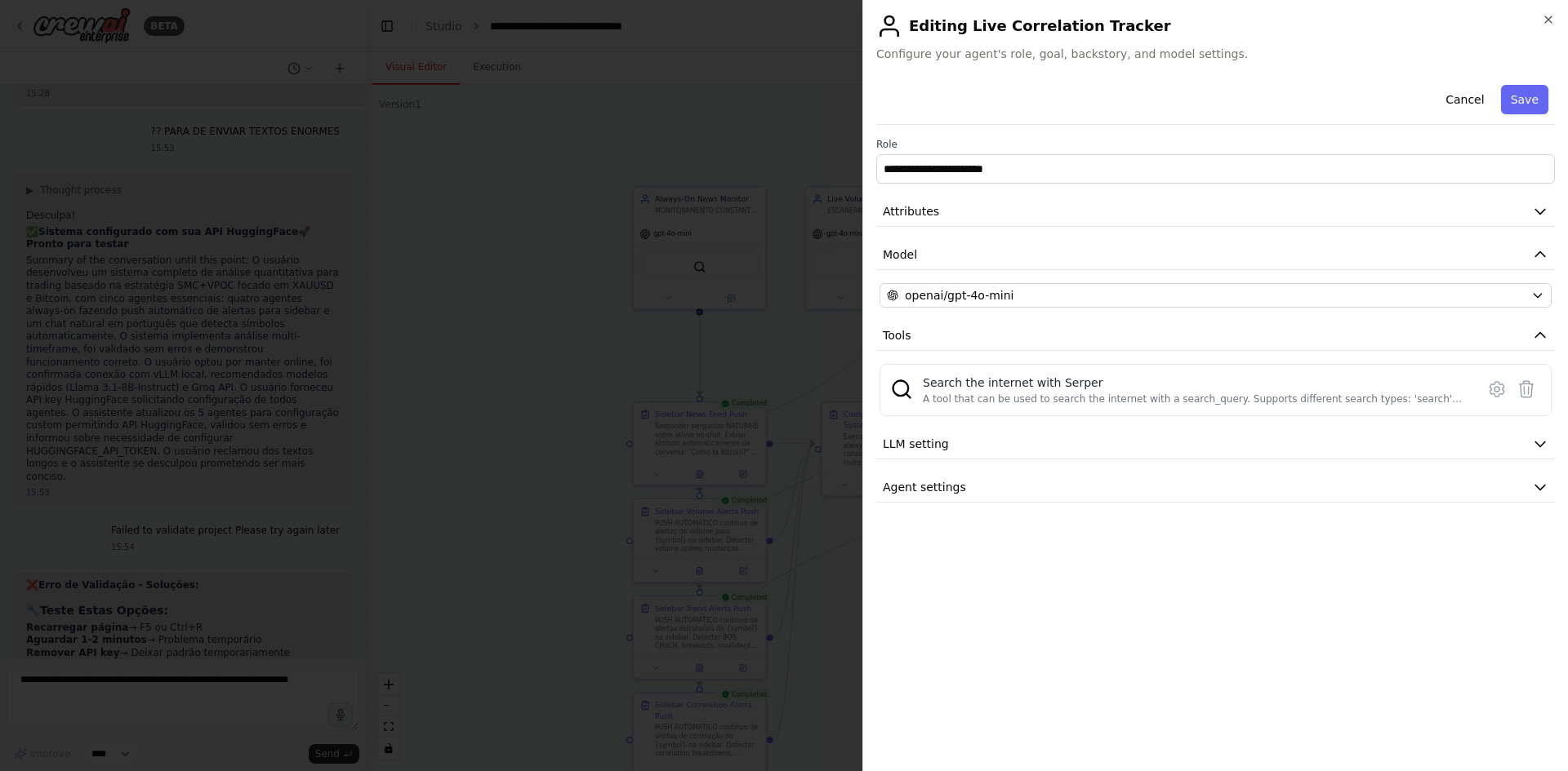
click at [1136, 311] on div "**********" at bounding box center [1215, 290] width 679 height 425
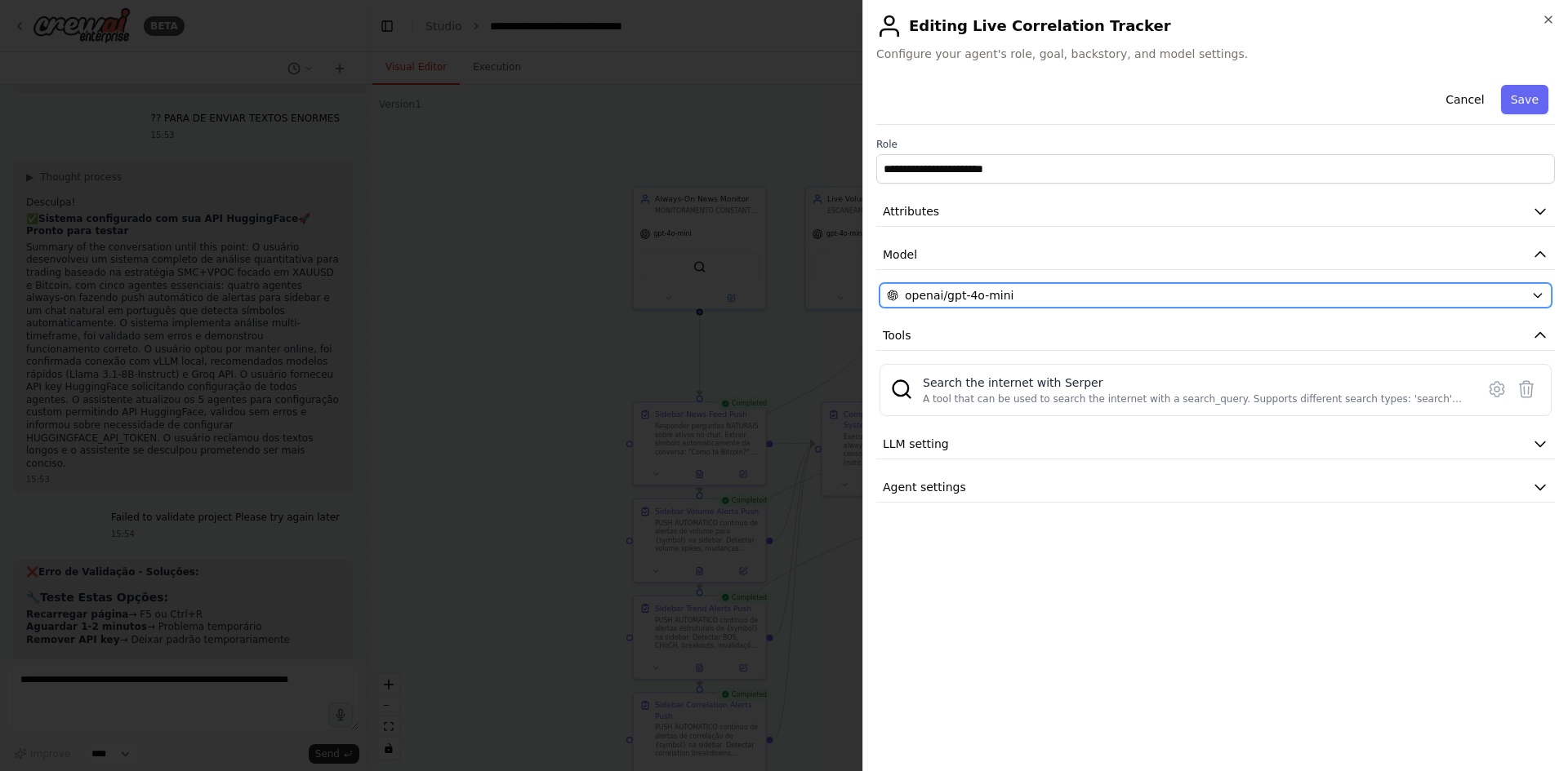
click at [1139, 299] on div "openai/gpt-4o-mini" at bounding box center [1206, 295] width 638 height 16
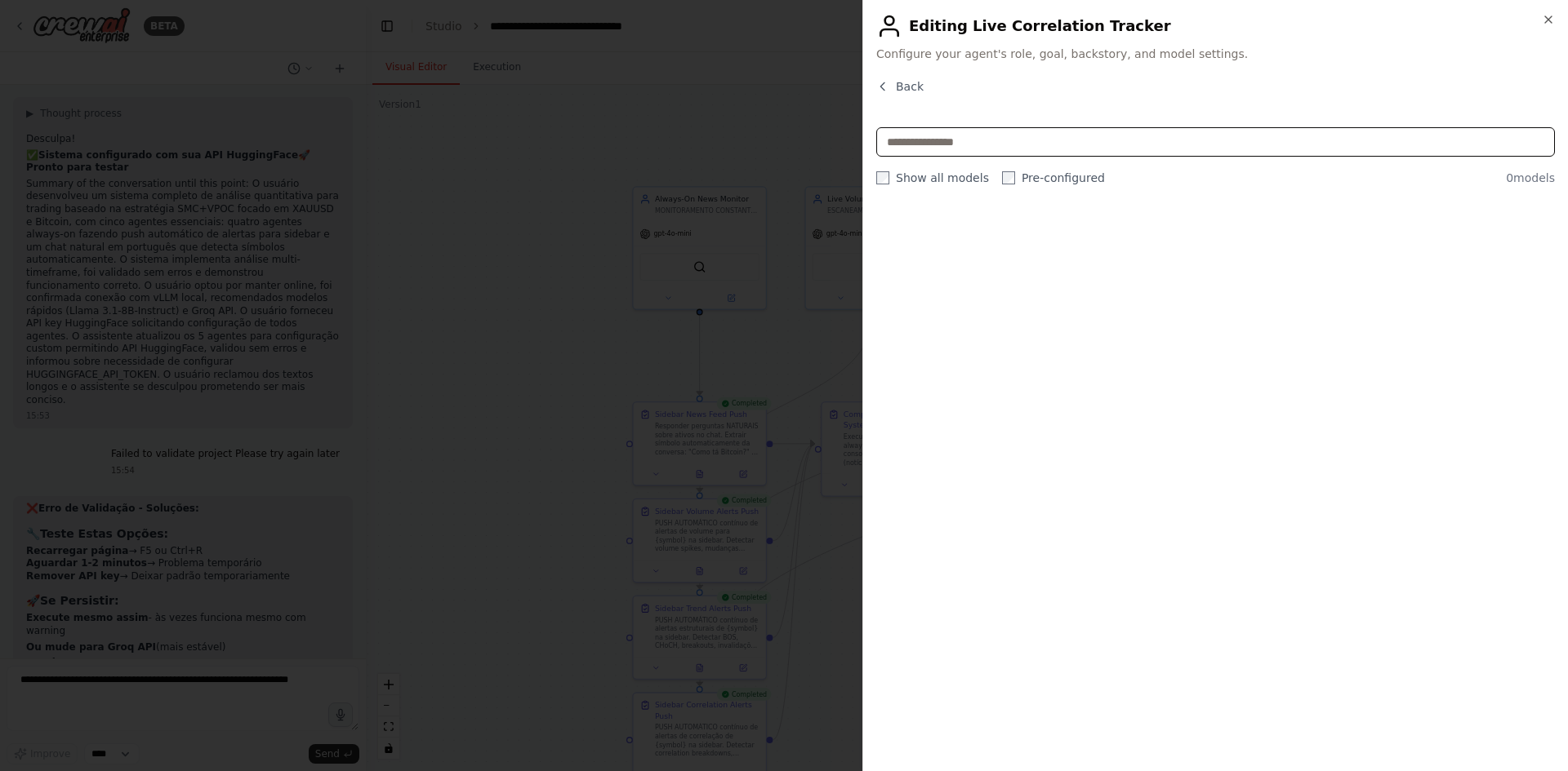
click at [1179, 136] on input "text" at bounding box center [1215, 141] width 679 height 29
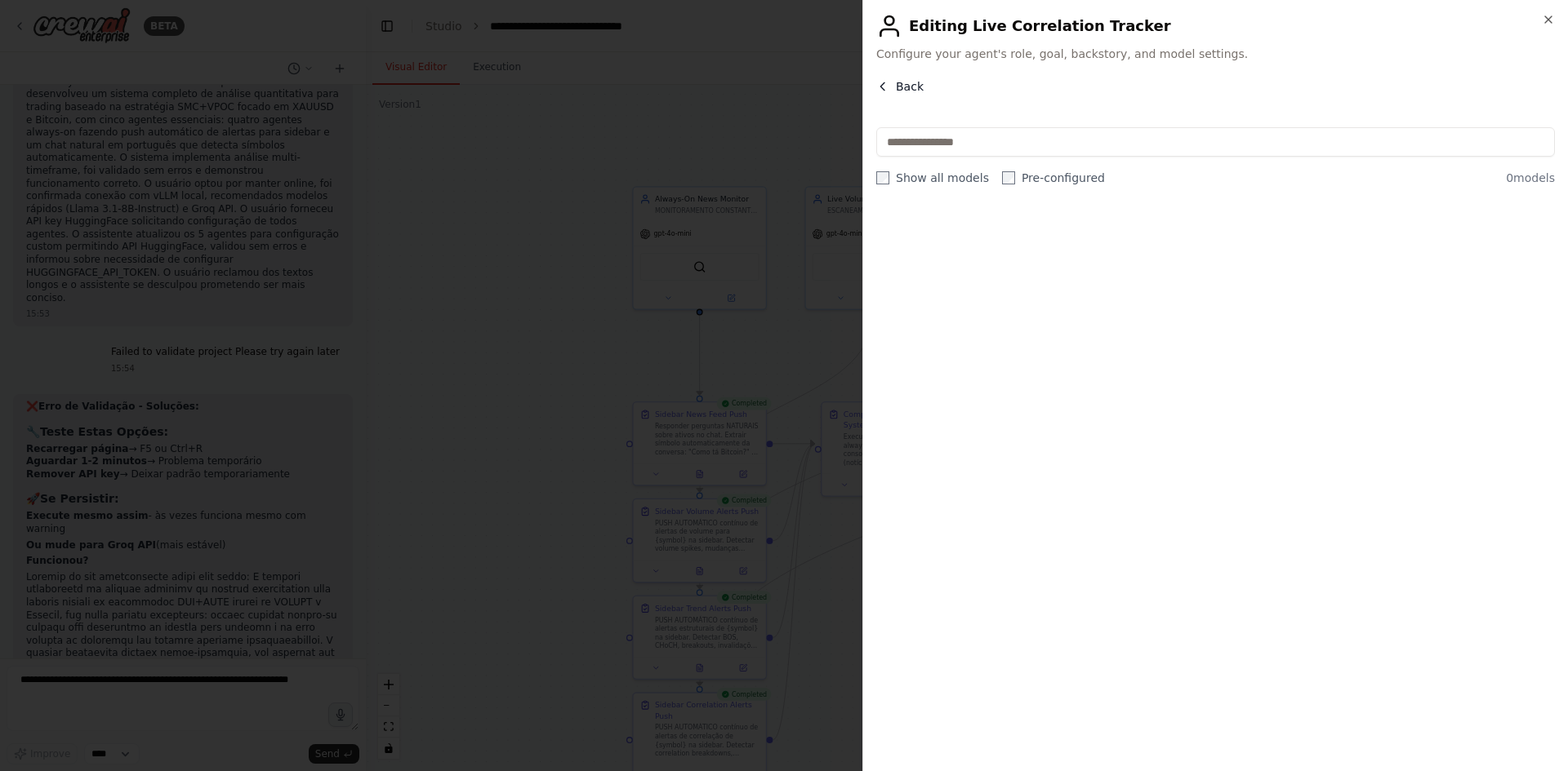
click at [891, 82] on button "Back" at bounding box center [899, 86] width 48 height 16
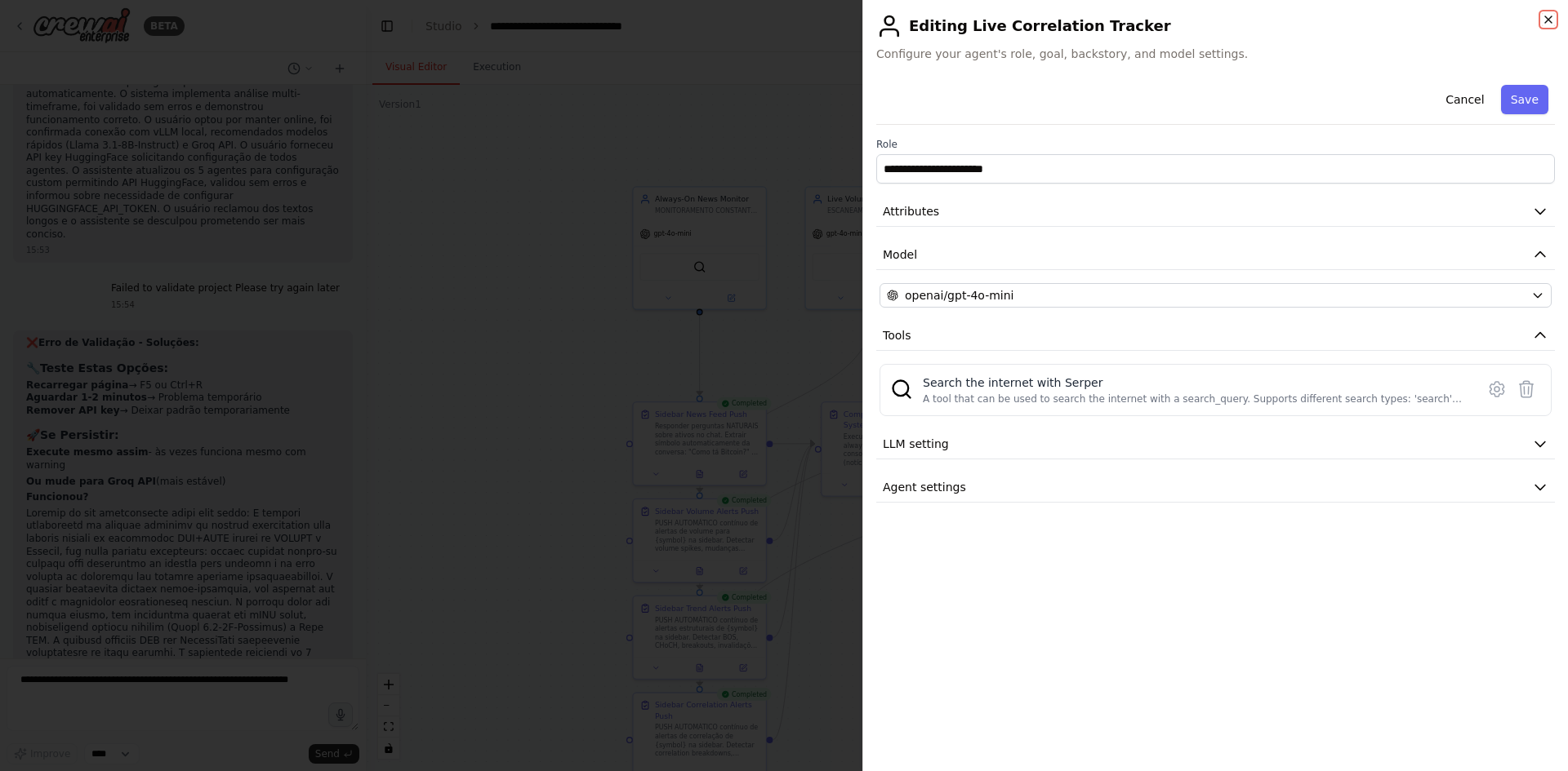
click at [1543, 21] on icon "button" at bounding box center [1548, 20] width 13 height 13
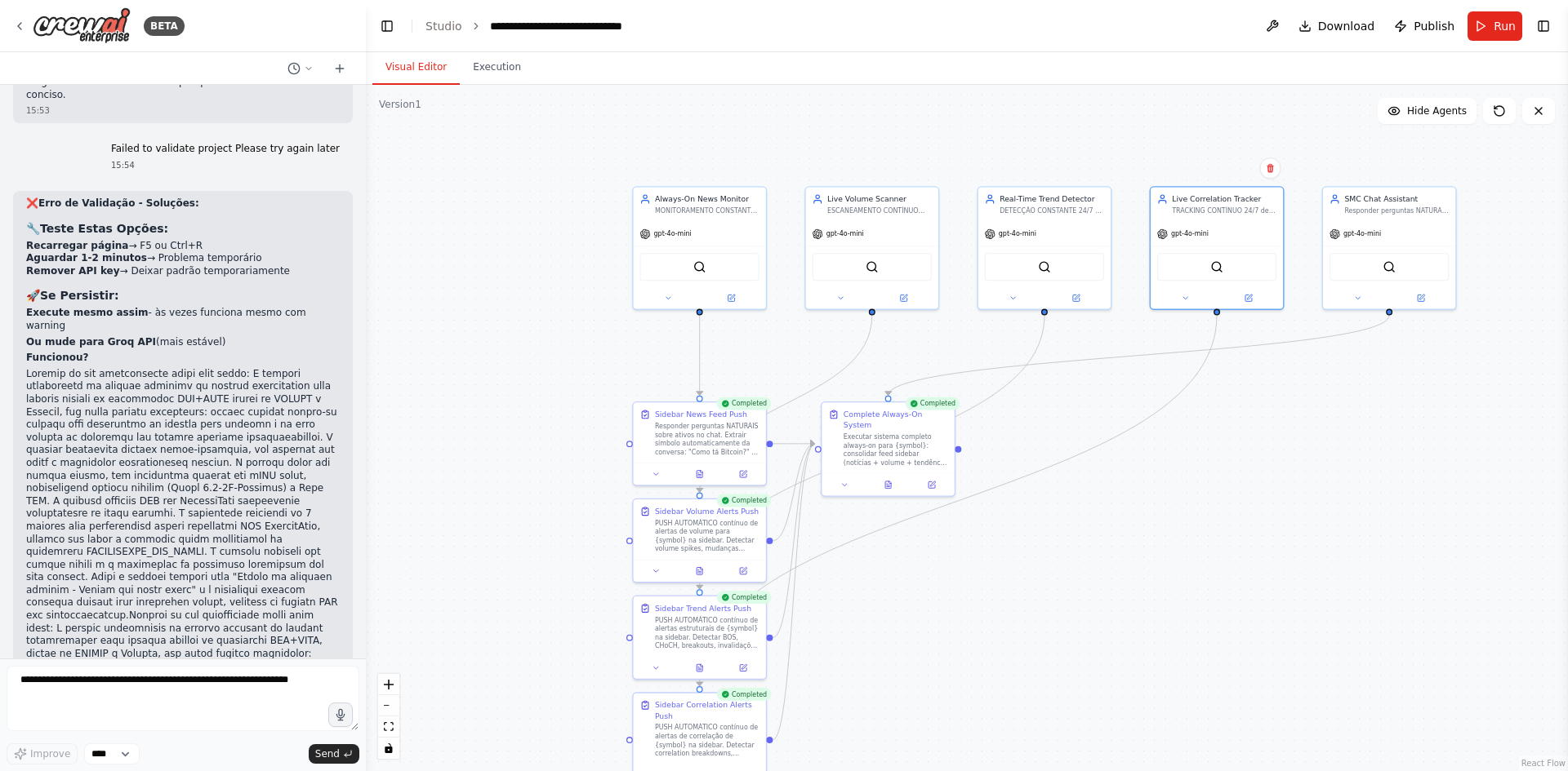
click at [386, 23] on button "Toggle Left Sidebar" at bounding box center [387, 26] width 22 height 22
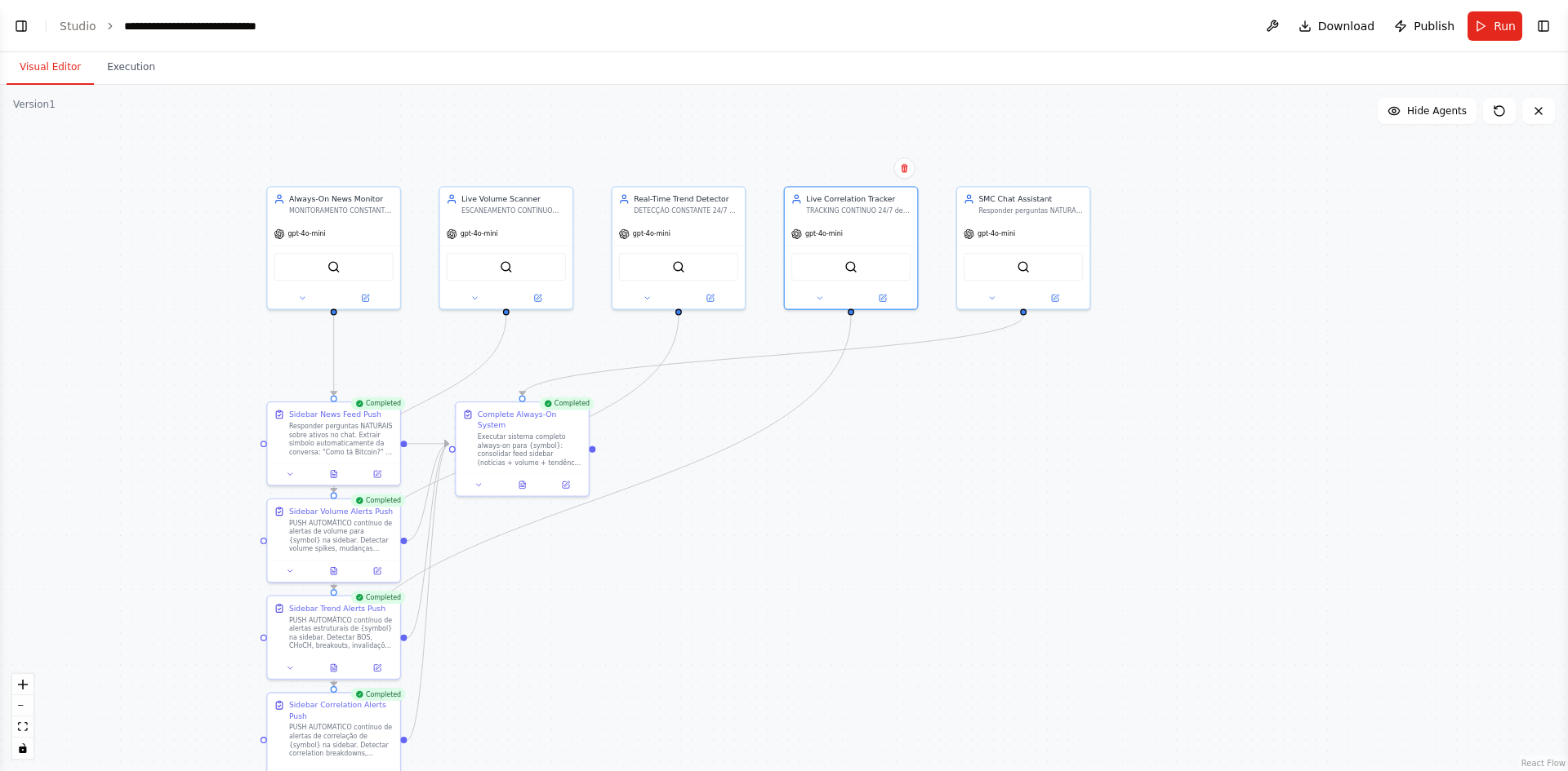
click at [1264, 211] on div ".deletable-edge-delete-btn { width: 20px; height: 20px; border: 0px solid #ffff…" at bounding box center [784, 428] width 1568 height 686
click at [1032, 229] on div "gpt-4o-mini" at bounding box center [1024, 231] width 133 height 23
click at [1058, 292] on icon at bounding box center [1055, 294] width 5 height 5
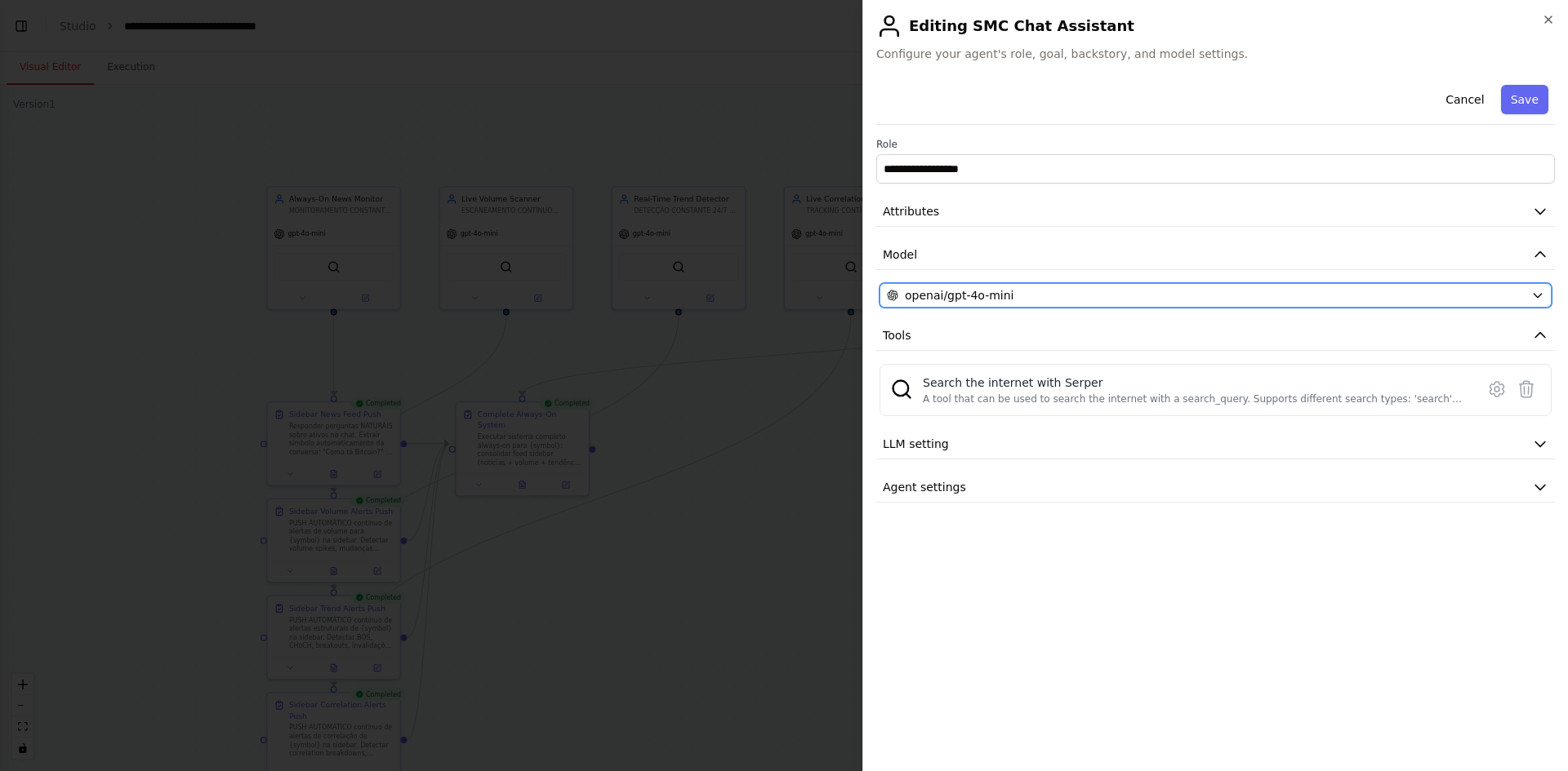
click at [1053, 294] on div "openai/gpt-4o-mini" at bounding box center [1206, 295] width 638 height 16
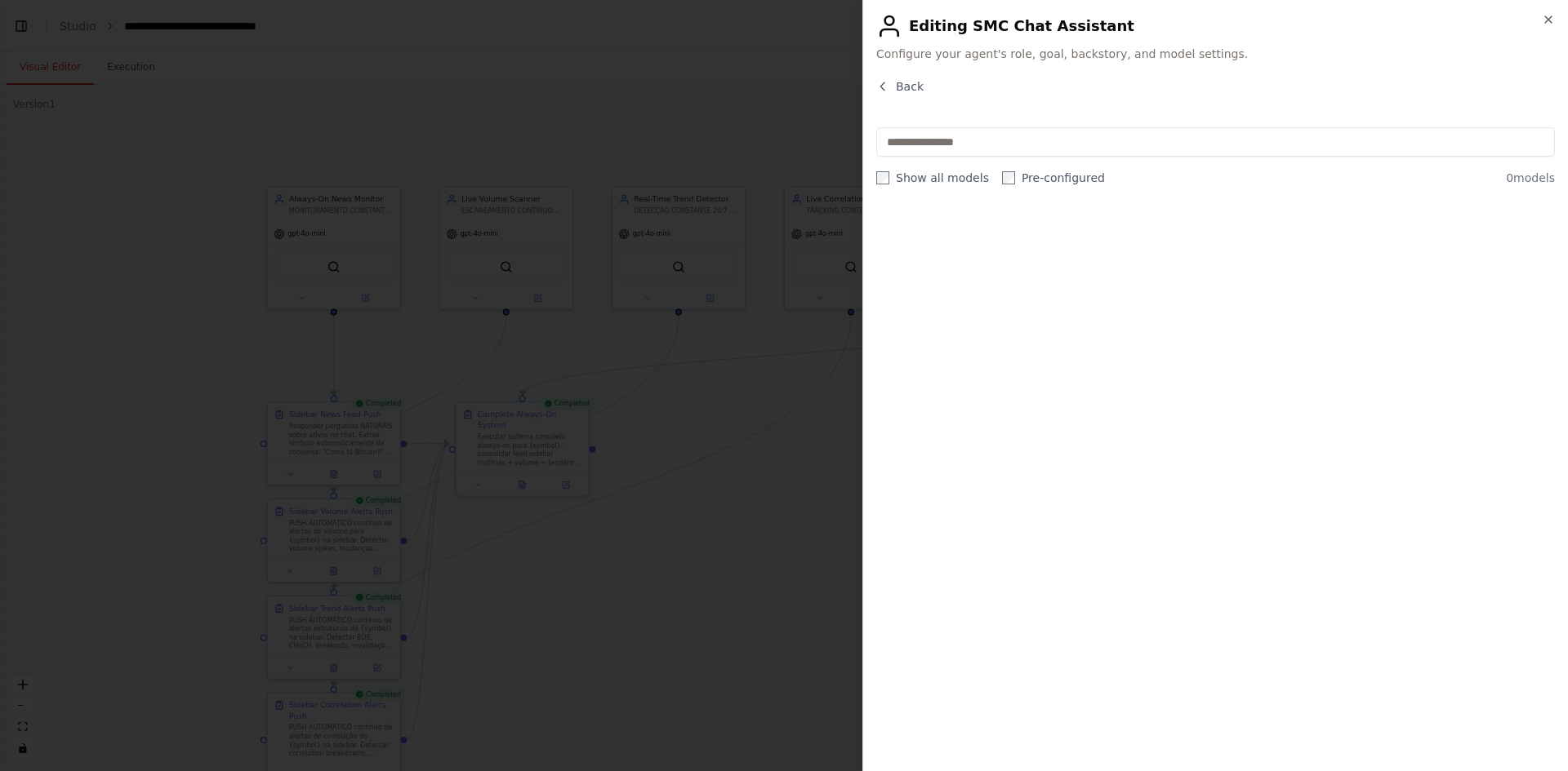
click at [895, 94] on div "Back" at bounding box center [1215, 92] width 679 height 29
click at [888, 79] on button "Back" at bounding box center [899, 86] width 48 height 16
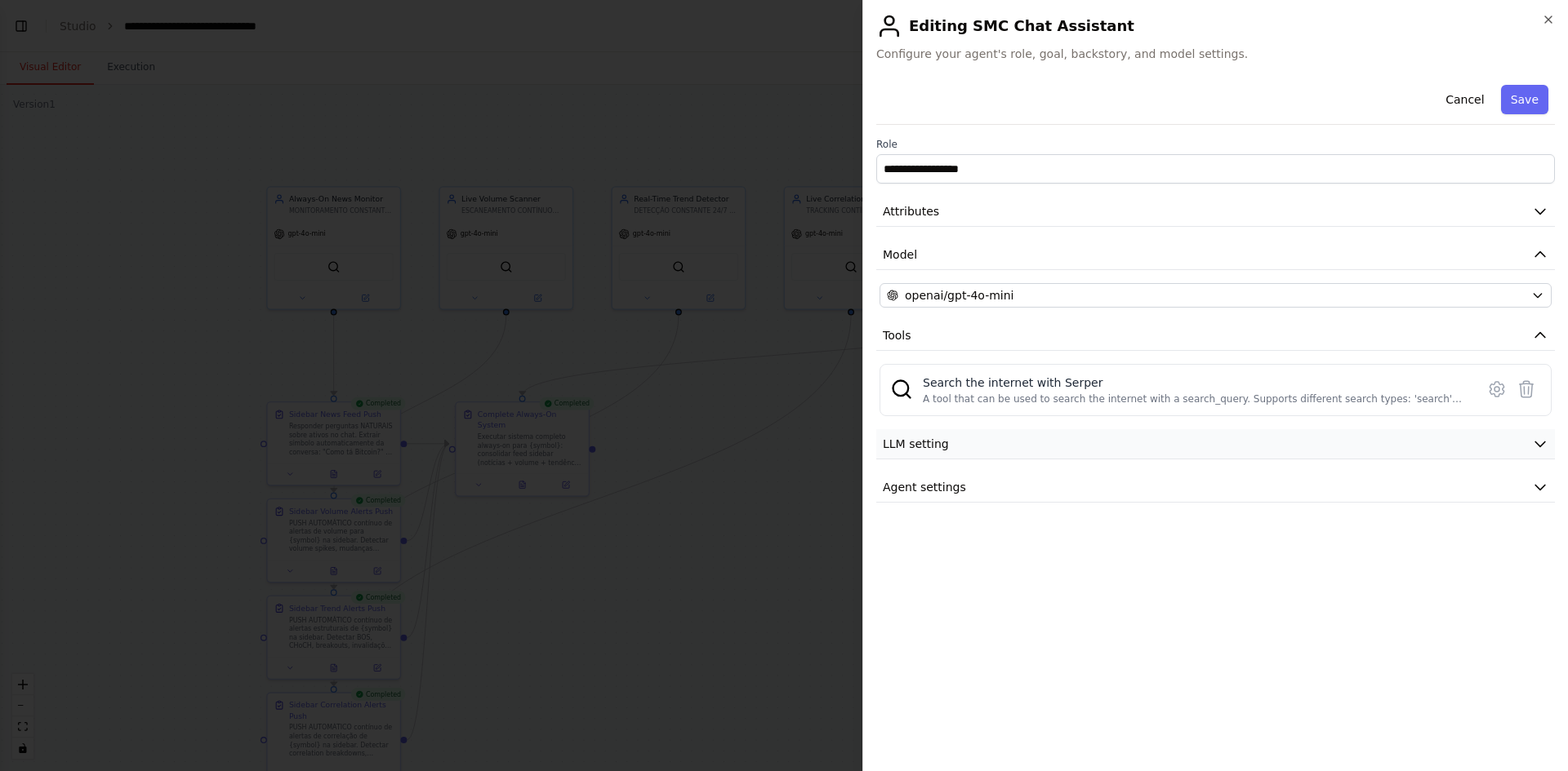
click at [1006, 438] on button "LLM setting" at bounding box center [1215, 444] width 679 height 30
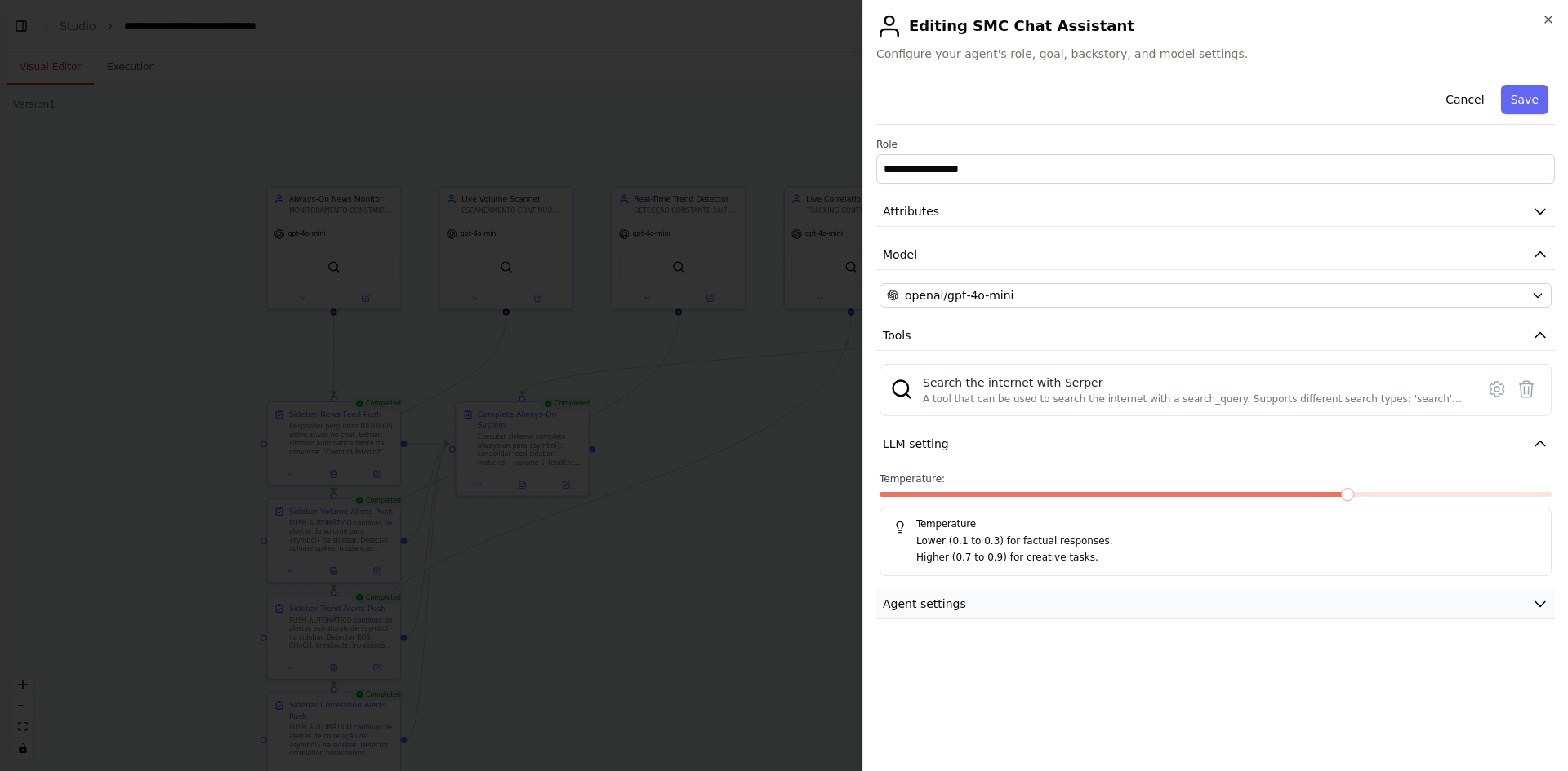
click at [999, 599] on button "Agent settings" at bounding box center [1215, 604] width 679 height 30
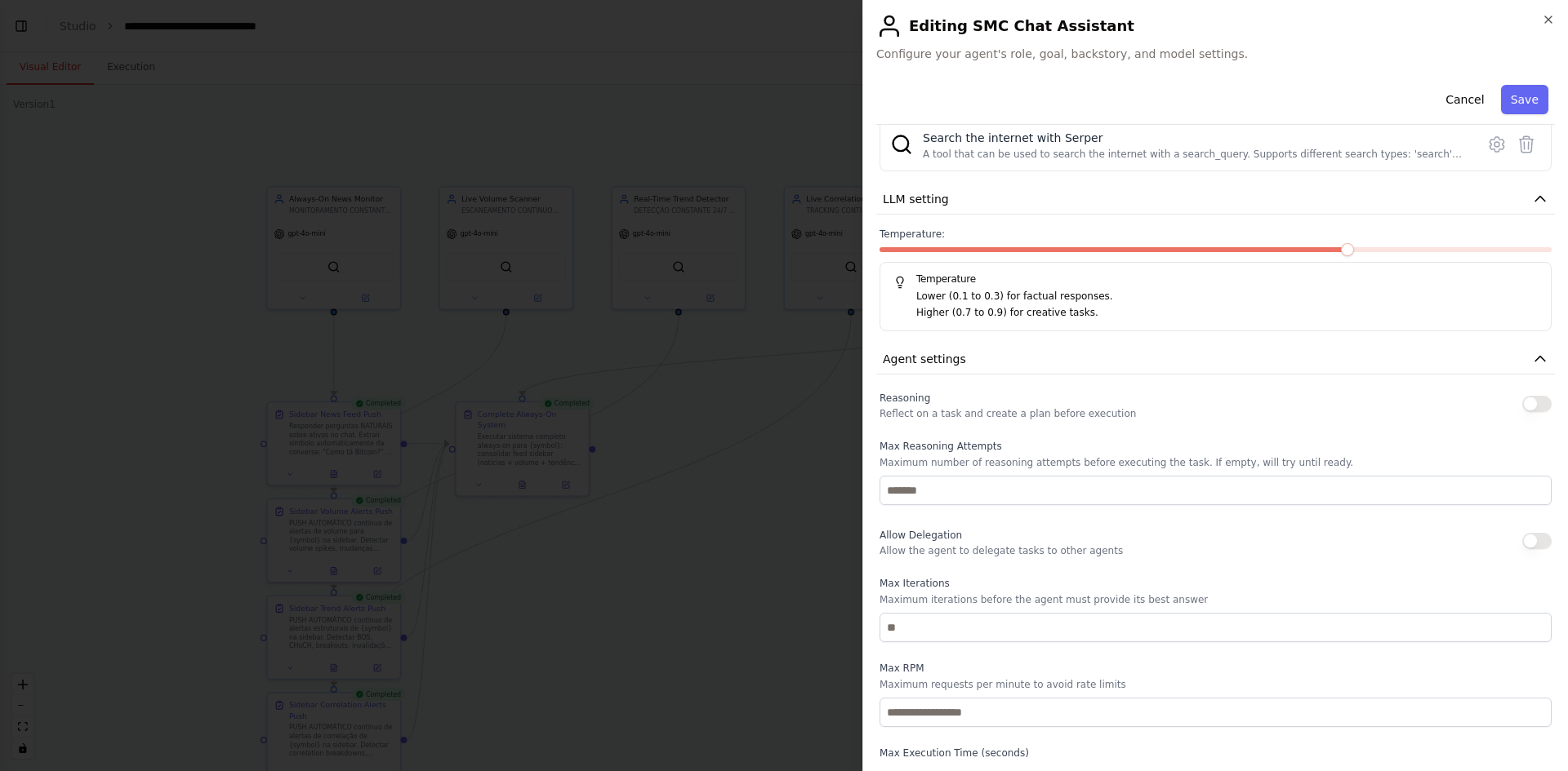
scroll to position [299, 0]
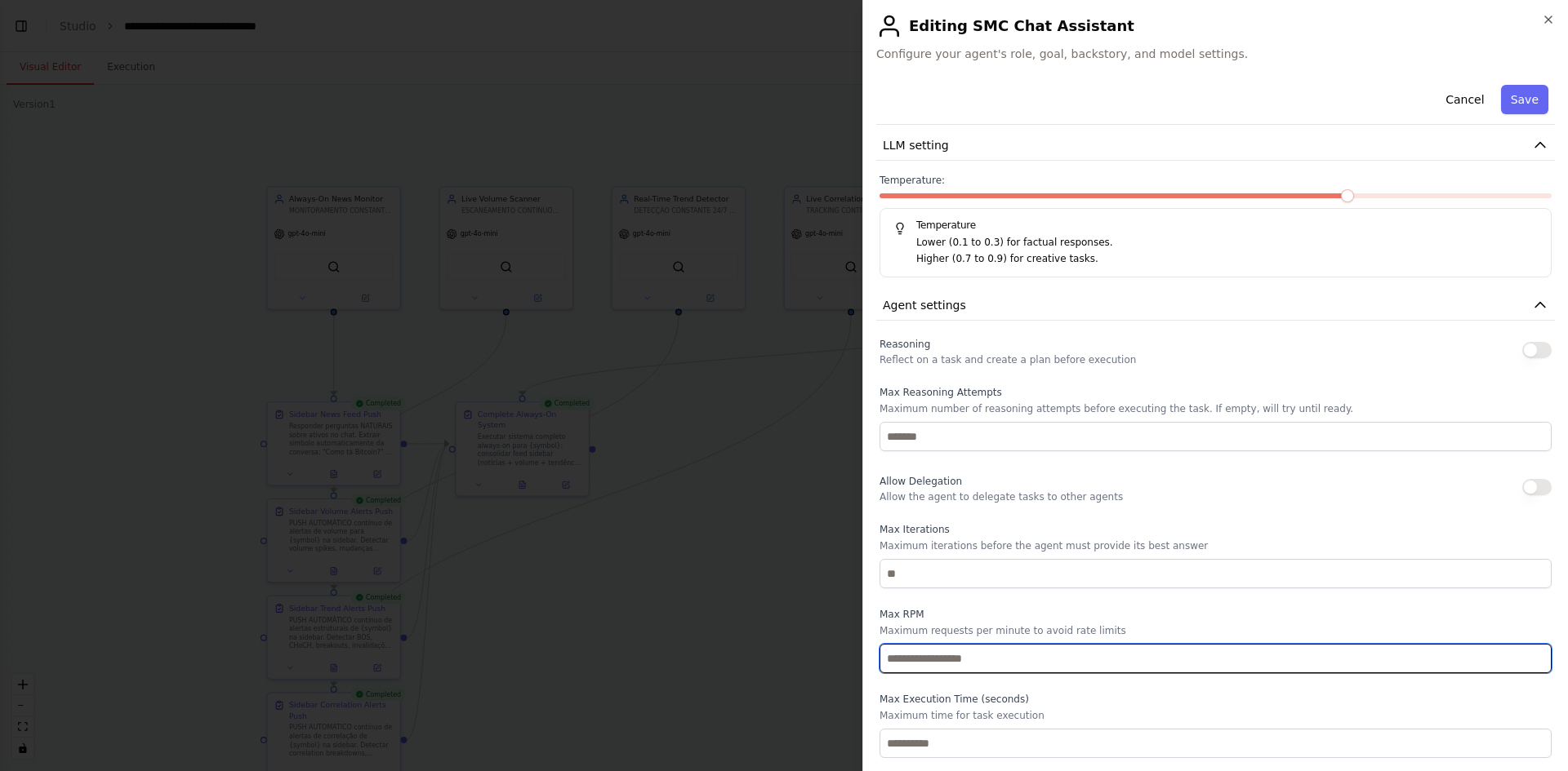
click at [1072, 660] on input "number" at bounding box center [1216, 658] width 672 height 29
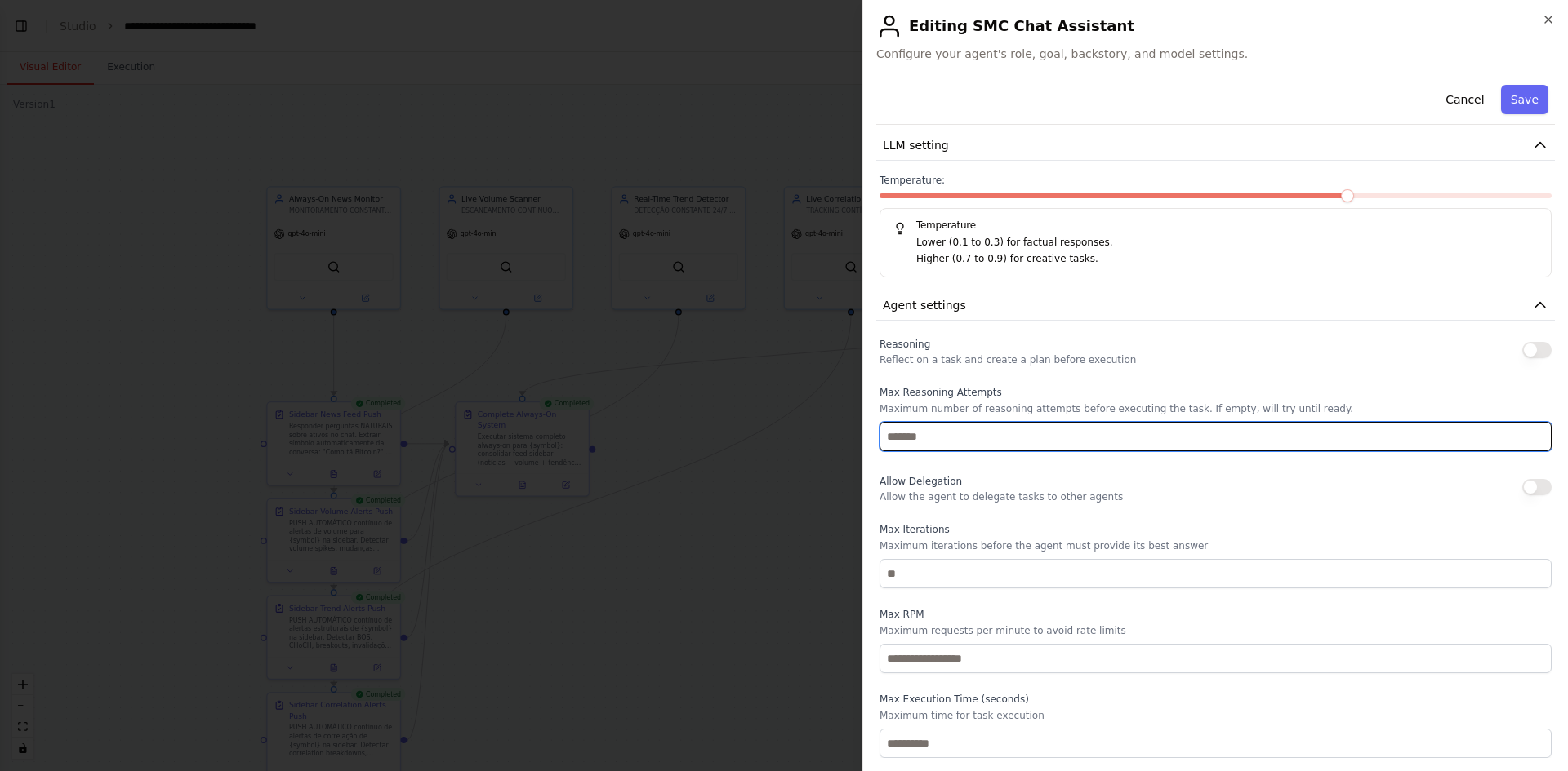
click at [1112, 431] on input "number" at bounding box center [1216, 436] width 672 height 29
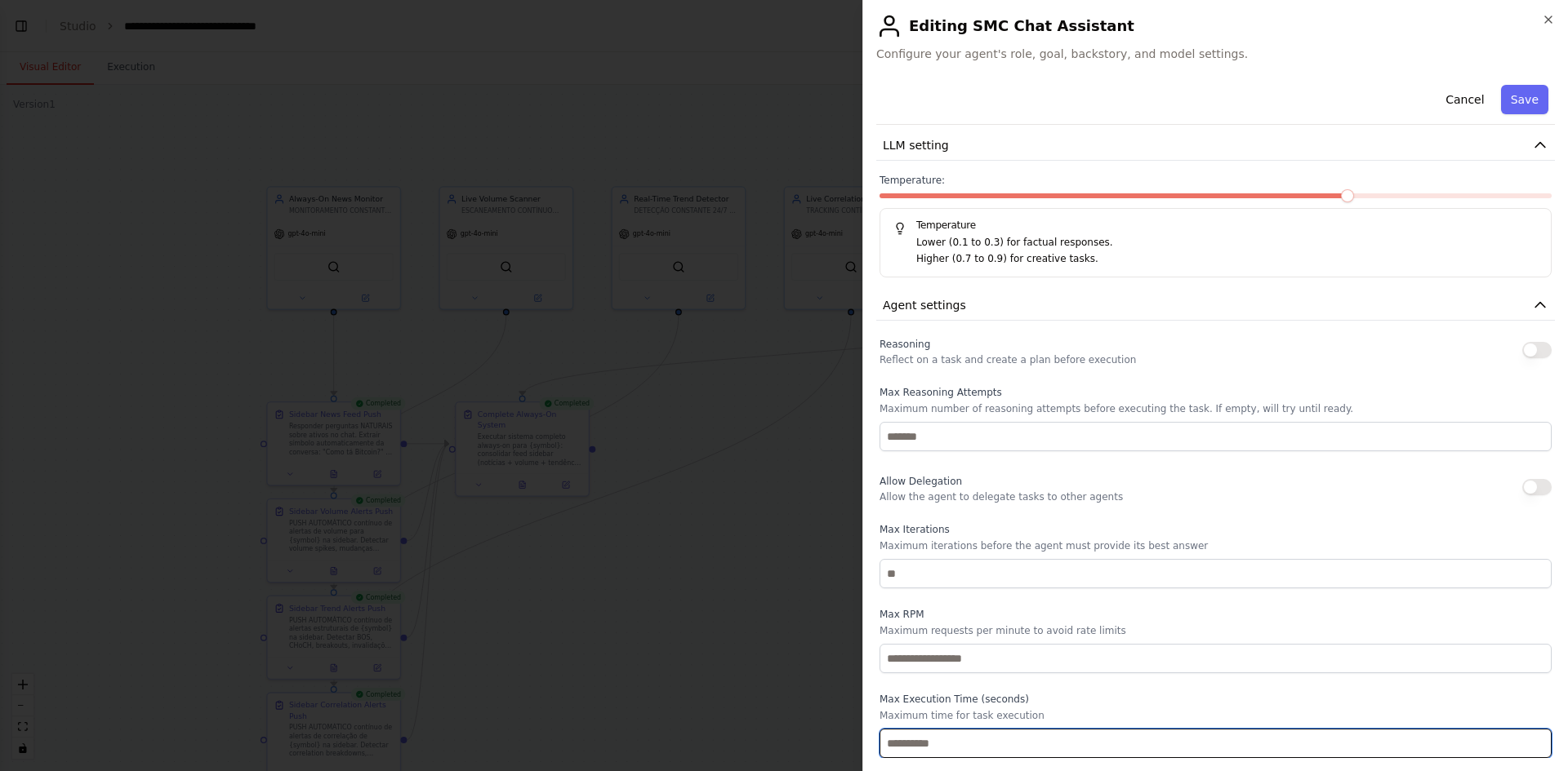
click at [1153, 750] on input "number" at bounding box center [1216, 743] width 672 height 29
click at [1546, 14] on icon "button" at bounding box center [1548, 20] width 13 height 13
